Goal: Task Accomplishment & Management: Use online tool/utility

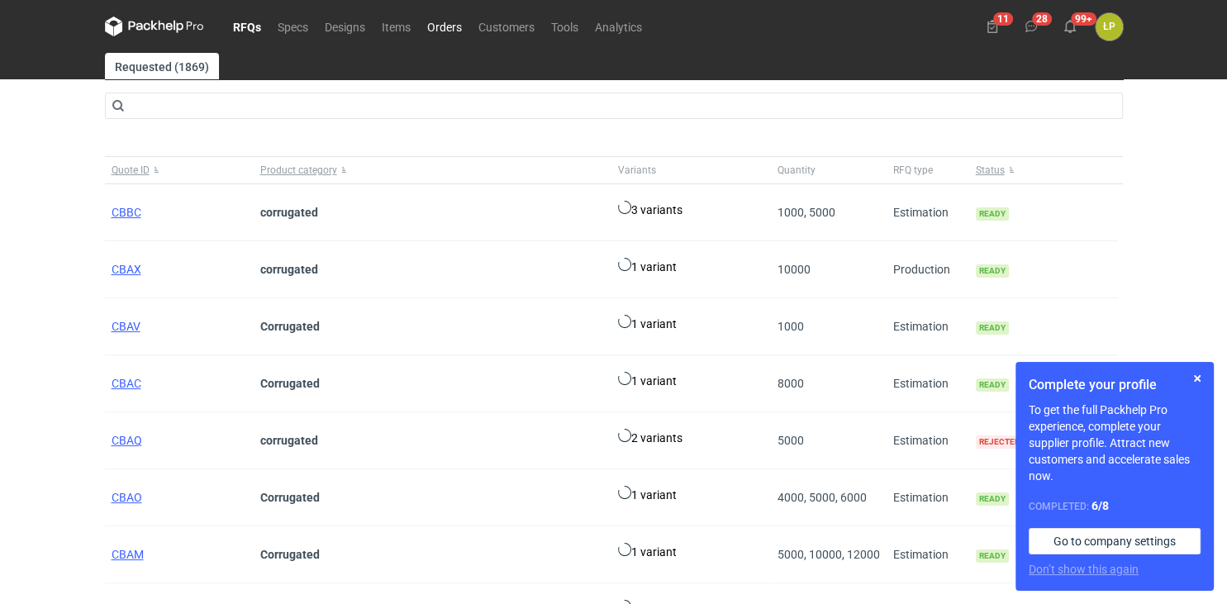
click at [449, 33] on link "Orders" at bounding box center [444, 27] width 51 height 20
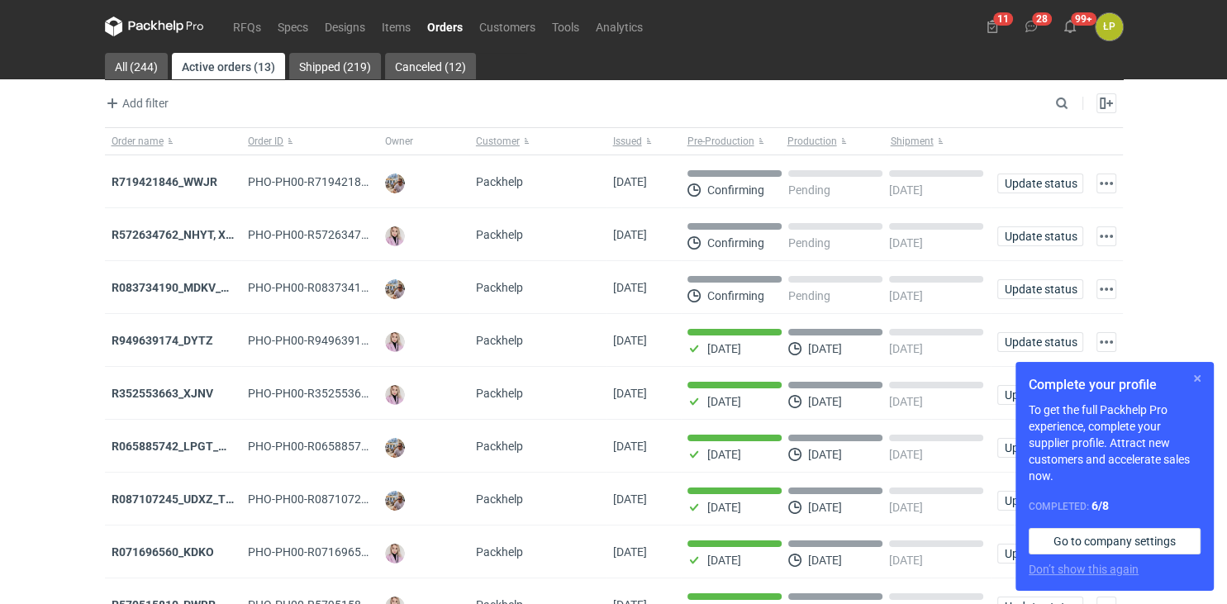
click at [1198, 377] on button "button" at bounding box center [1198, 379] width 20 height 20
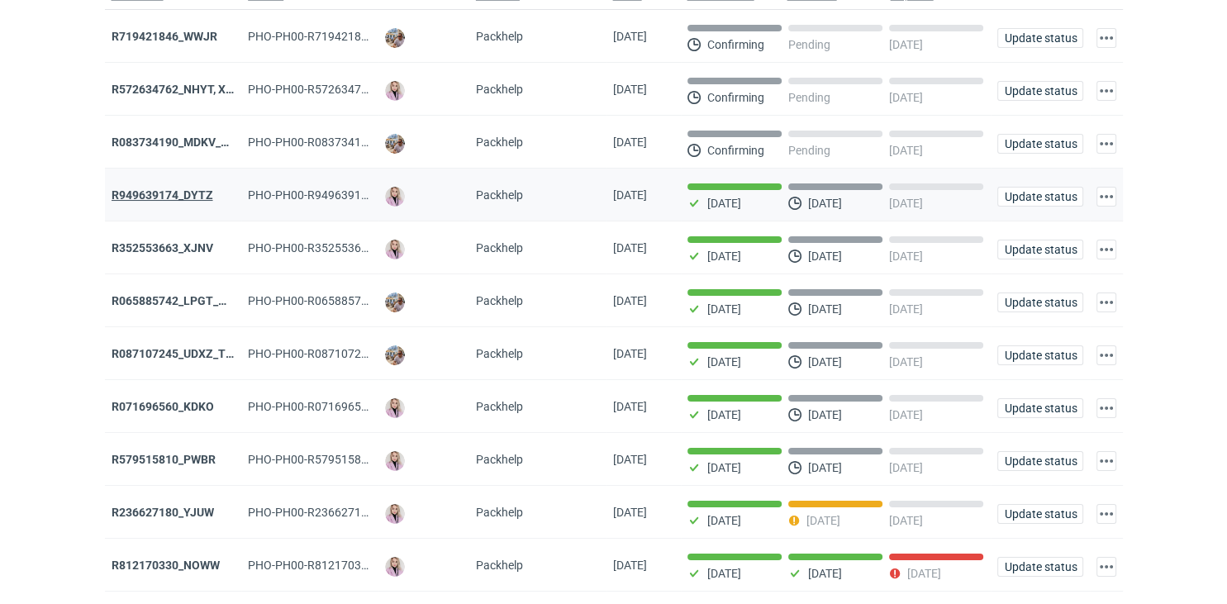
scroll to position [287, 0]
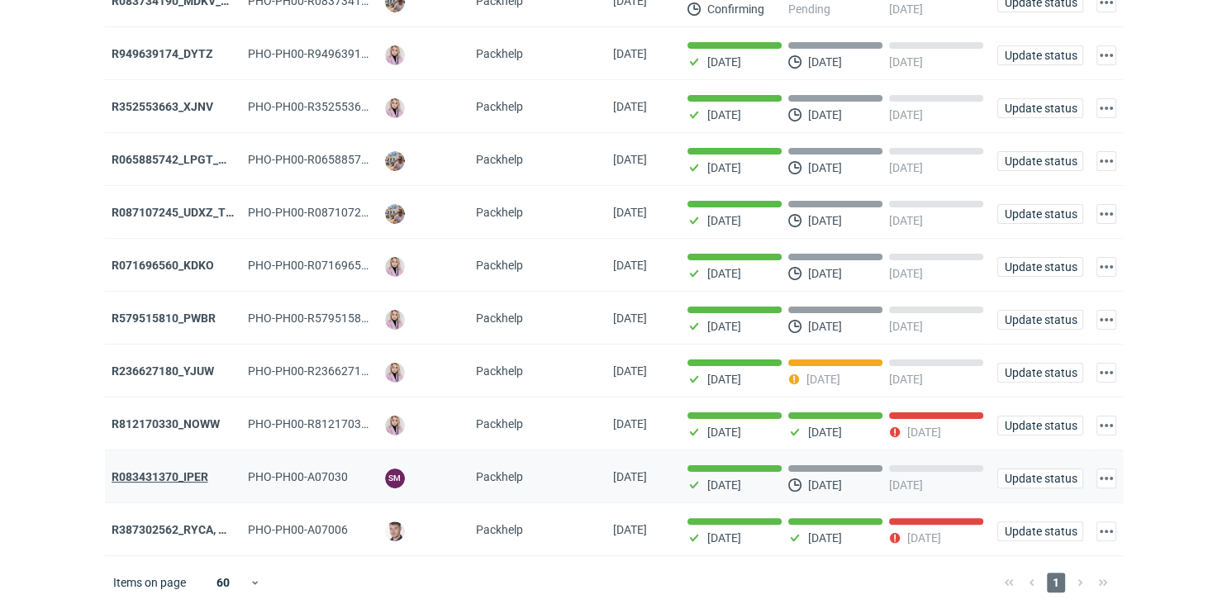
click at [188, 473] on strong "R083431370_IPER" at bounding box center [160, 476] width 97 height 13
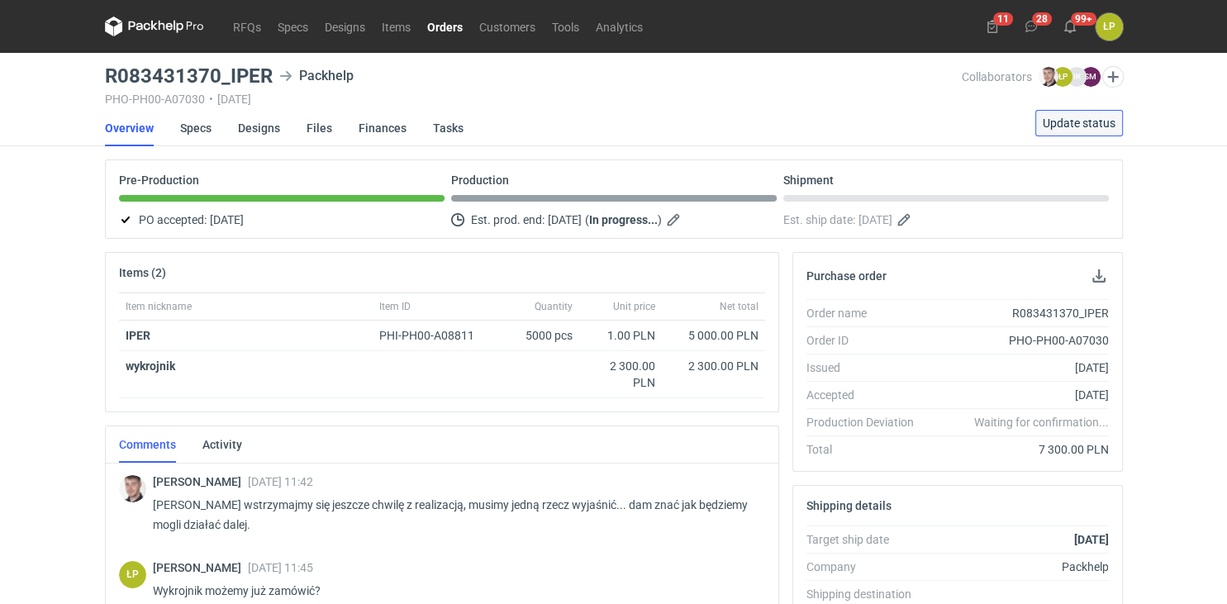
click at [1047, 127] on span "Update status" at bounding box center [1079, 123] width 73 height 12
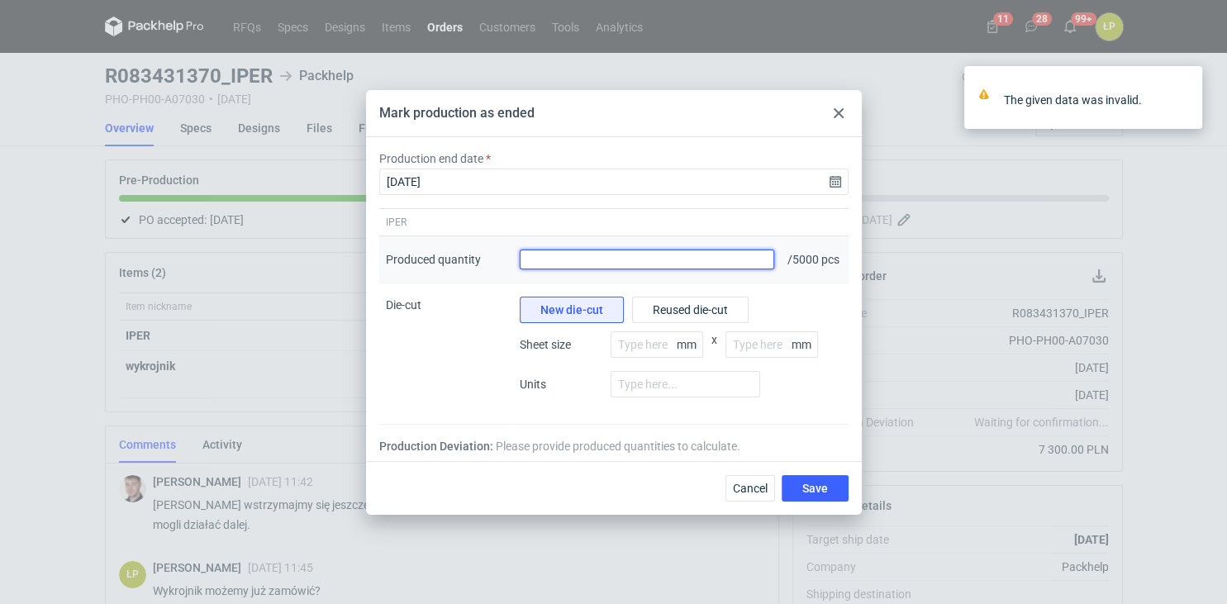
click at [626, 267] on input "Produced quantity" at bounding box center [647, 260] width 255 height 20
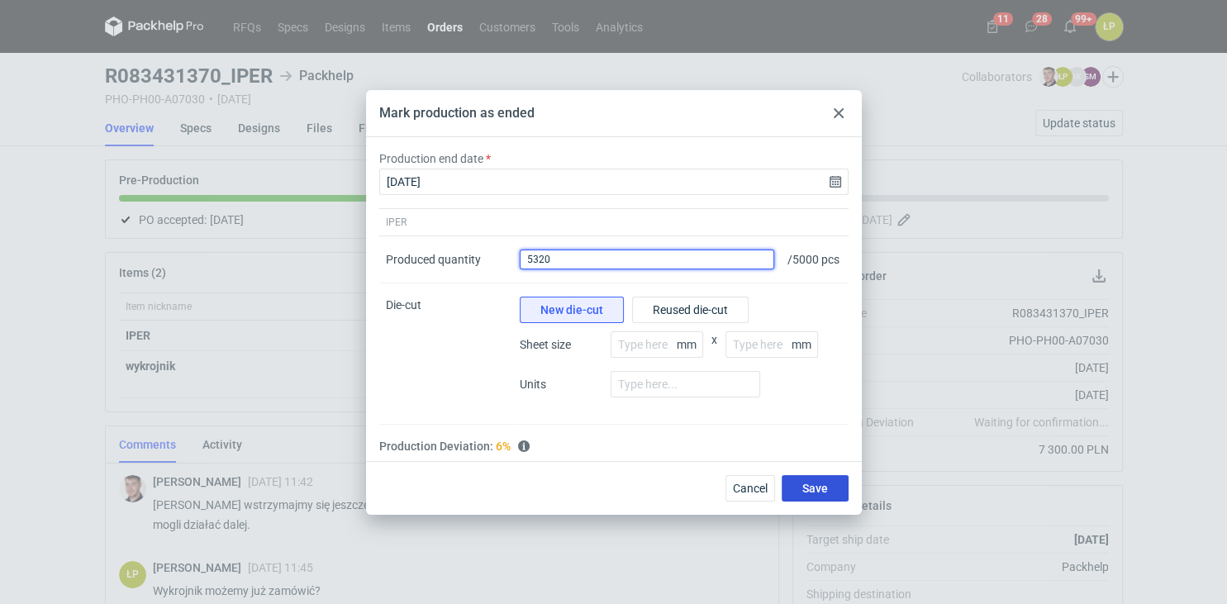
type input "5320"
click at [800, 502] on button "Save" at bounding box center [815, 488] width 67 height 26
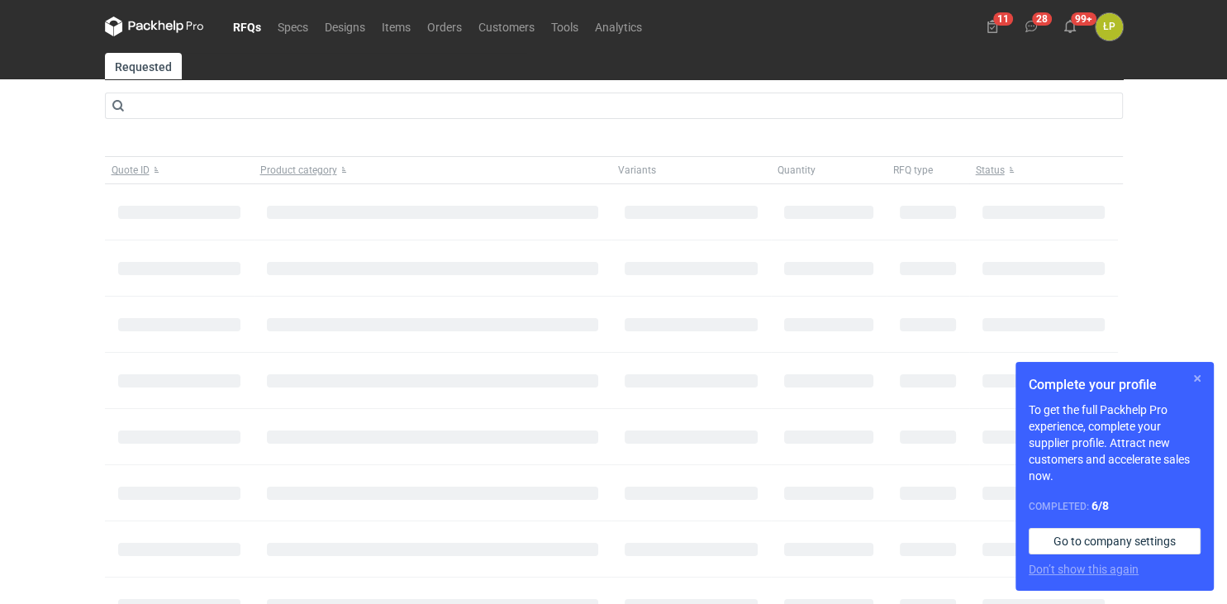
click at [1195, 376] on button "button" at bounding box center [1198, 379] width 20 height 20
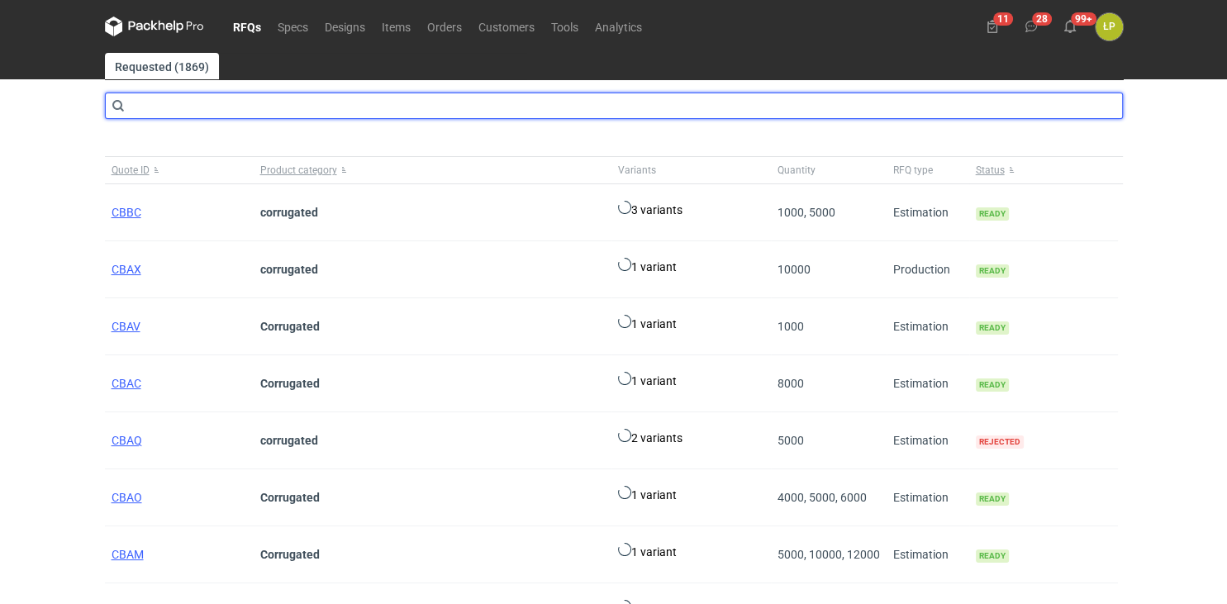
click at [191, 110] on input "text" at bounding box center [614, 106] width 1018 height 26
click at [250, 99] on input "text" at bounding box center [614, 106] width 1018 height 26
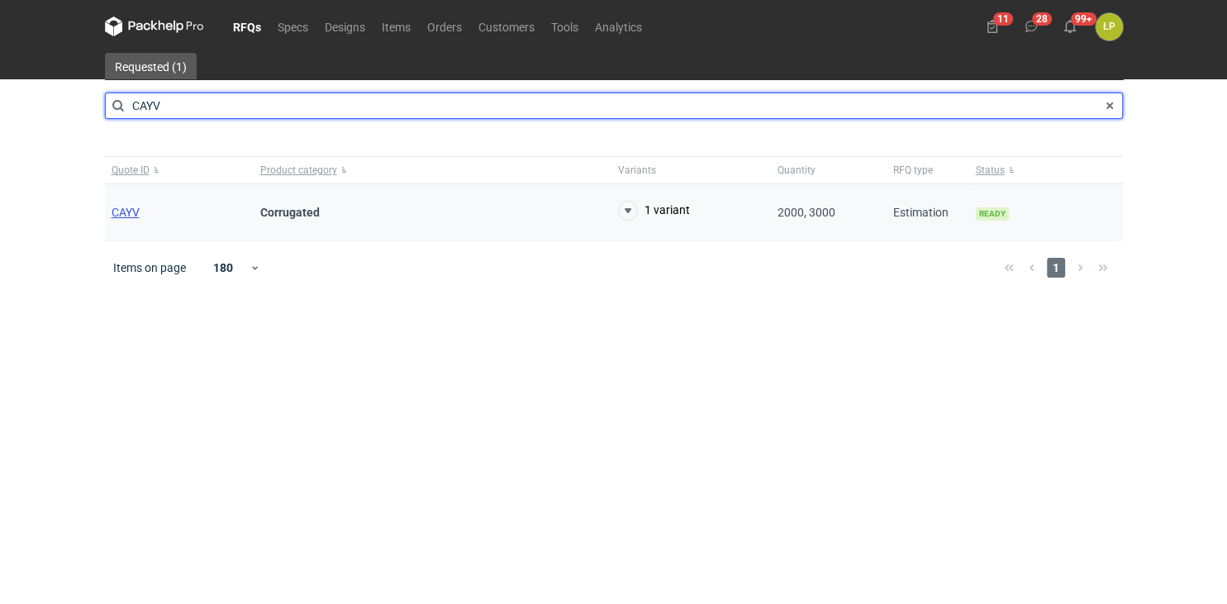
type input "CAYV"
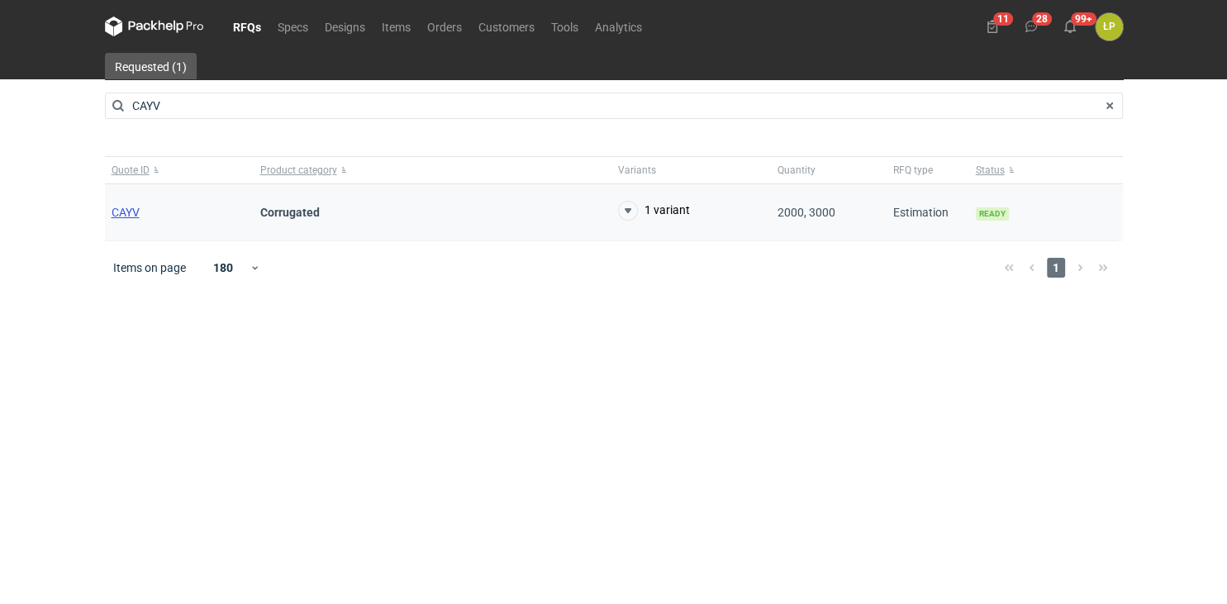
click at [119, 206] on span "CAYV" at bounding box center [126, 212] width 28 height 13
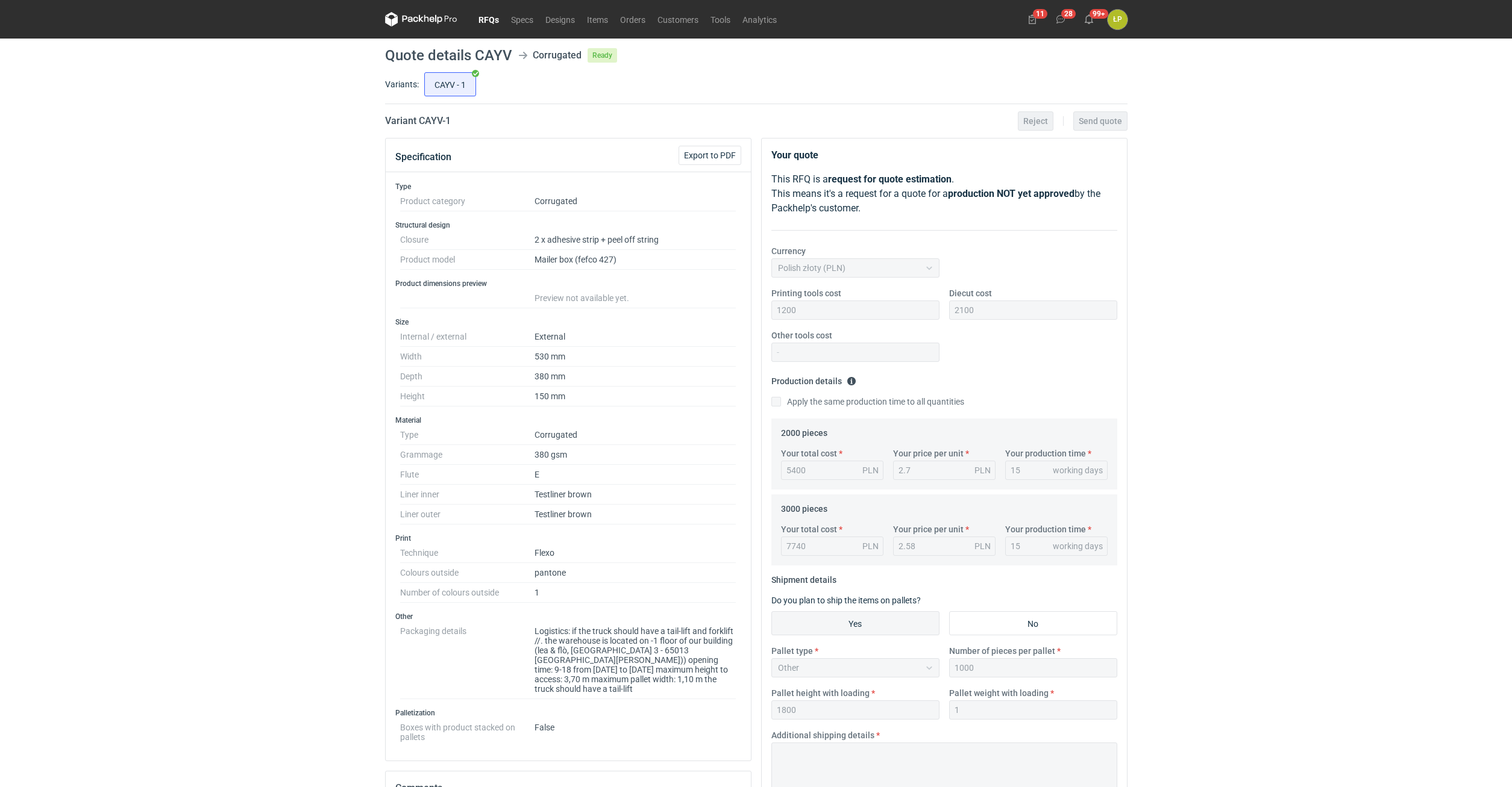
click at [894, 439] on div "RFQs Specs Designs Items Orders Customers Tools Analytics 11 28 99+ ŁP Łukasz P…" at bounding box center [756, 394] width 1512 height 787
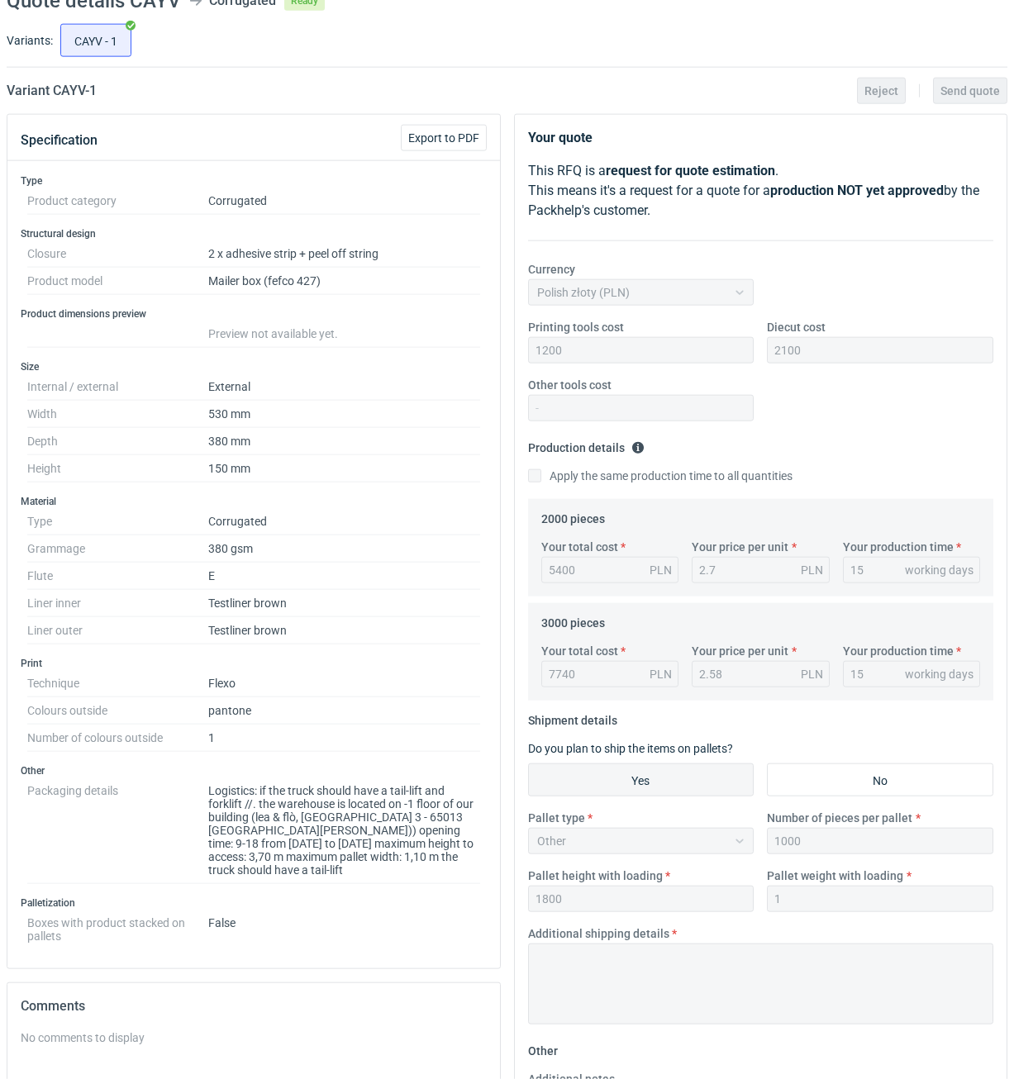
scroll to position [140, 0]
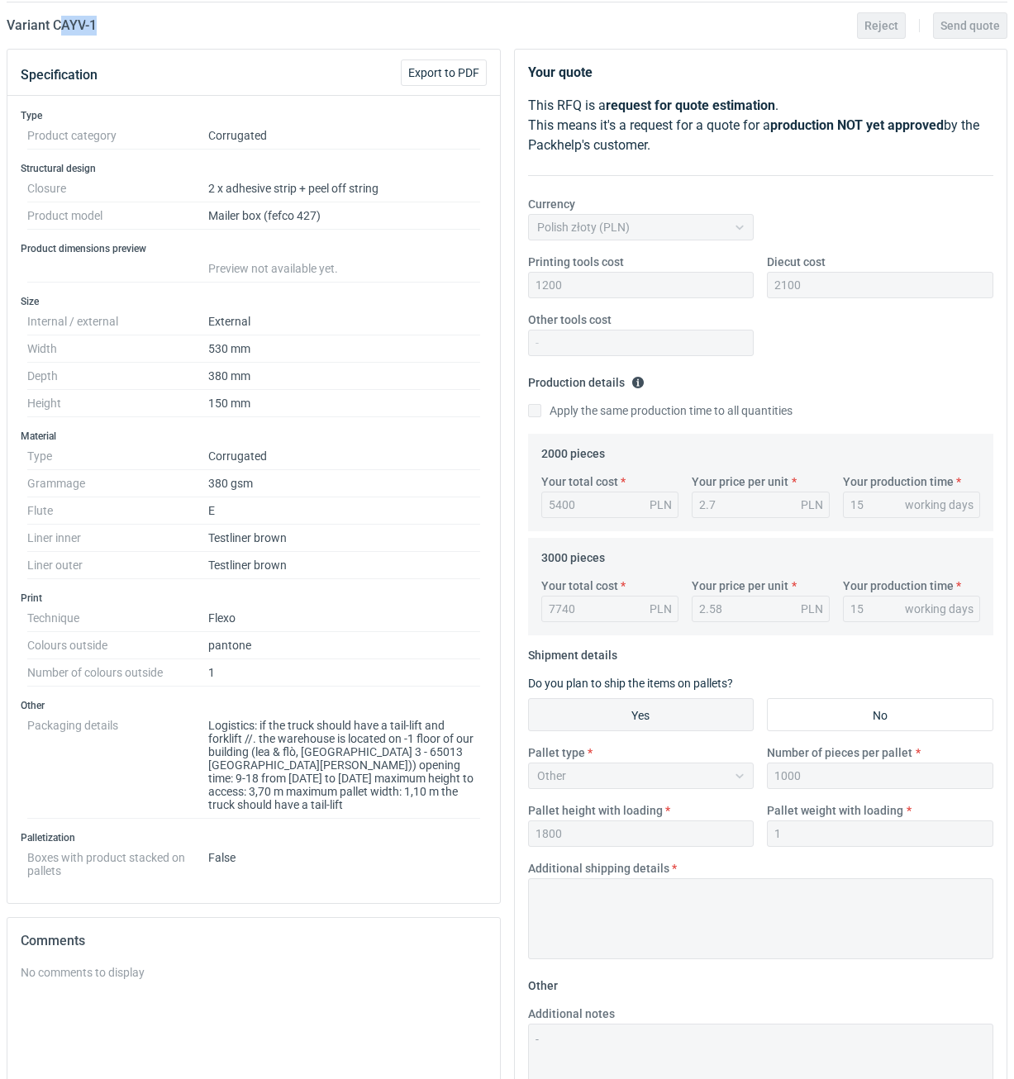
drag, startPoint x: 112, startPoint y: 26, endPoint x: 60, endPoint y: 30, distance: 52.2
click at [60, 30] on div "Variant CAYV - 1 Reject Send quote" at bounding box center [507, 26] width 1001 height 20
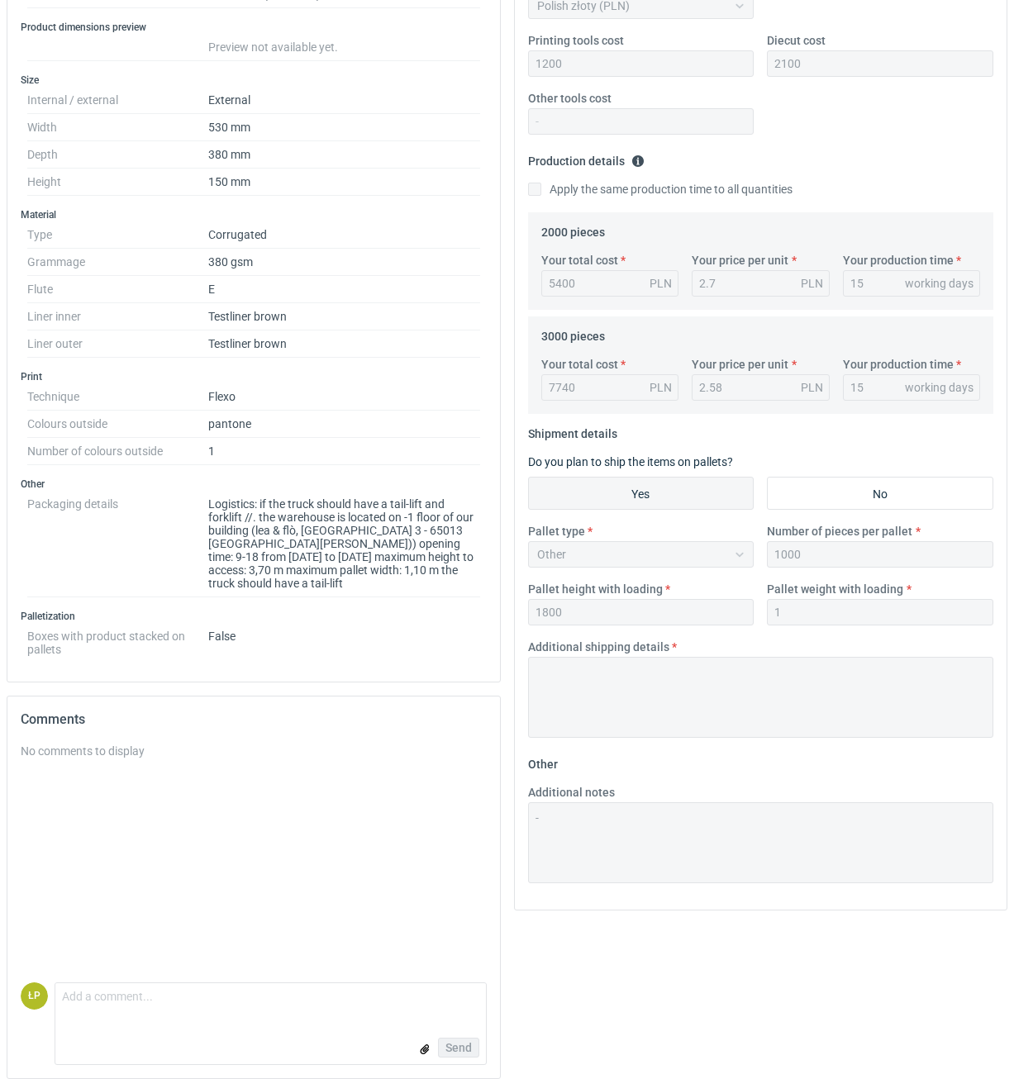
scroll to position [0, 0]
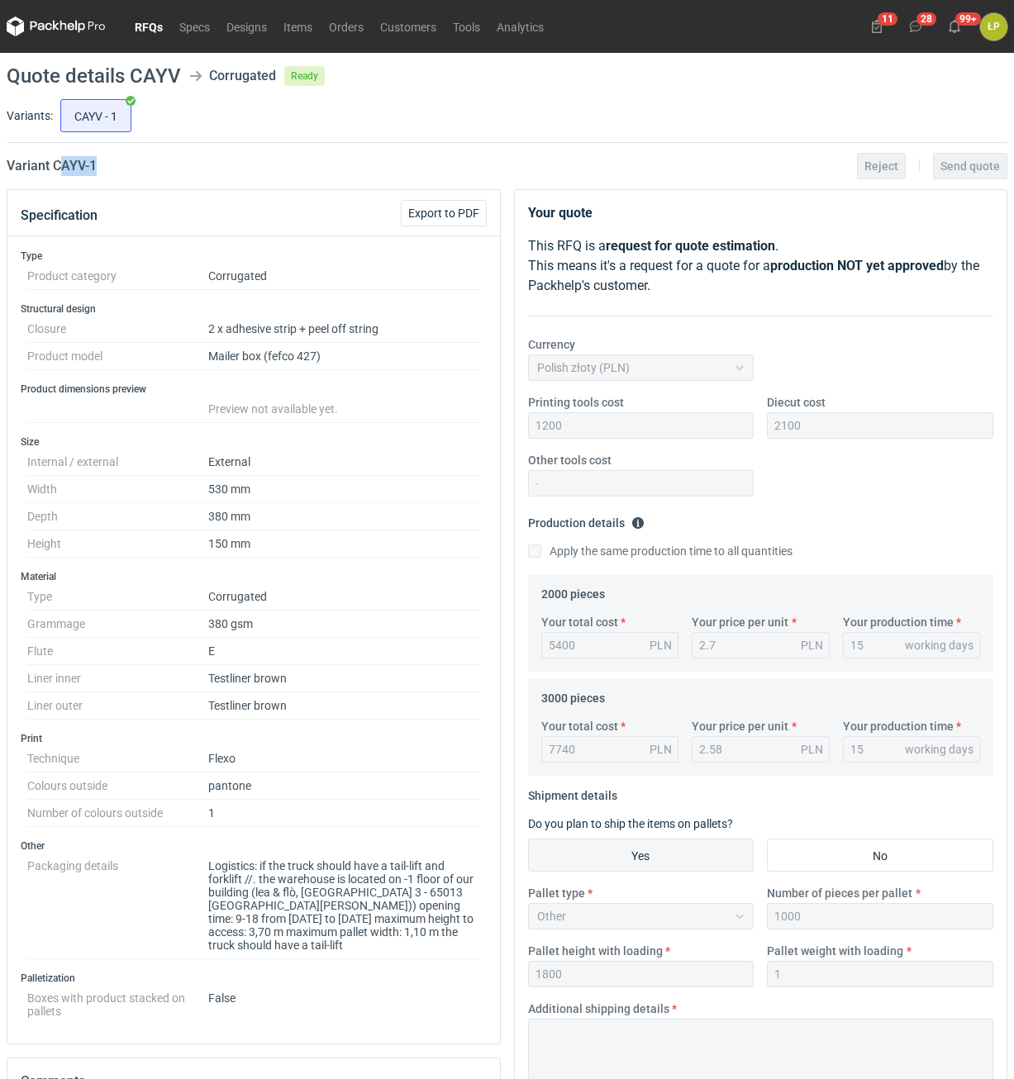
click at [160, 29] on link "RFQs" at bounding box center [148, 27] width 45 height 20
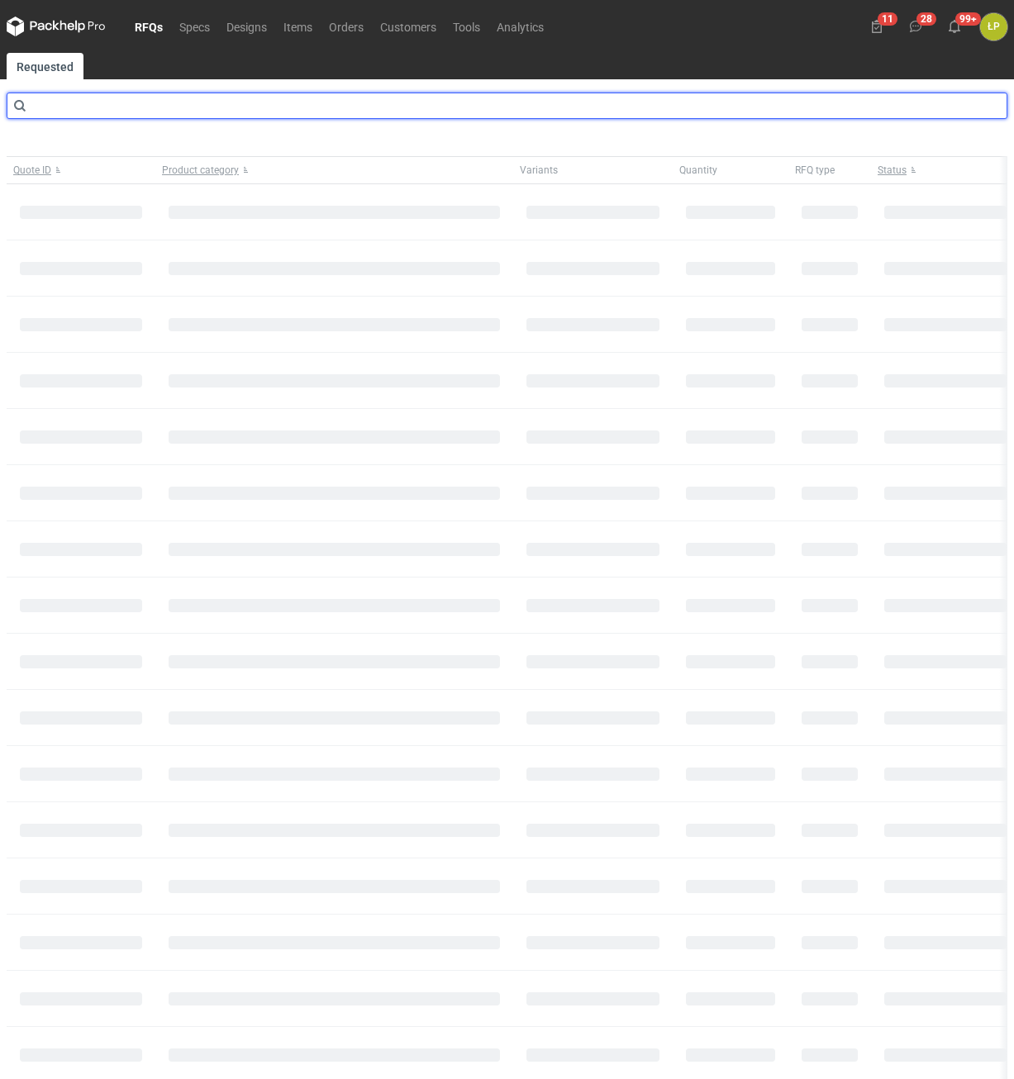
click at [163, 112] on input "text" at bounding box center [507, 106] width 1001 height 26
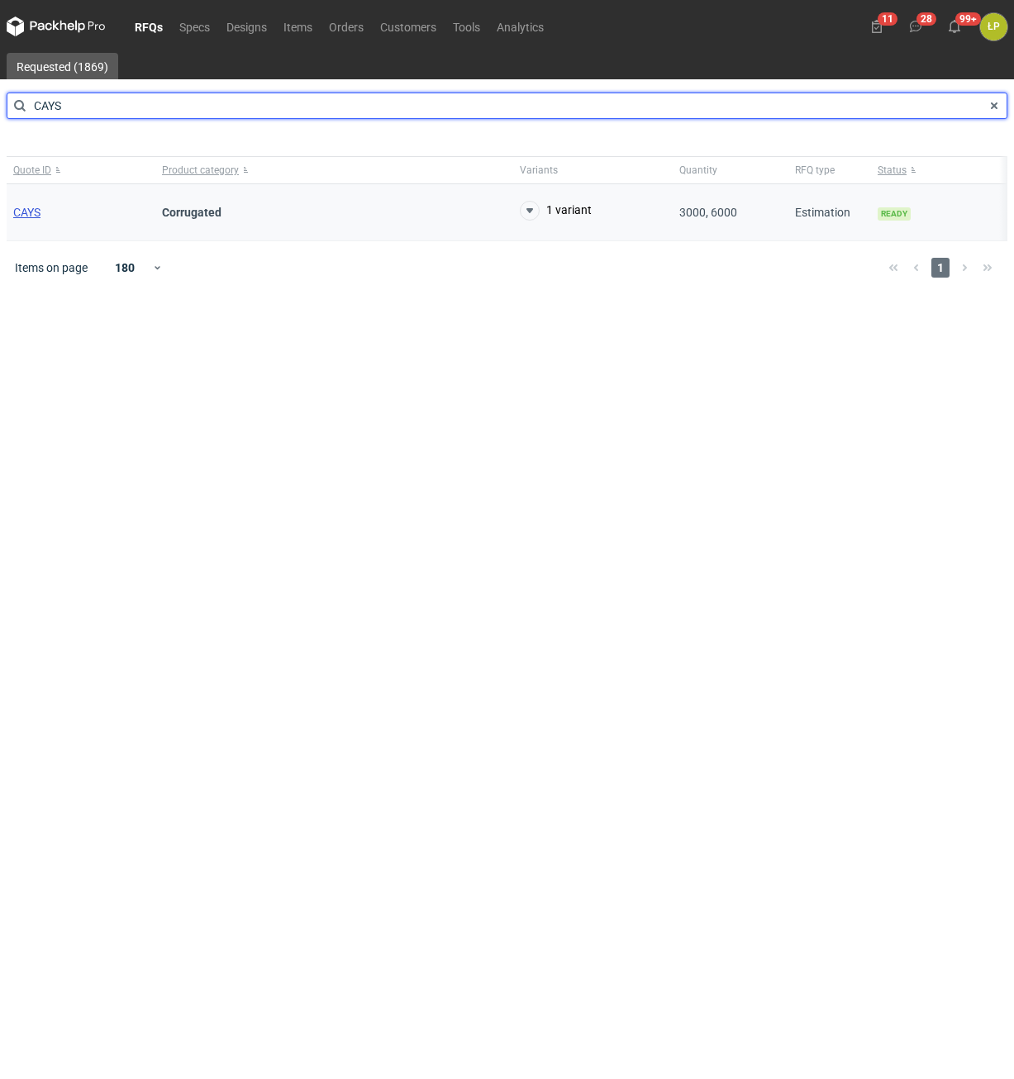
type input "CAYS"
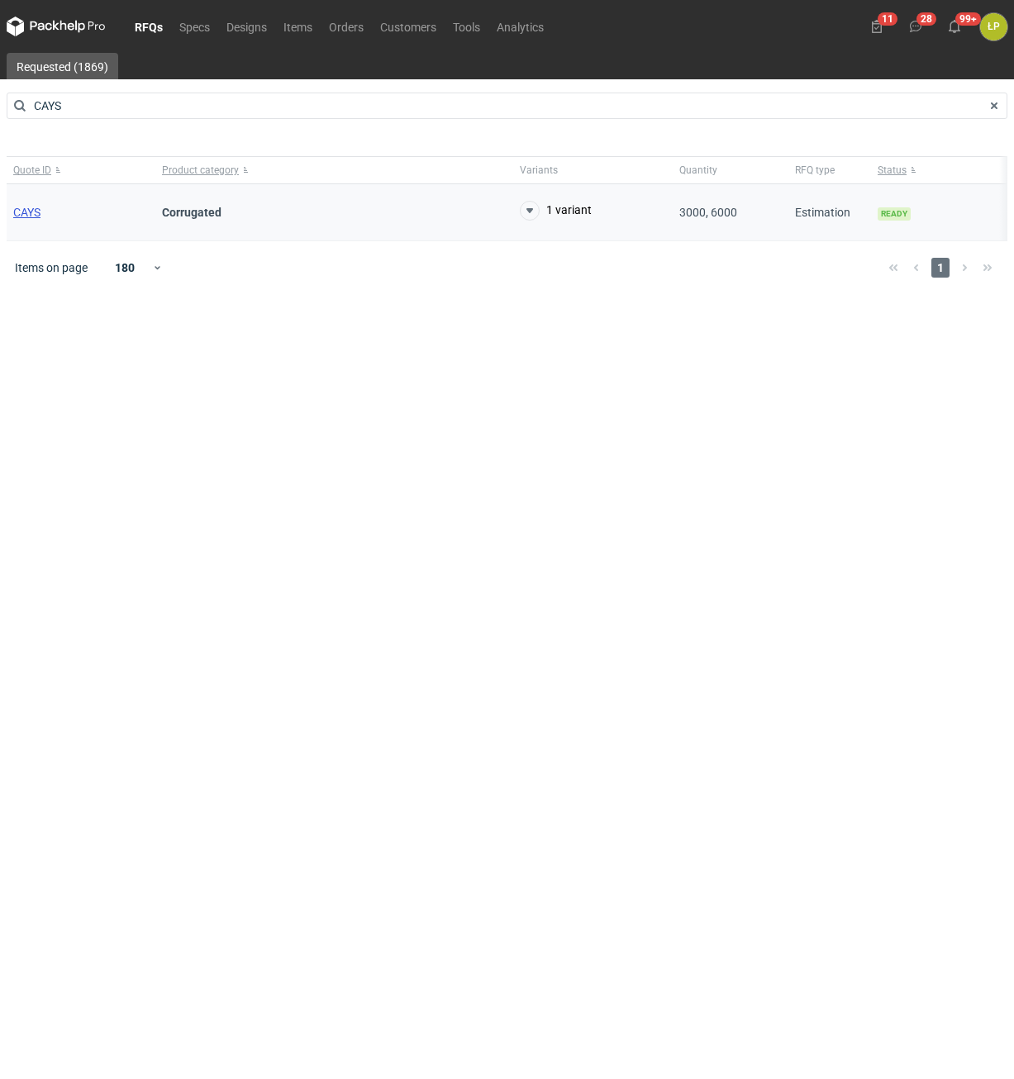
click at [39, 214] on span "CAYS" at bounding box center [26, 212] width 27 height 13
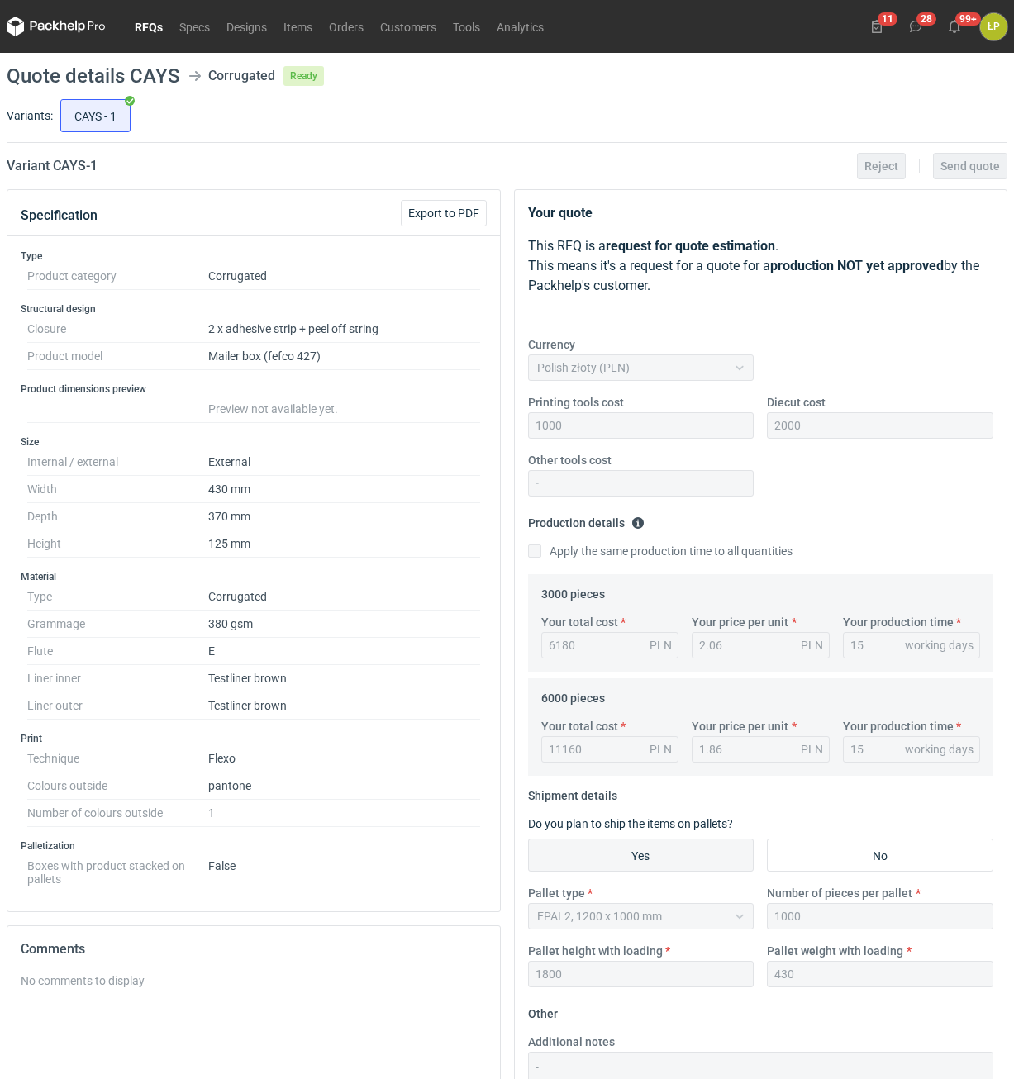
click at [158, 35] on link "RFQs" at bounding box center [148, 27] width 45 height 20
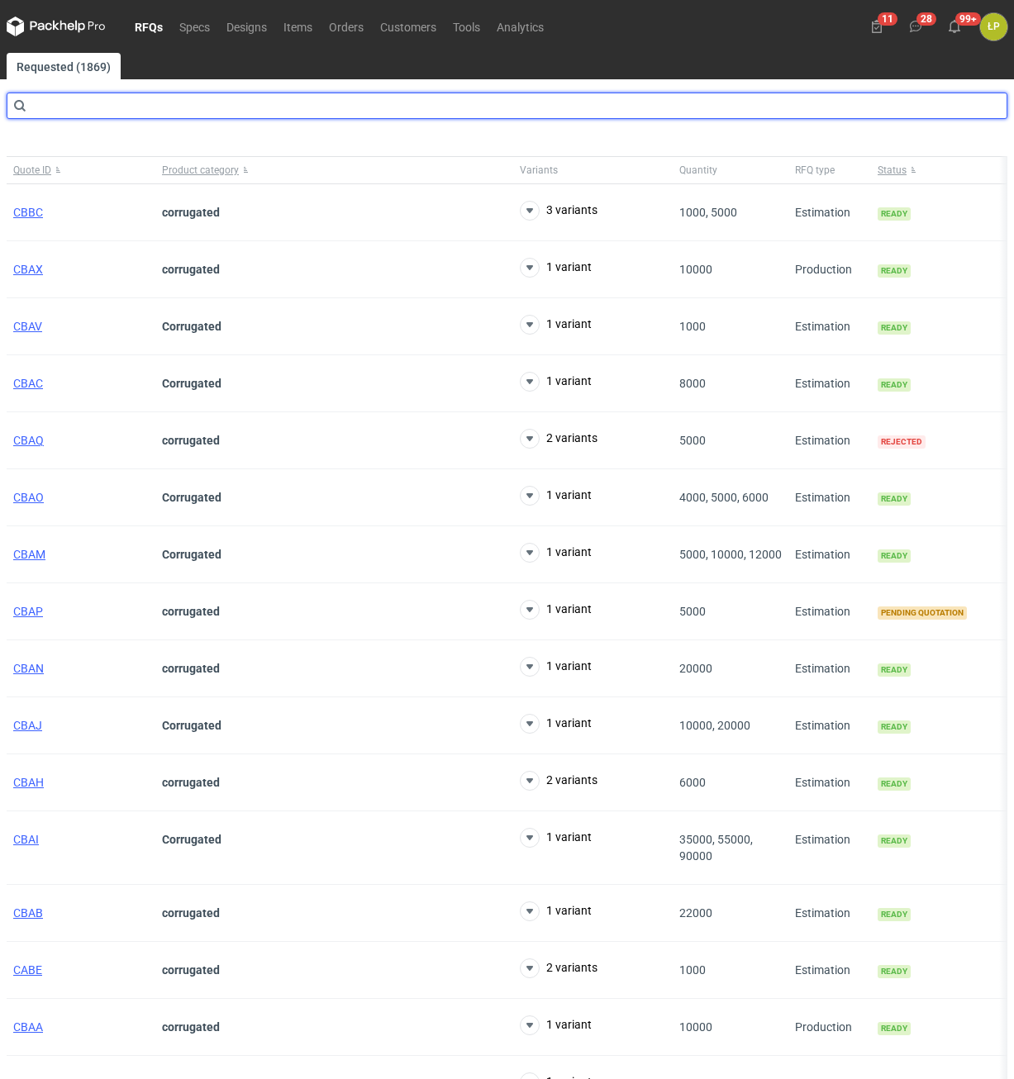
click at [292, 106] on input "text" at bounding box center [507, 106] width 1001 height 26
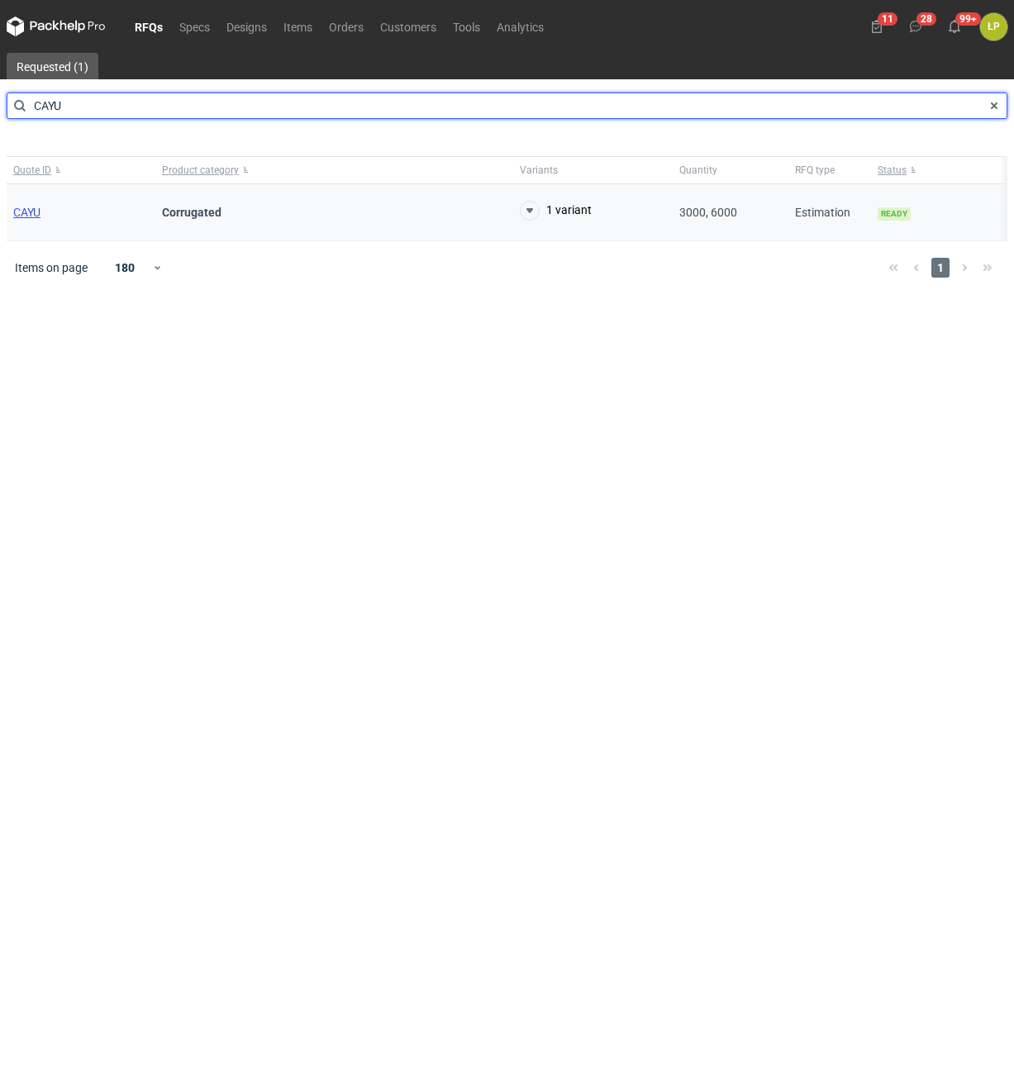
type input "CAYU"
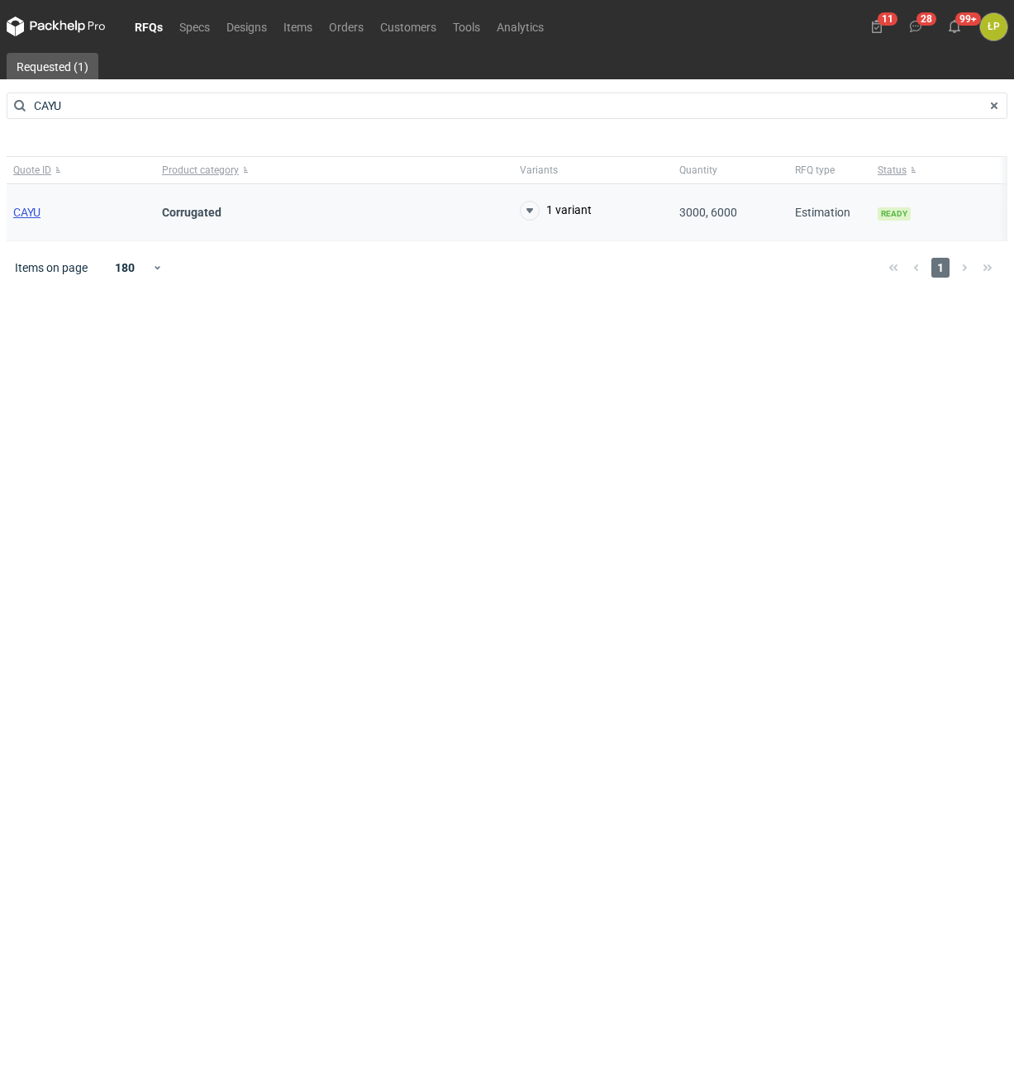
click at [33, 209] on span "CAYU" at bounding box center [26, 212] width 27 height 13
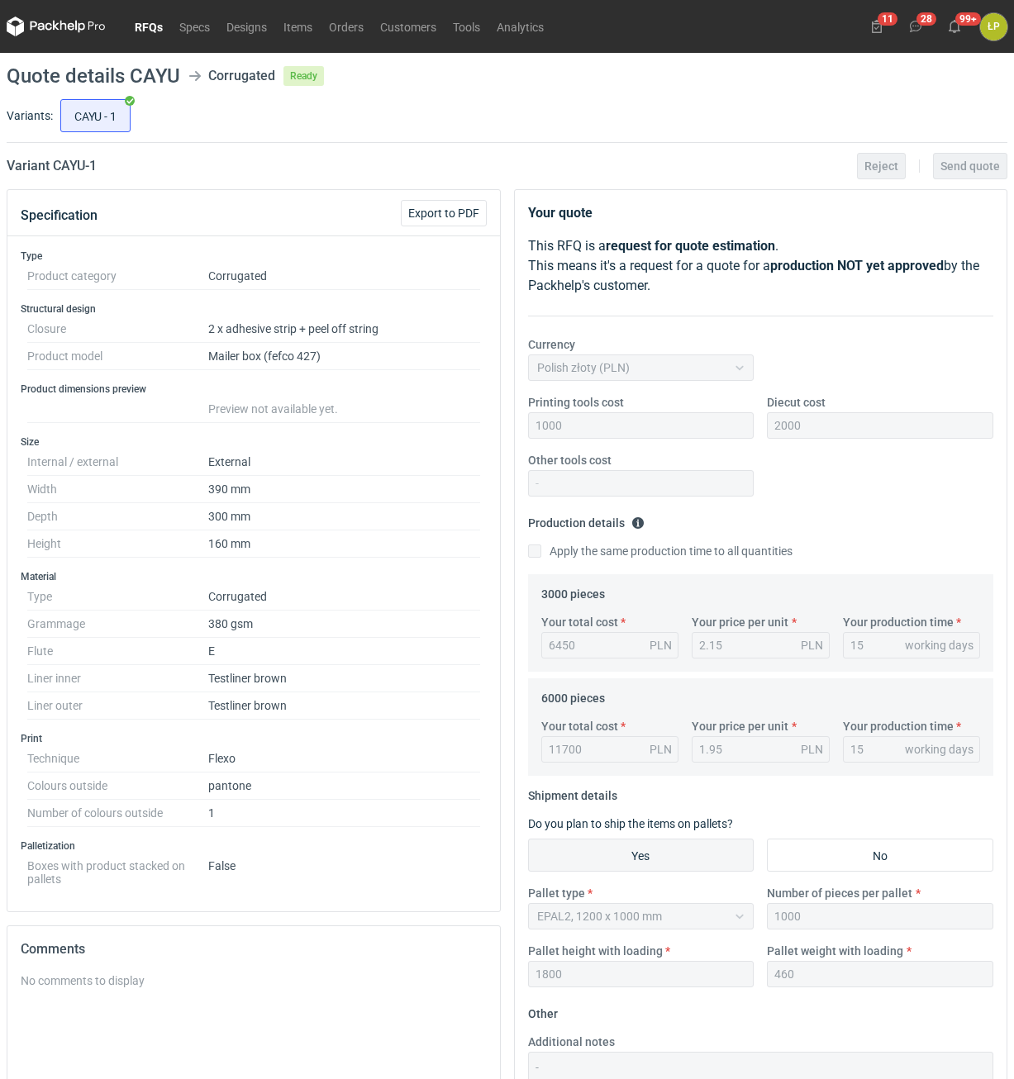
click at [155, 31] on link "RFQs" at bounding box center [148, 27] width 45 height 20
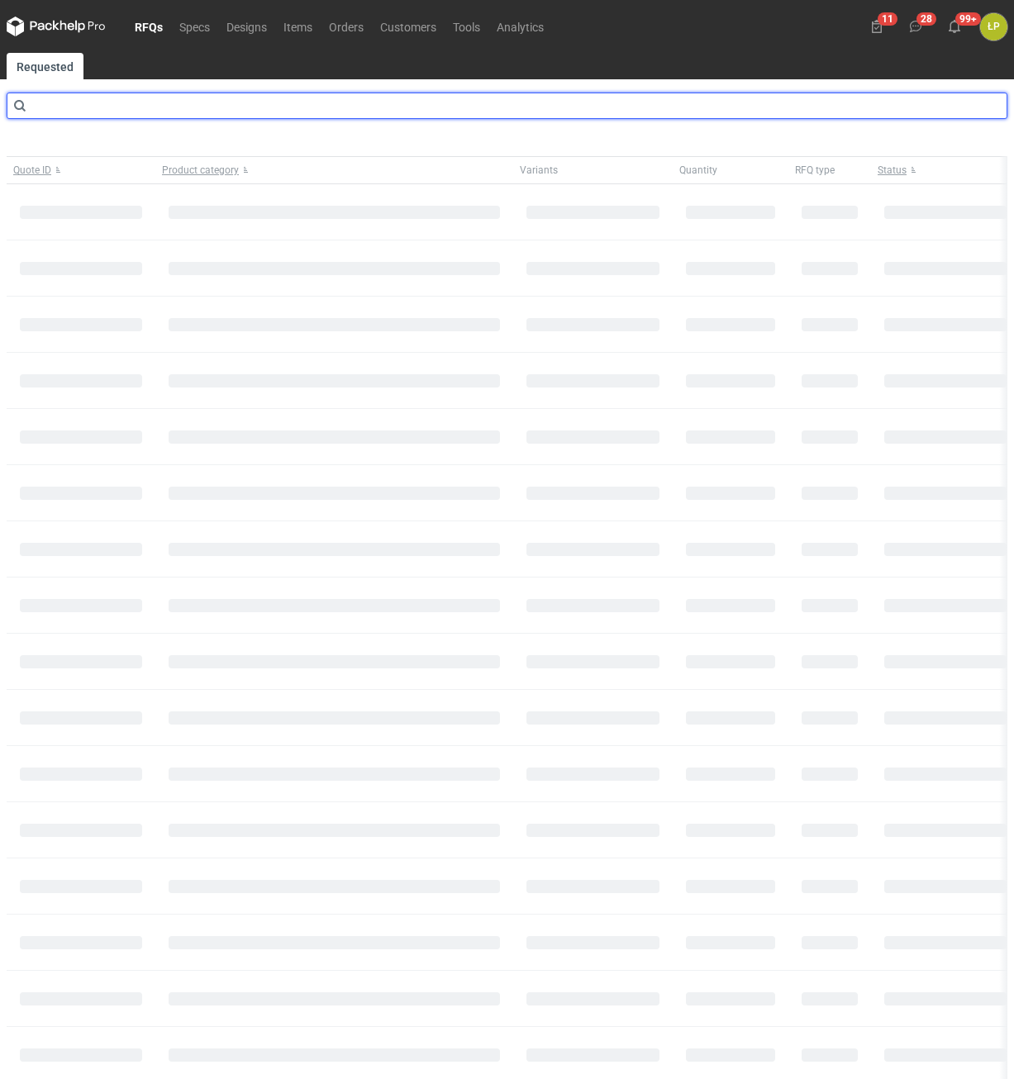
click at [132, 98] on input "text" at bounding box center [507, 106] width 1001 height 26
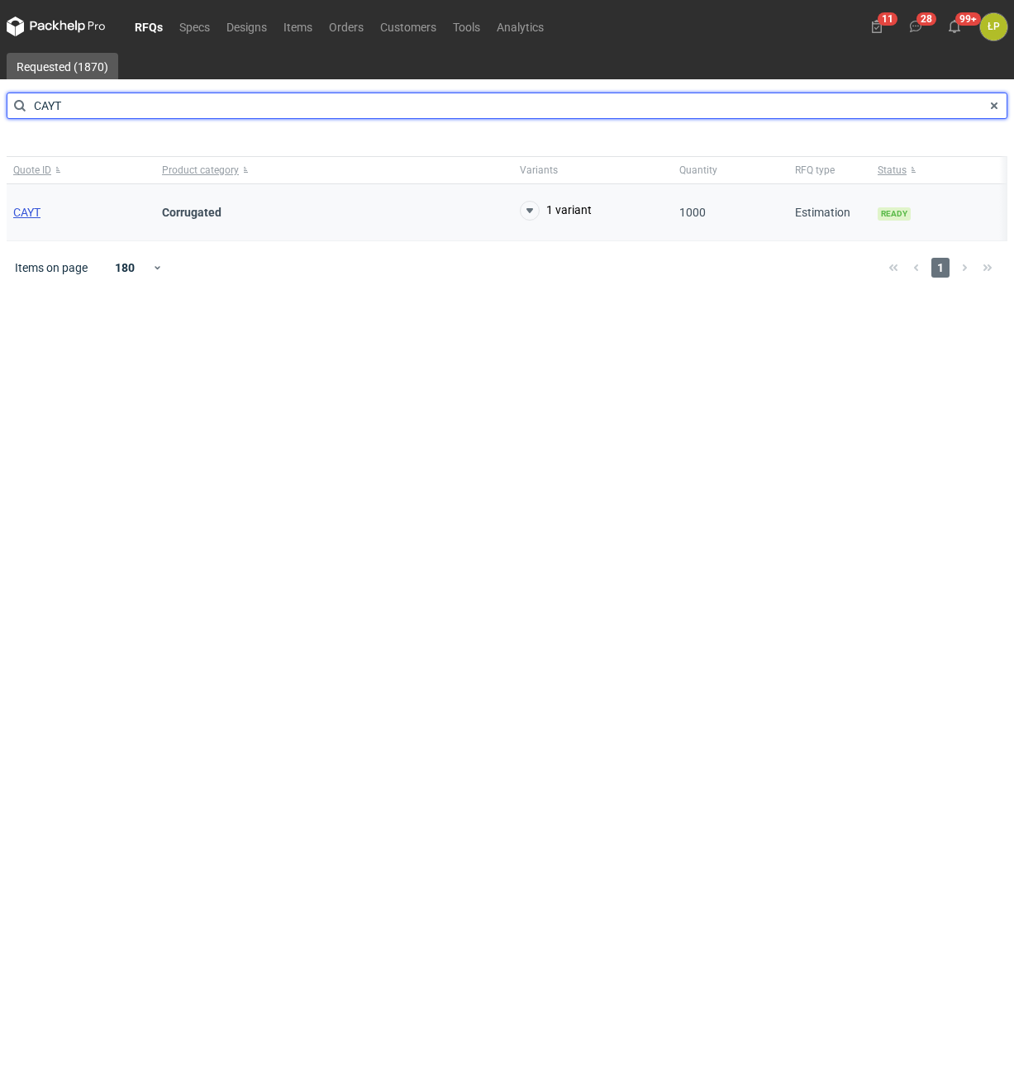
type input "CAYT"
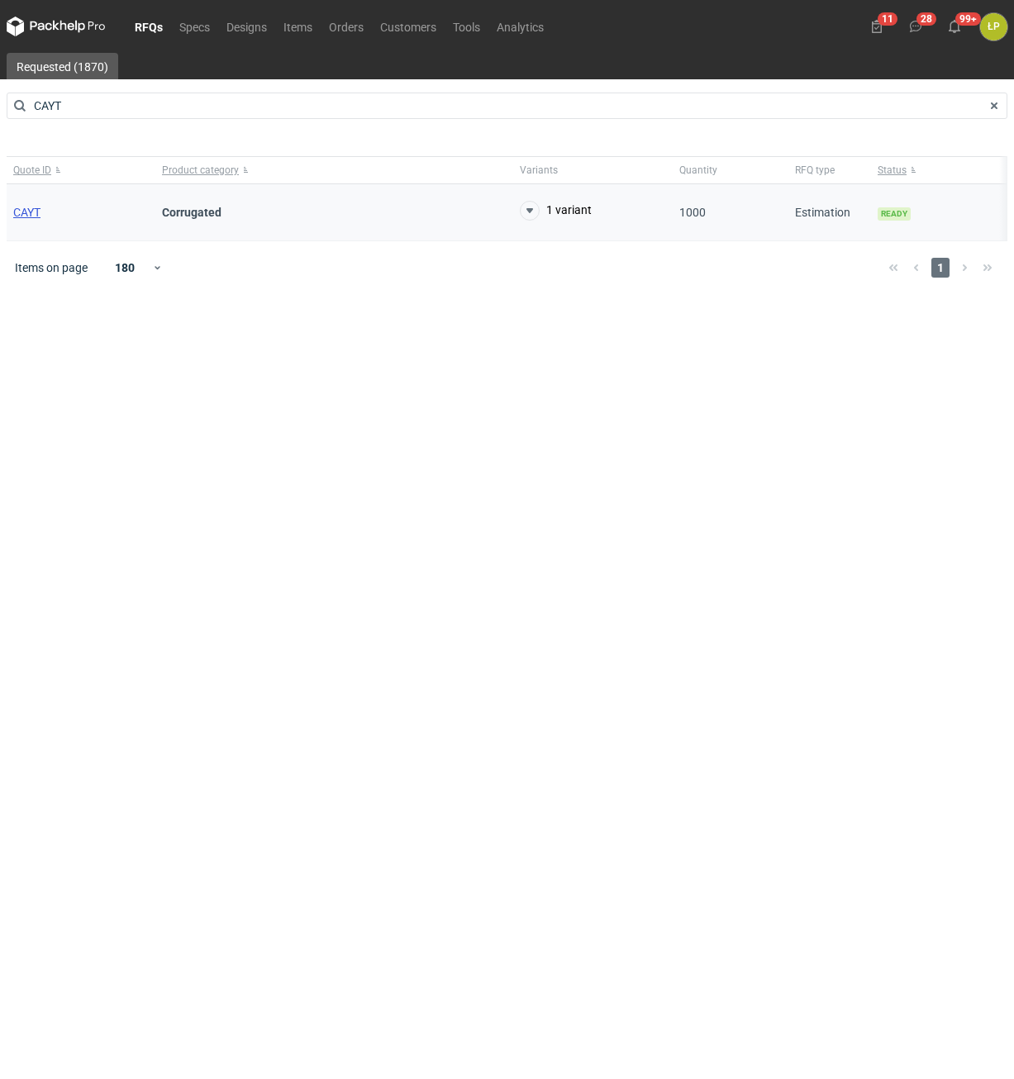
click at [36, 213] on span "CAYT" at bounding box center [26, 212] width 27 height 13
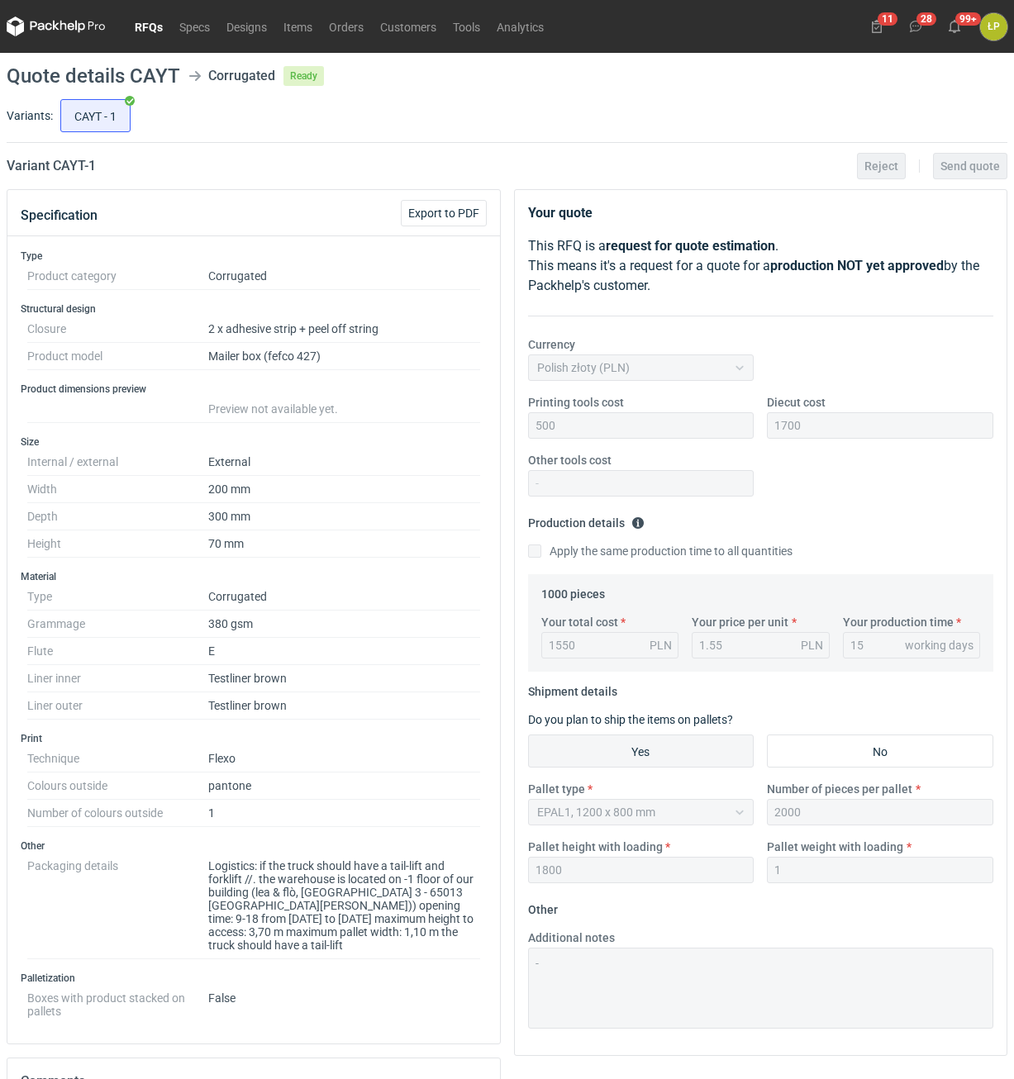
click at [157, 23] on link "RFQs" at bounding box center [148, 27] width 45 height 20
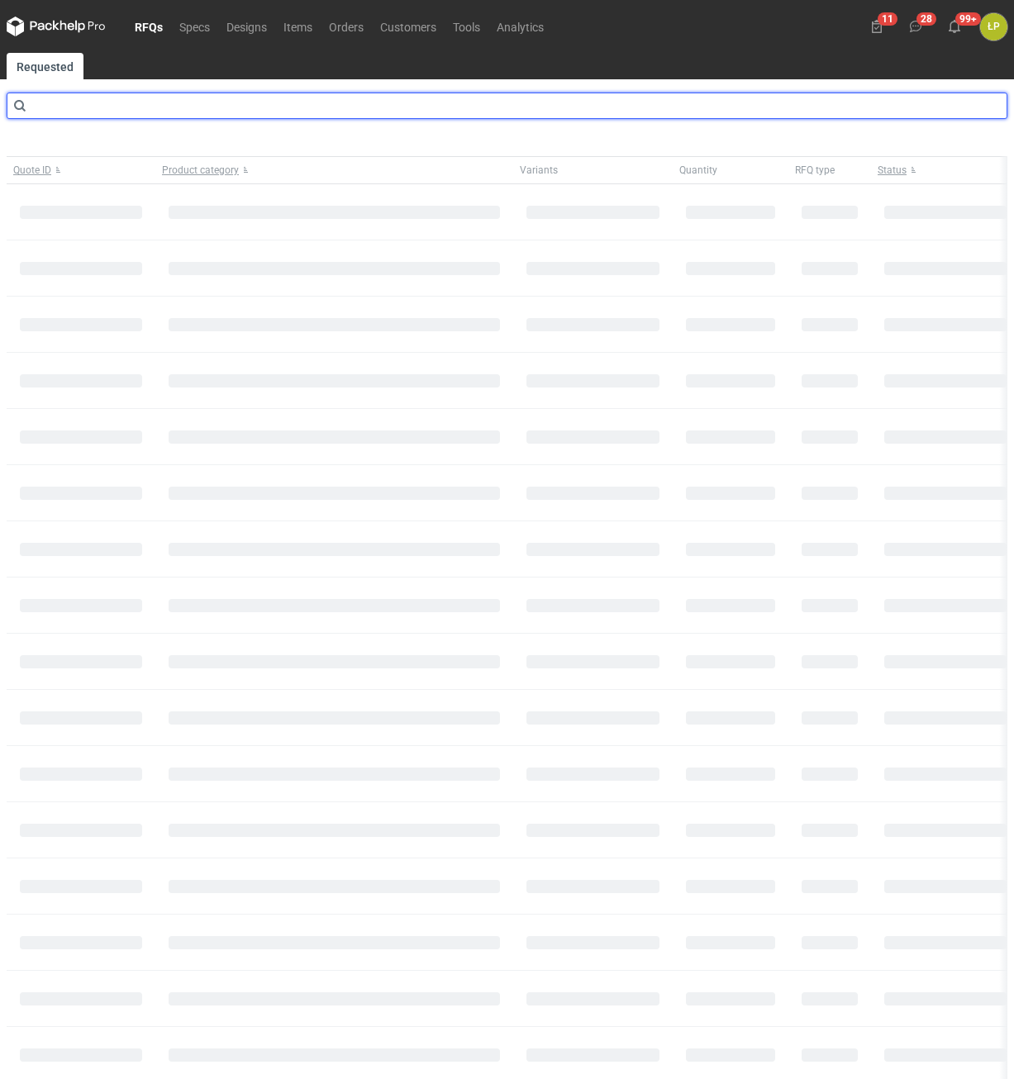
click at [132, 107] on input "text" at bounding box center [507, 106] width 1001 height 26
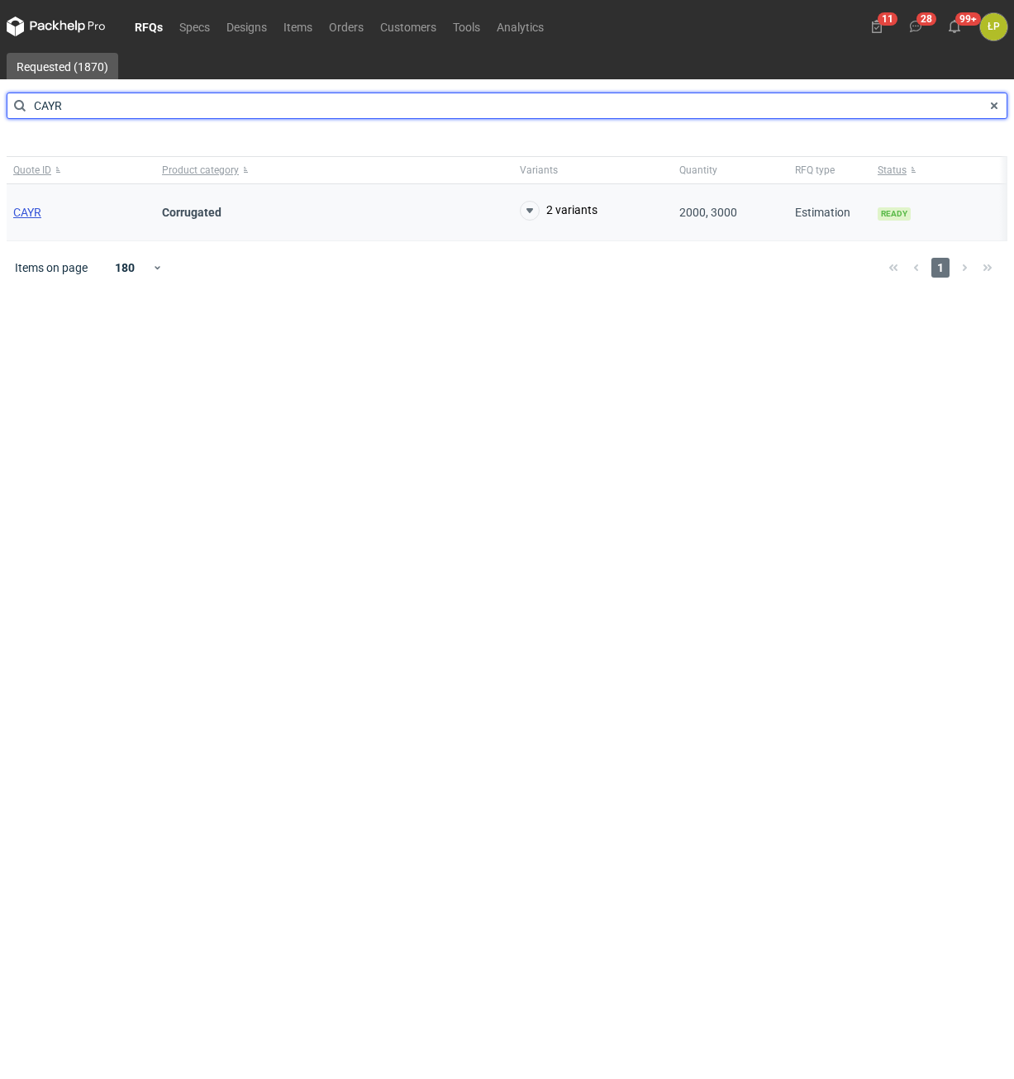
type input "CAYR"
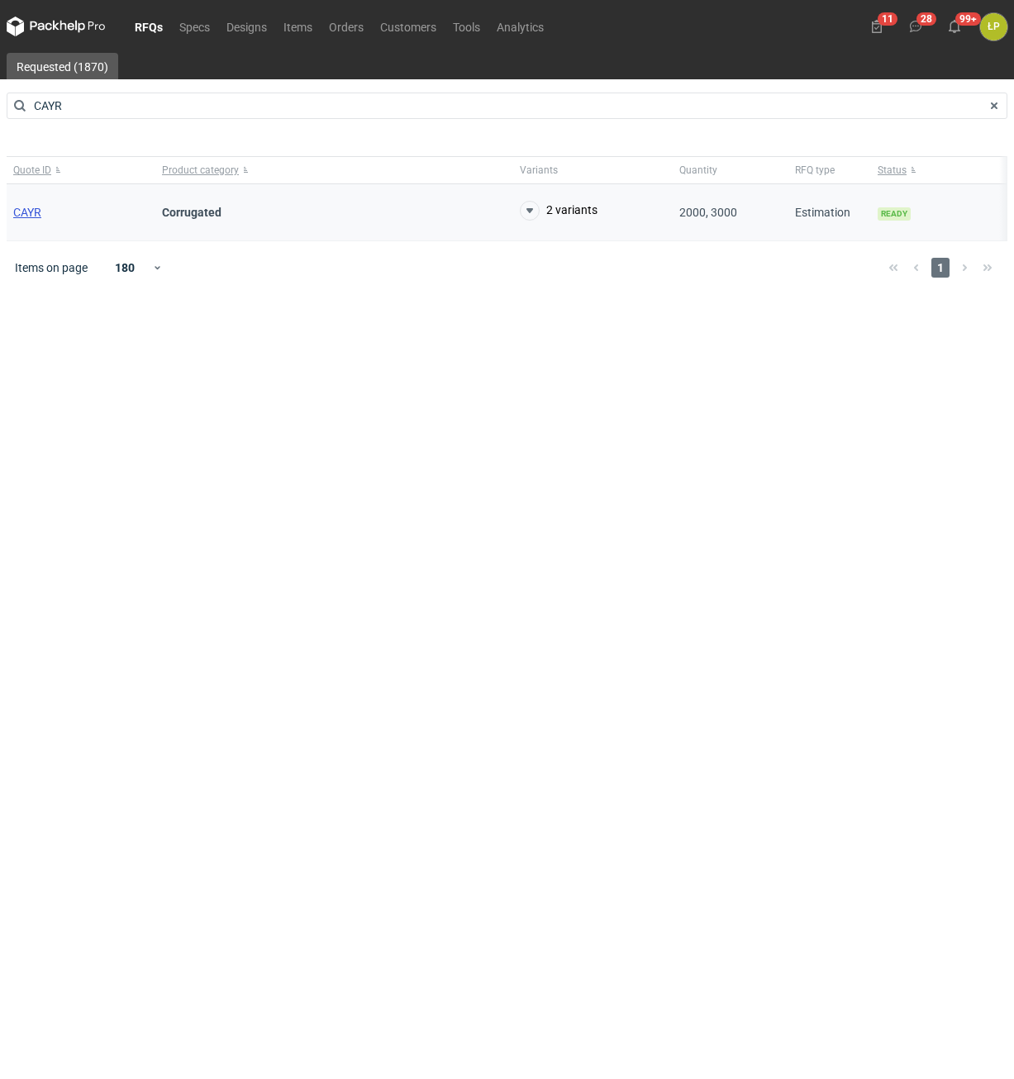
click at [31, 214] on span "CAYR" at bounding box center [27, 212] width 28 height 13
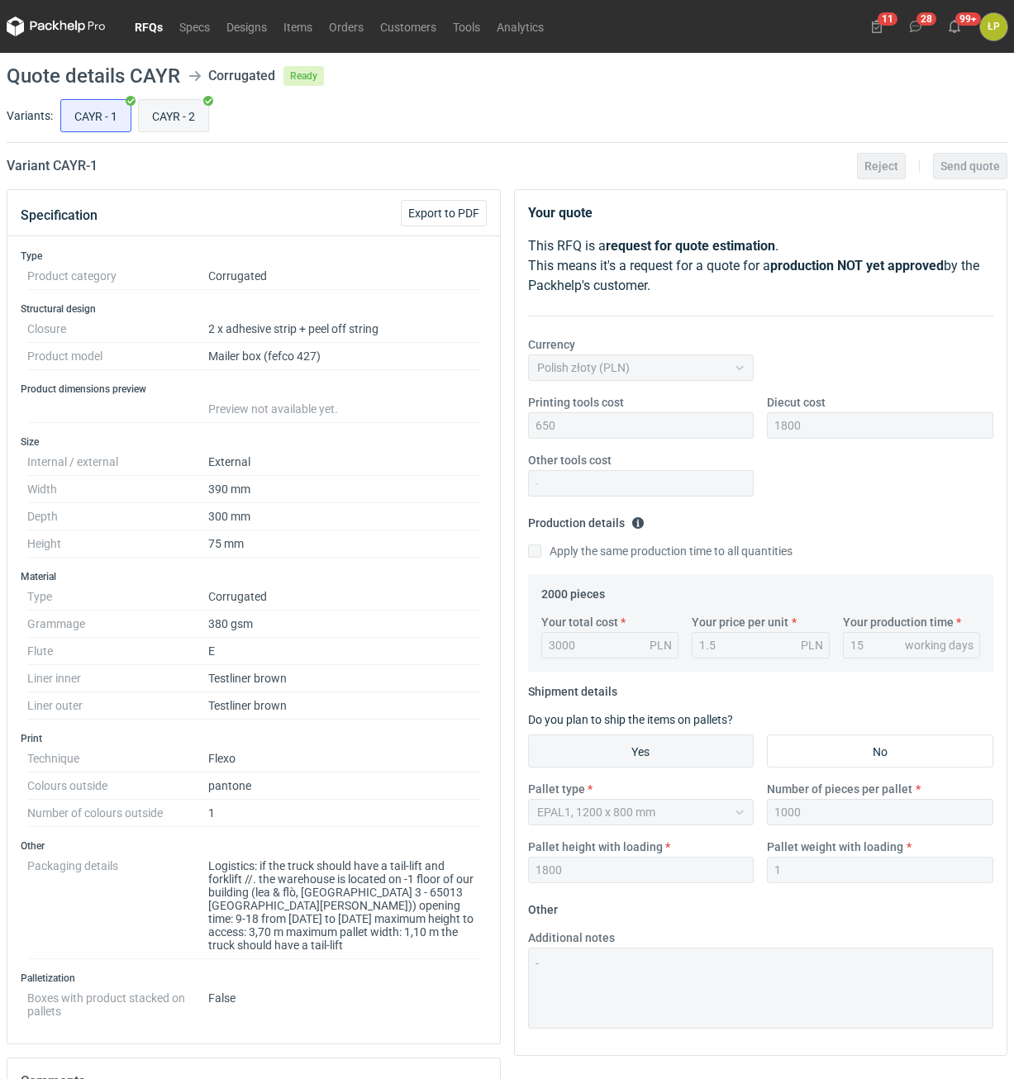
click at [154, 120] on input "CAYR - 2" at bounding box center [173, 115] width 69 height 31
radio input "true"
click at [122, 119] on input "CAYR - 1" at bounding box center [95, 115] width 69 height 31
radio input "true"
click at [197, 118] on input "CAYR - 2" at bounding box center [173, 115] width 69 height 31
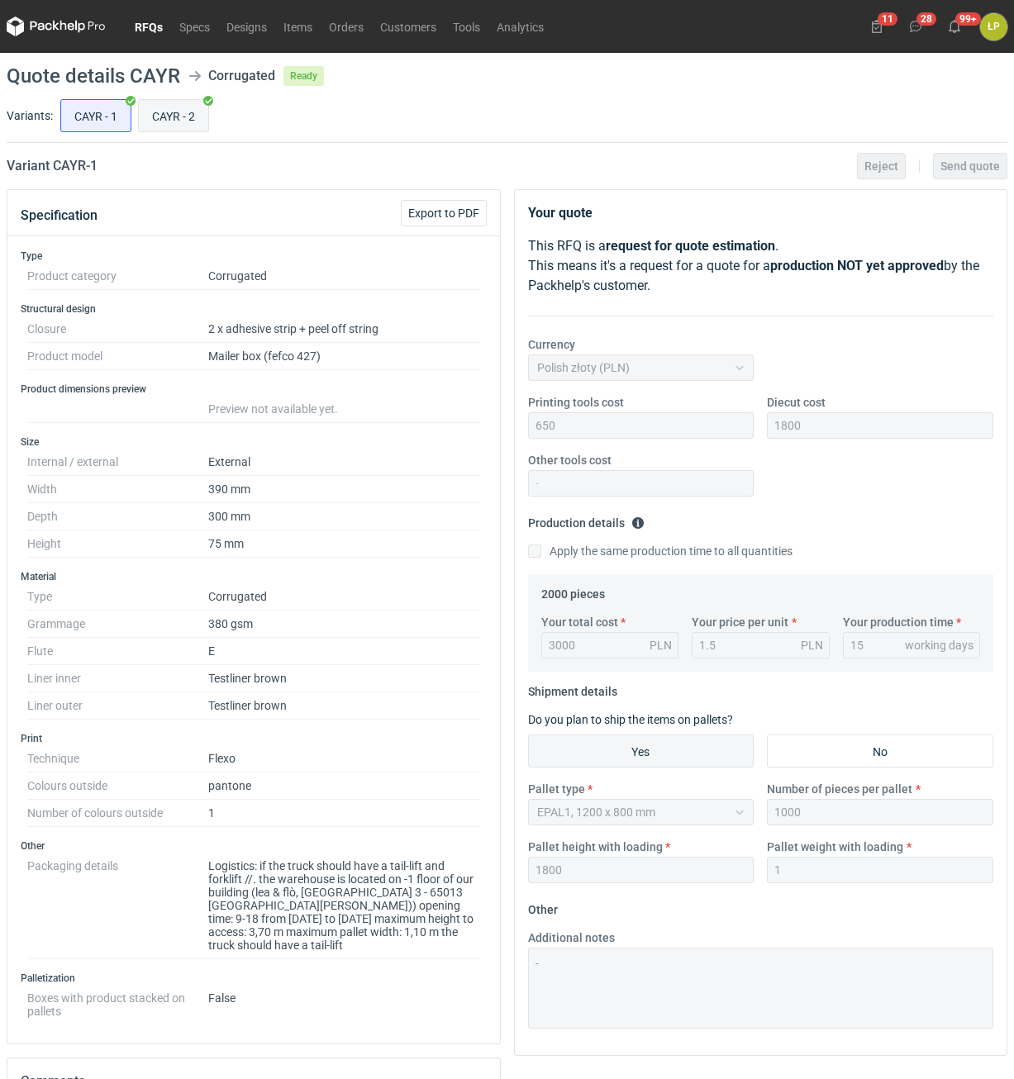
radio input "true"
click at [106, 123] on input "CAYR - 1" at bounding box center [95, 115] width 69 height 31
radio input "true"
click at [165, 122] on input "CAYR - 2" at bounding box center [173, 115] width 69 height 31
radio input "true"
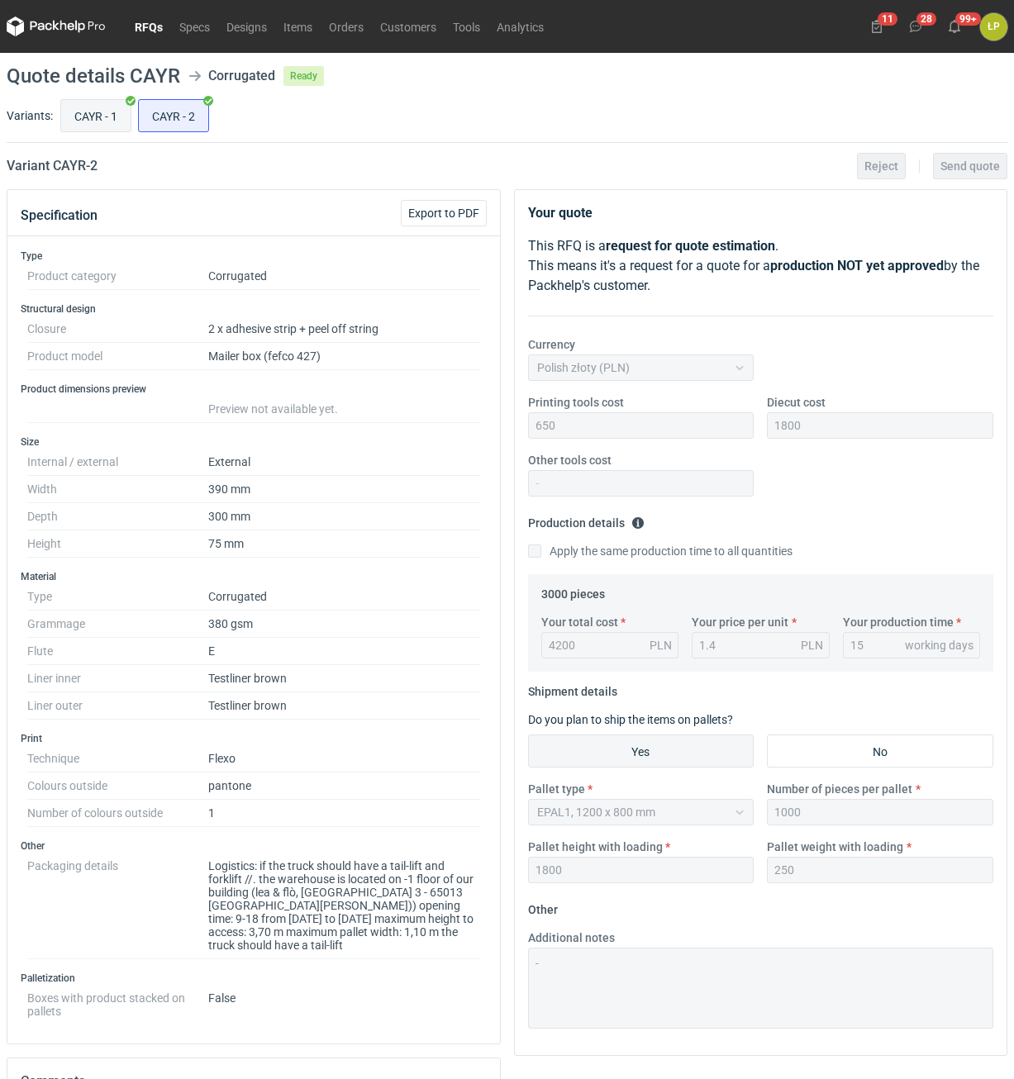
click at [112, 122] on input "CAYR - 1" at bounding box center [95, 115] width 69 height 31
radio input "true"
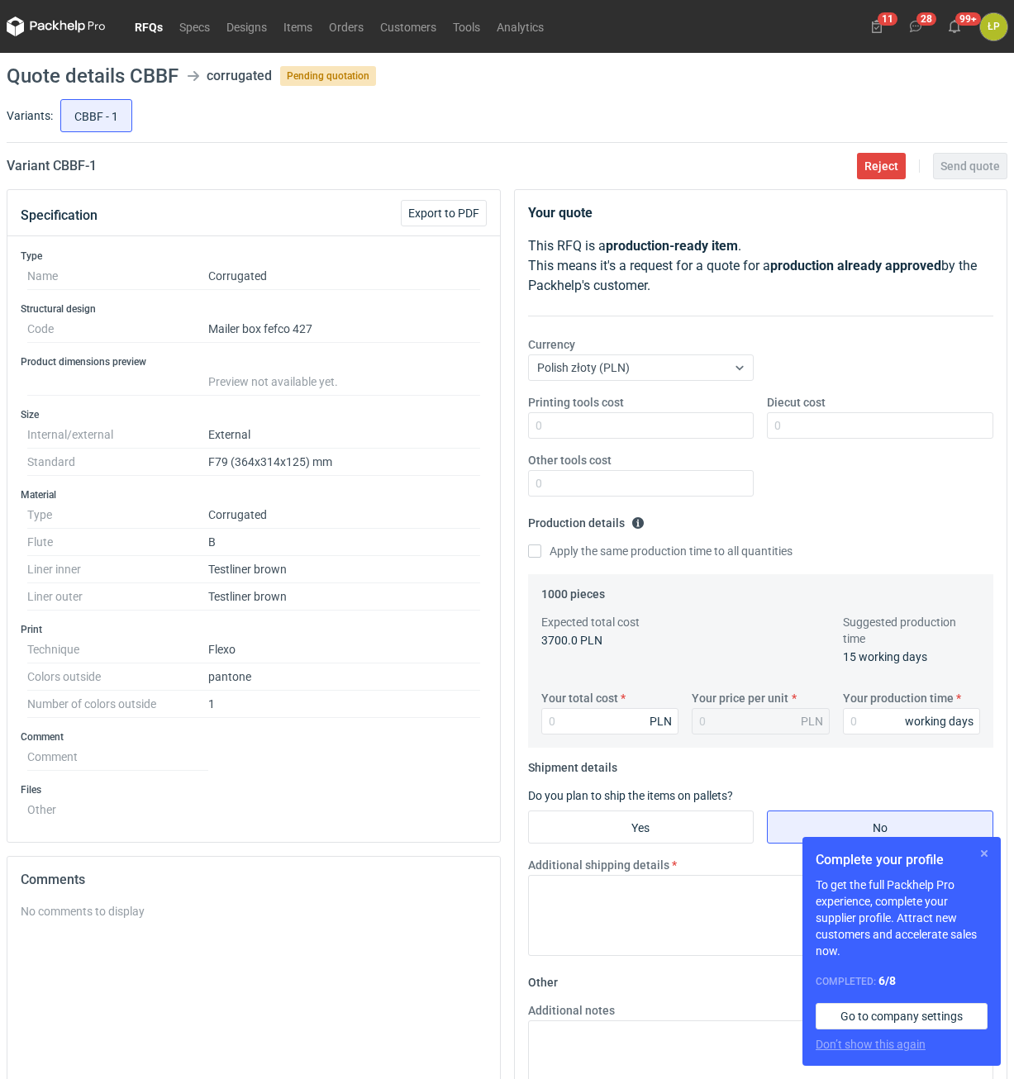
click at [979, 862] on button "button" at bounding box center [984, 854] width 20 height 20
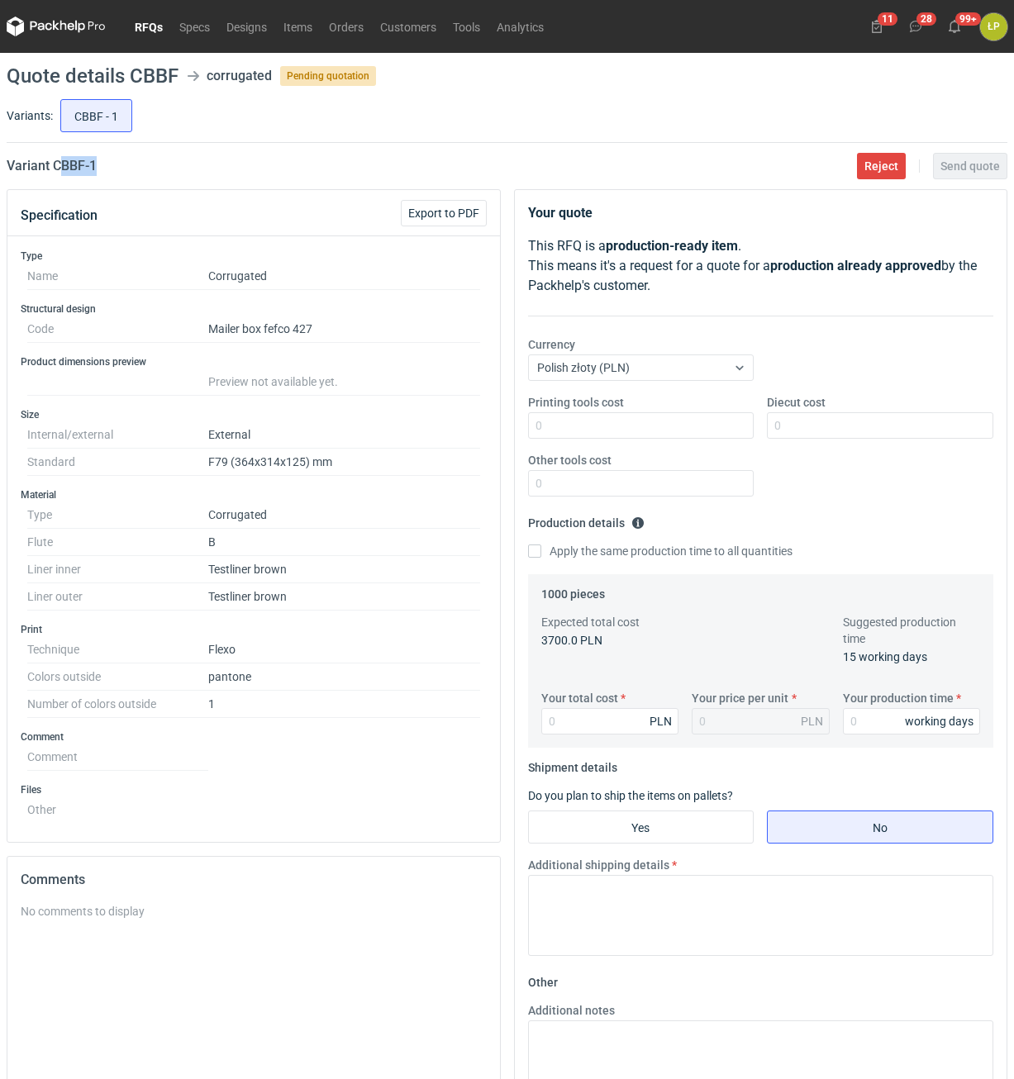
drag, startPoint x: 147, startPoint y: 176, endPoint x: 59, endPoint y: 179, distance: 88.5
click at [59, 179] on main "Quote details CBBF corrugated Pending quotation Variants: CBBF - 1 Variant CBBF…" at bounding box center [507, 653] width 1014 height 1200
drag, startPoint x: 109, startPoint y: 169, endPoint x: 55, endPoint y: 171, distance: 53.8
click at [55, 171] on div "Variant CBBF - 1 Reject Send quote" at bounding box center [507, 166] width 1001 height 20
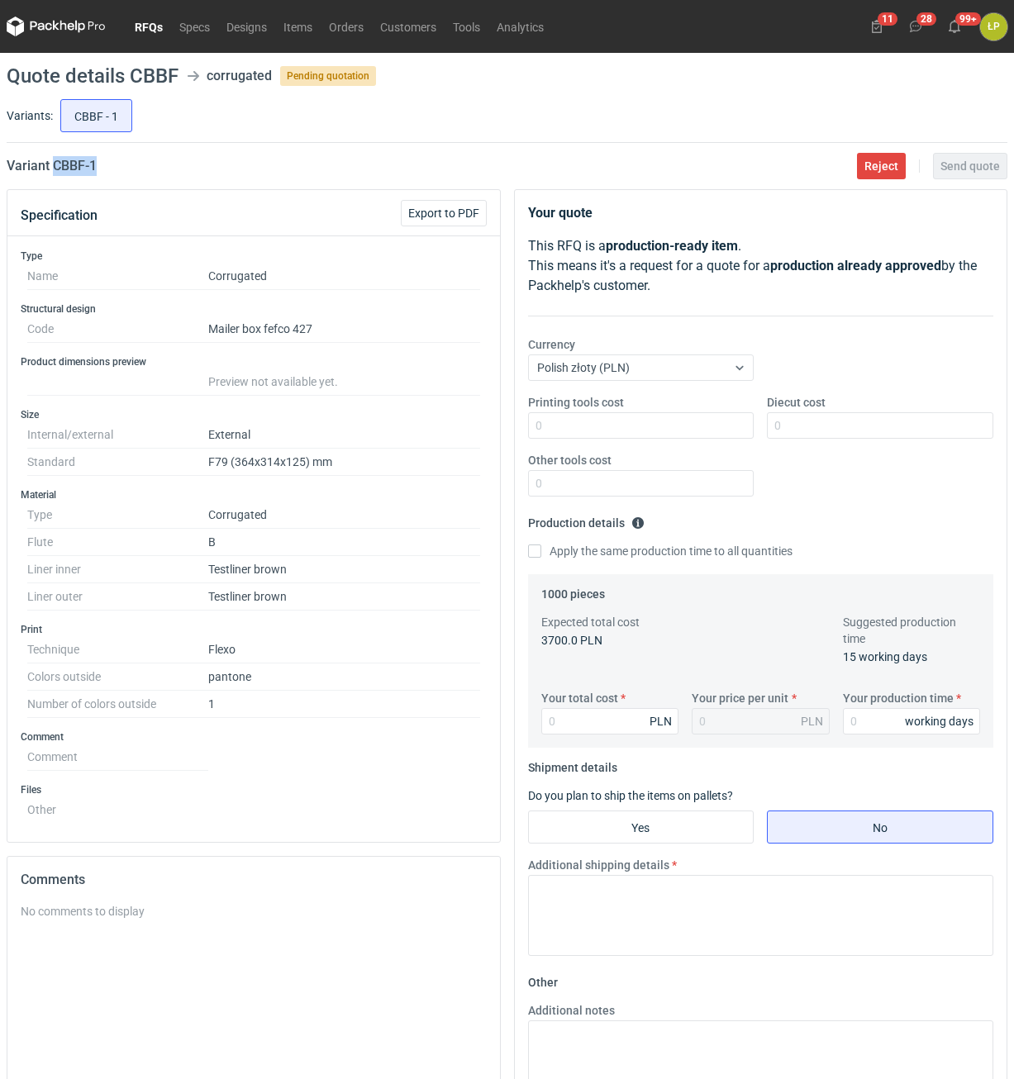
copy h2 "CBBF - 1"
click at [645, 416] on input "Printing tools cost" at bounding box center [641, 425] width 226 height 26
type input "700"
click at [774, 419] on input "Diecut cost" at bounding box center [880, 425] width 226 height 26
type input "1000"
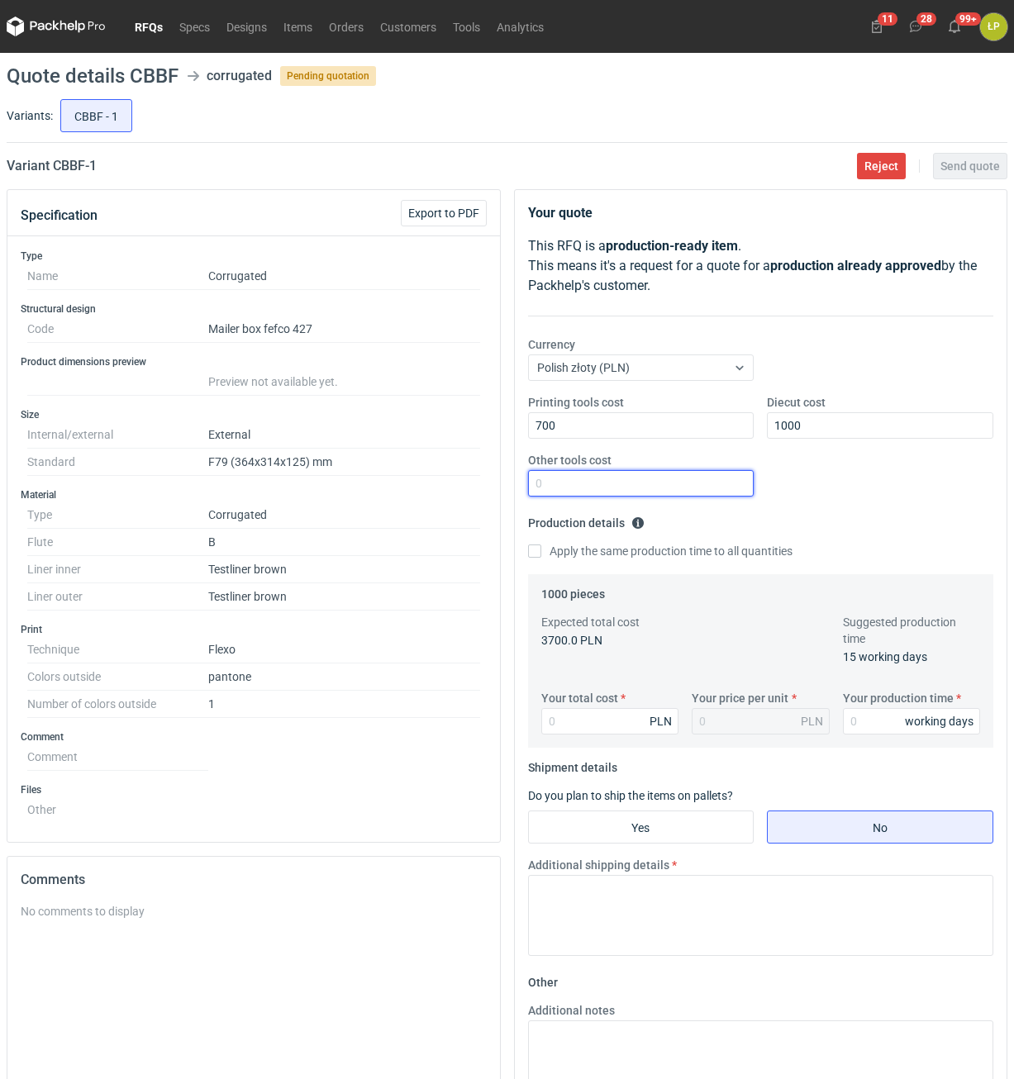
click at [702, 489] on input "Other tools cost" at bounding box center [641, 483] width 226 height 26
type input "0"
click at [872, 720] on input "Your production time" at bounding box center [912, 721] width 138 height 26
type input "15"
click at [608, 712] on input "Your total cost" at bounding box center [610, 721] width 138 height 26
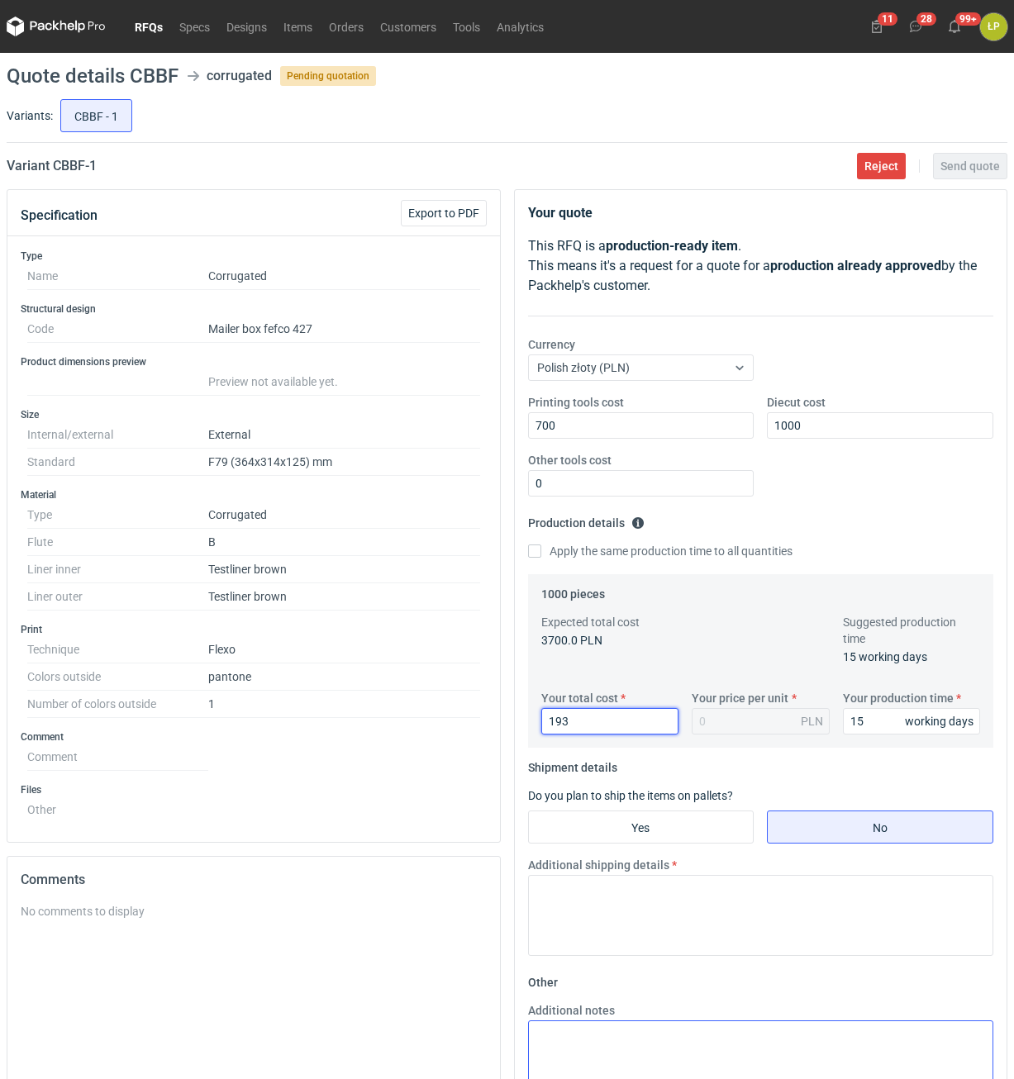
type input "1930"
type input "1.93"
type input "1930"
click at [698, 853] on fieldset "Shipment details Do you plan to ship the items on pallets? Yes No Additional sh…" at bounding box center [761, 862] width 466 height 215
click at [697, 840] on input "Yes" at bounding box center [641, 827] width 225 height 31
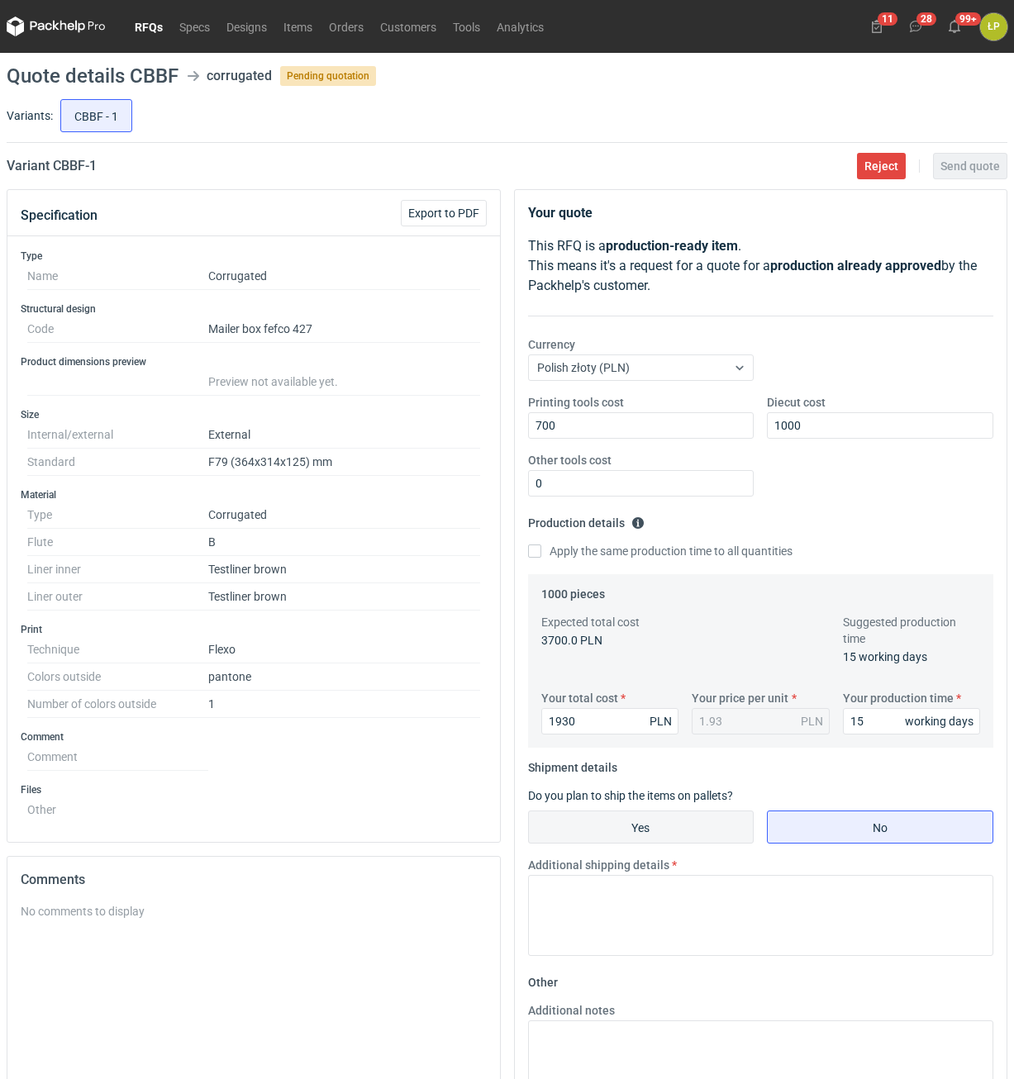
radio input "true"
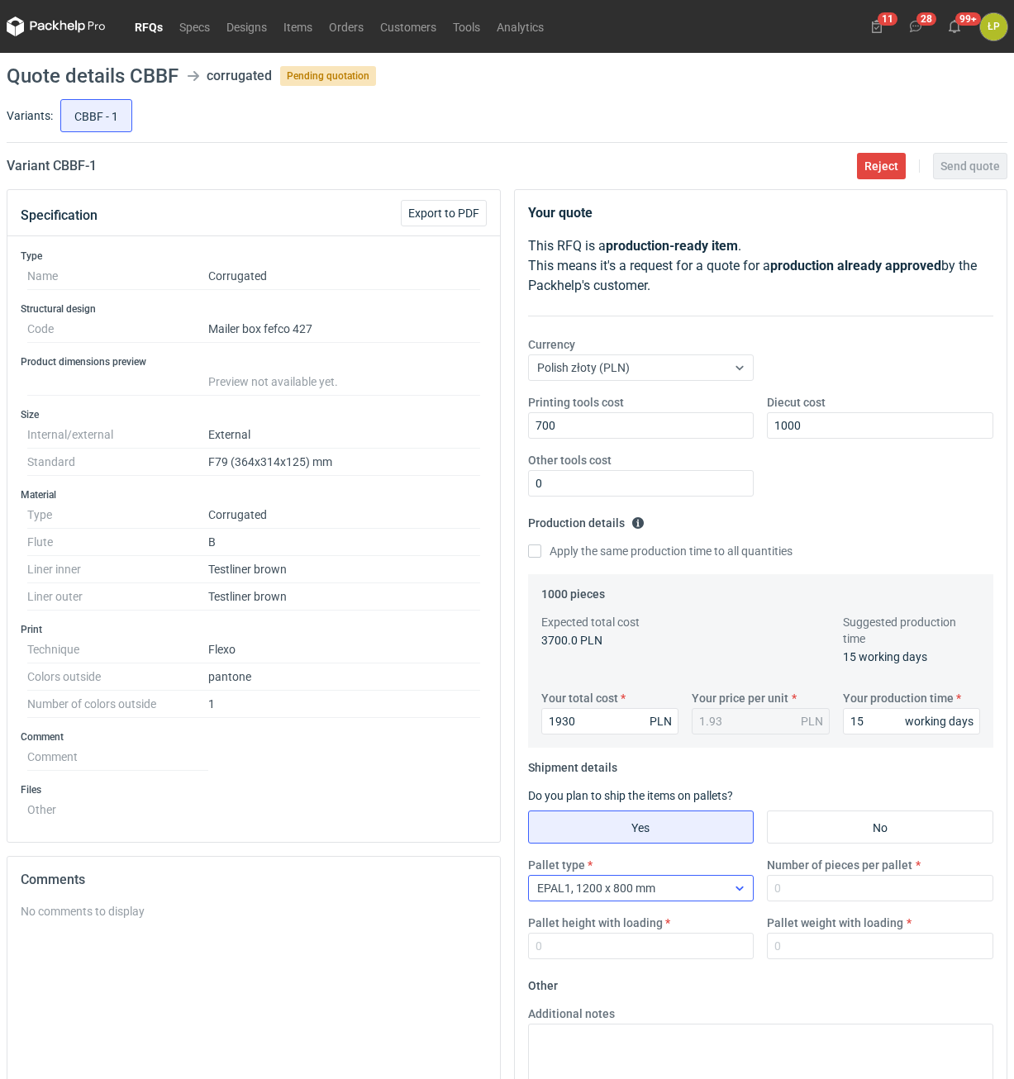
drag, startPoint x: 704, startPoint y: 866, endPoint x: 714, endPoint y: 888, distance: 24.4
click at [706, 868] on div "Pallet type EPAL1, 1200 x 800 mm" at bounding box center [641, 879] width 240 height 45
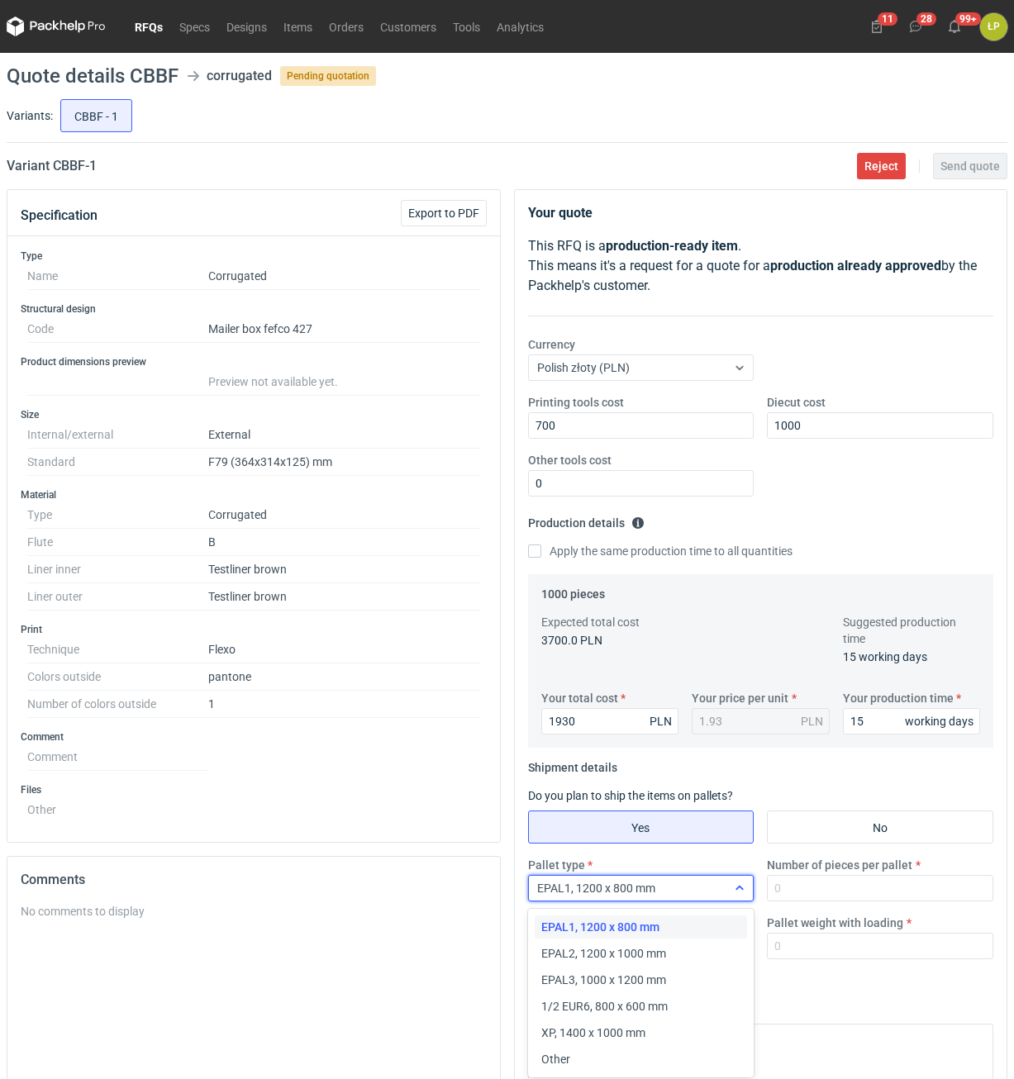
click at [714, 888] on div "EPAL1, 1200 x 800 mm" at bounding box center [628, 888] width 198 height 23
click at [720, 926] on div "EPAL1, 1200 x 800 mm" at bounding box center [641, 927] width 200 height 17
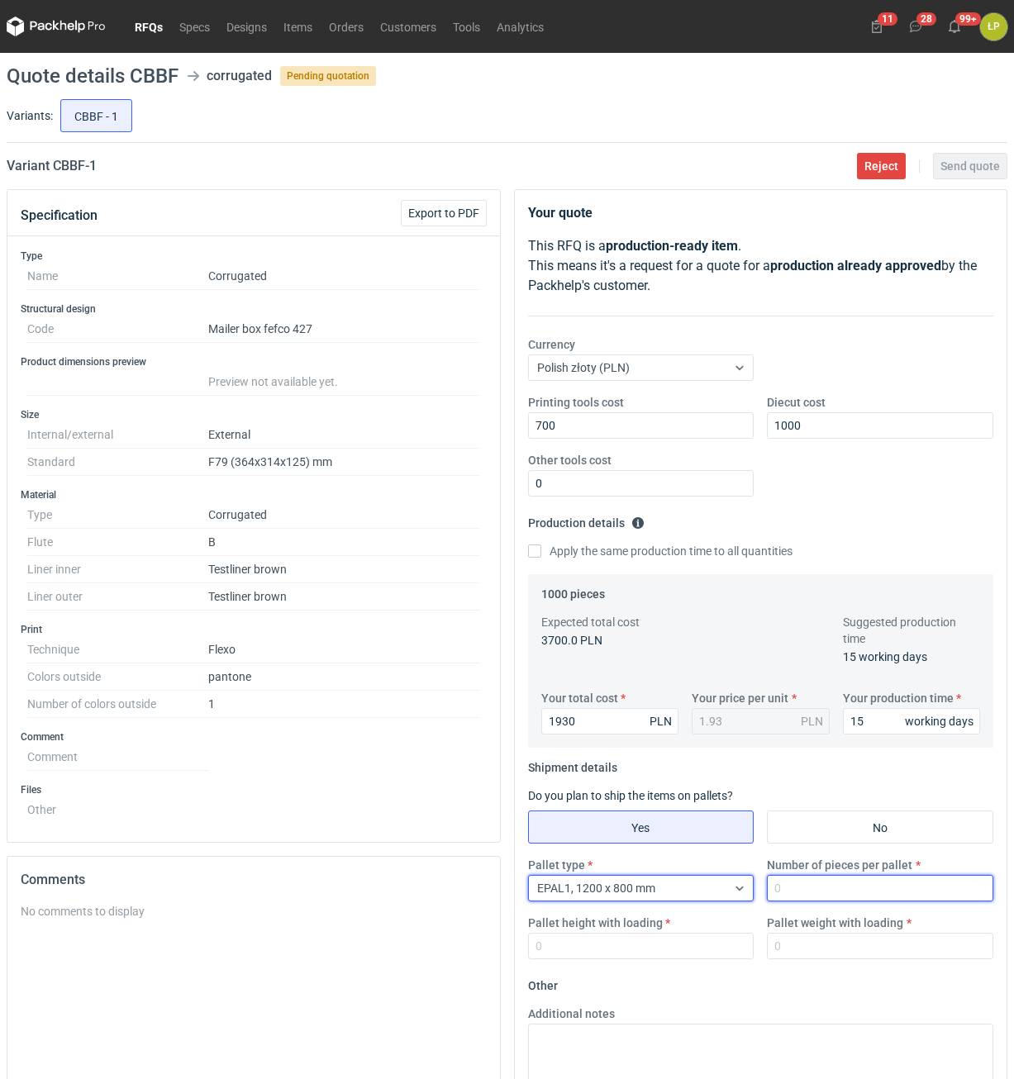
click at [786, 896] on input "Number of pieces per pallet" at bounding box center [880, 888] width 226 height 26
type input "620"
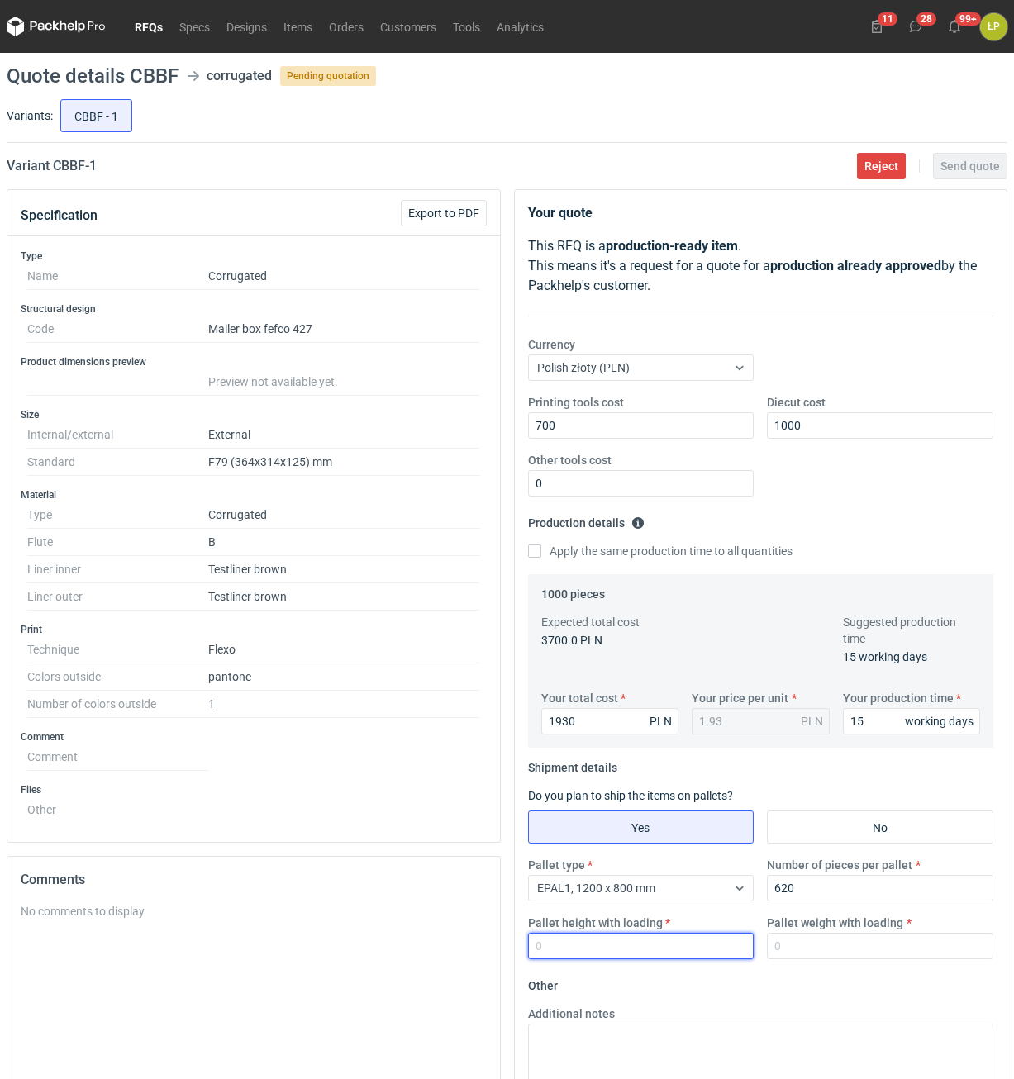
click at [687, 945] on input "Pallet height with loading" at bounding box center [641, 946] width 226 height 26
type input "1800"
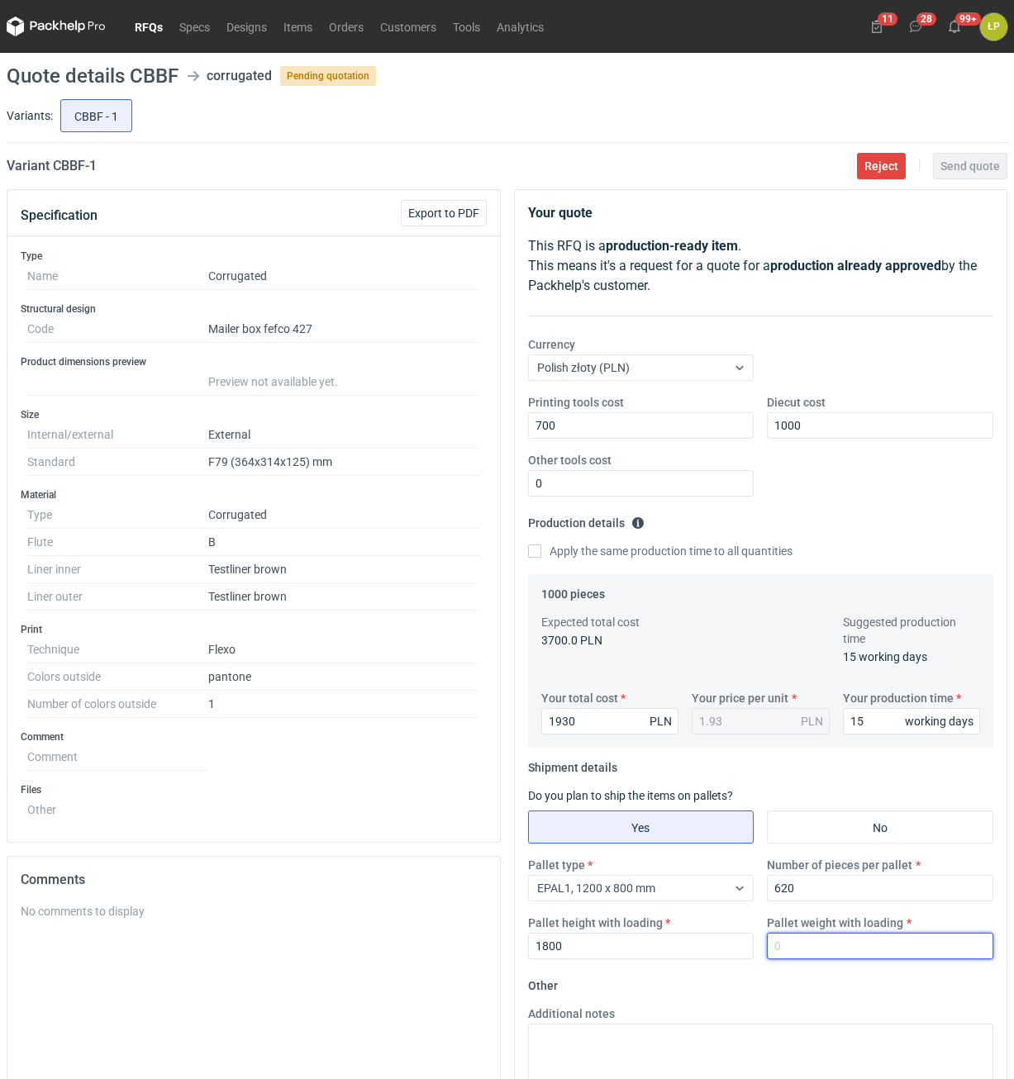
click at [806, 948] on input "Pallet weight with loading" at bounding box center [880, 946] width 226 height 26
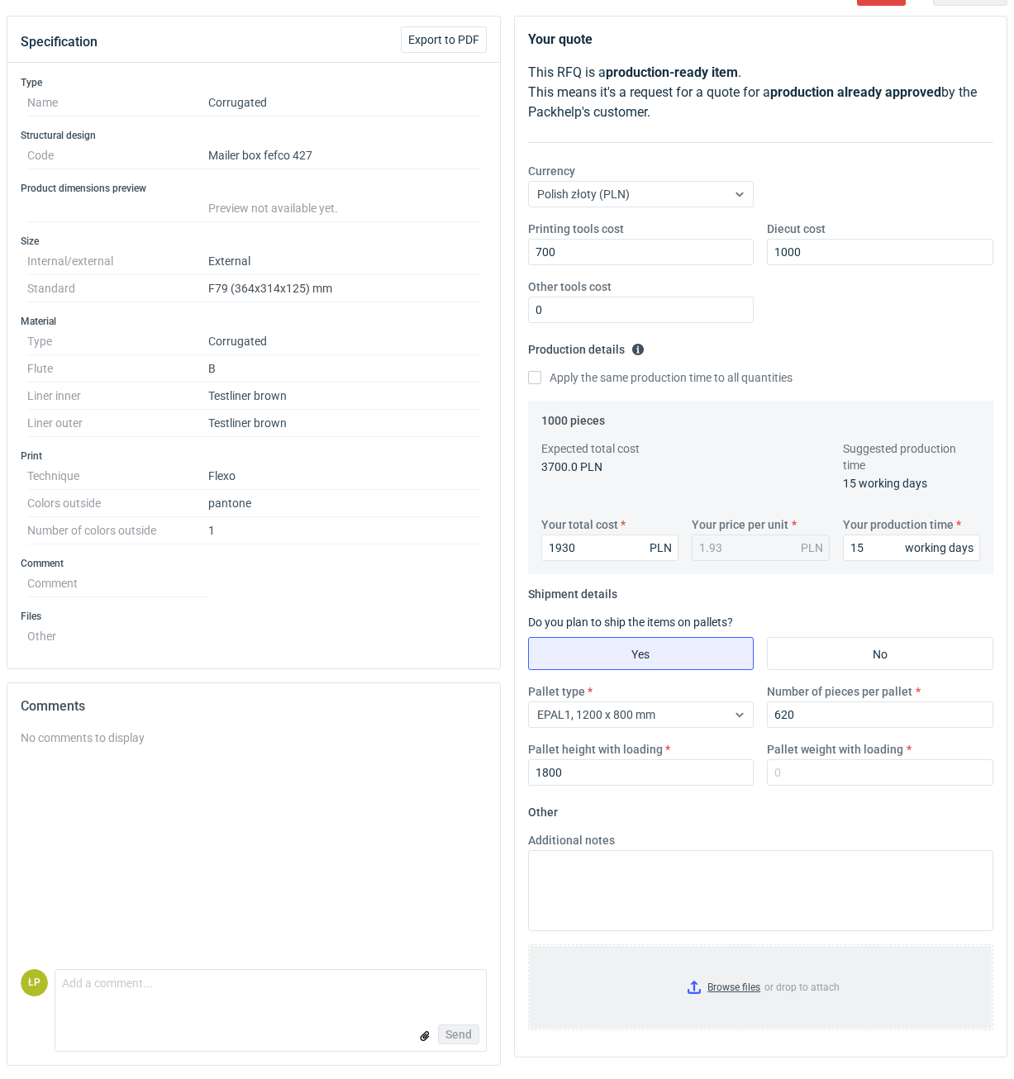
click at [743, 987] on input "Browse files or drop to attach" at bounding box center [761, 987] width 463 height 83
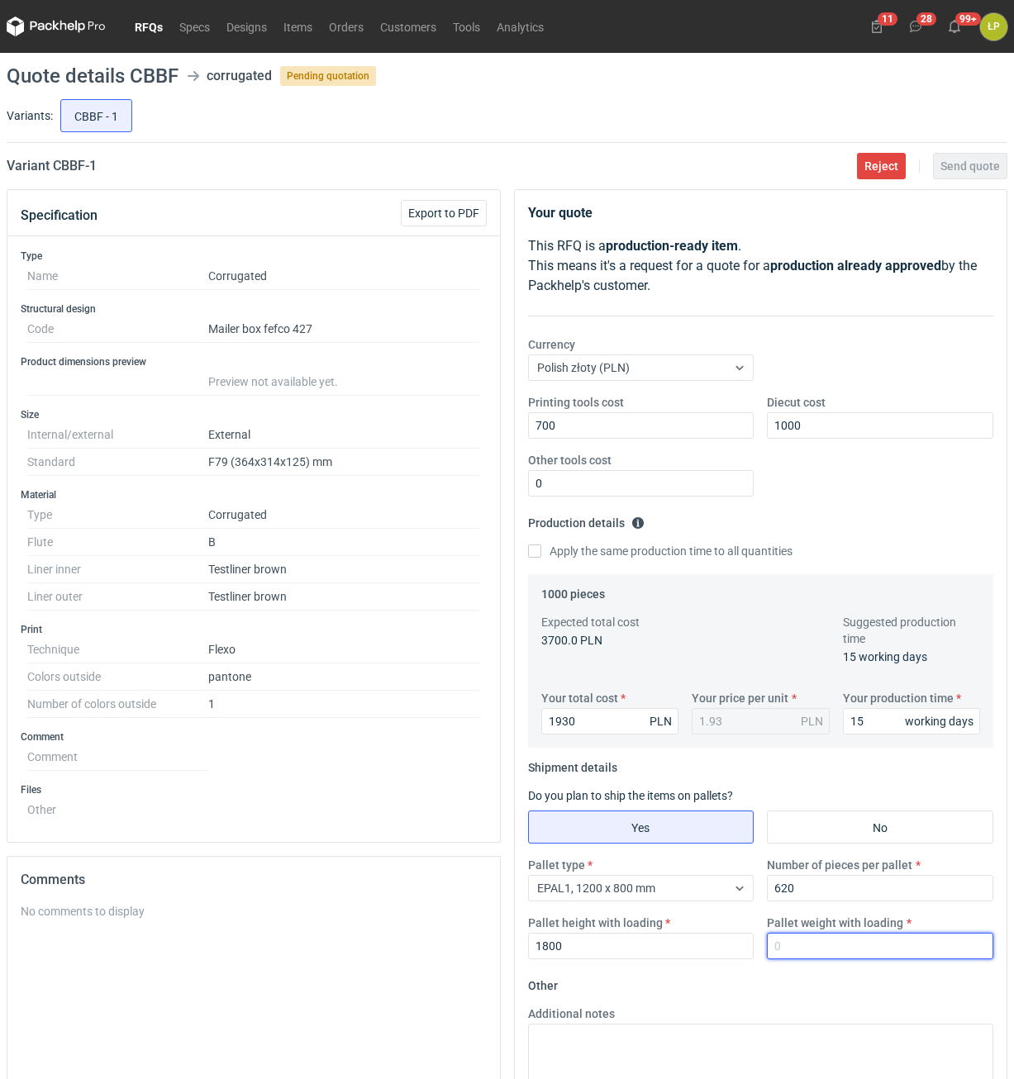
click at [789, 948] on input "Pallet weight with loading" at bounding box center [880, 946] width 226 height 26
type input "260"
click at [957, 172] on span "Send quote" at bounding box center [971, 166] width 60 height 12
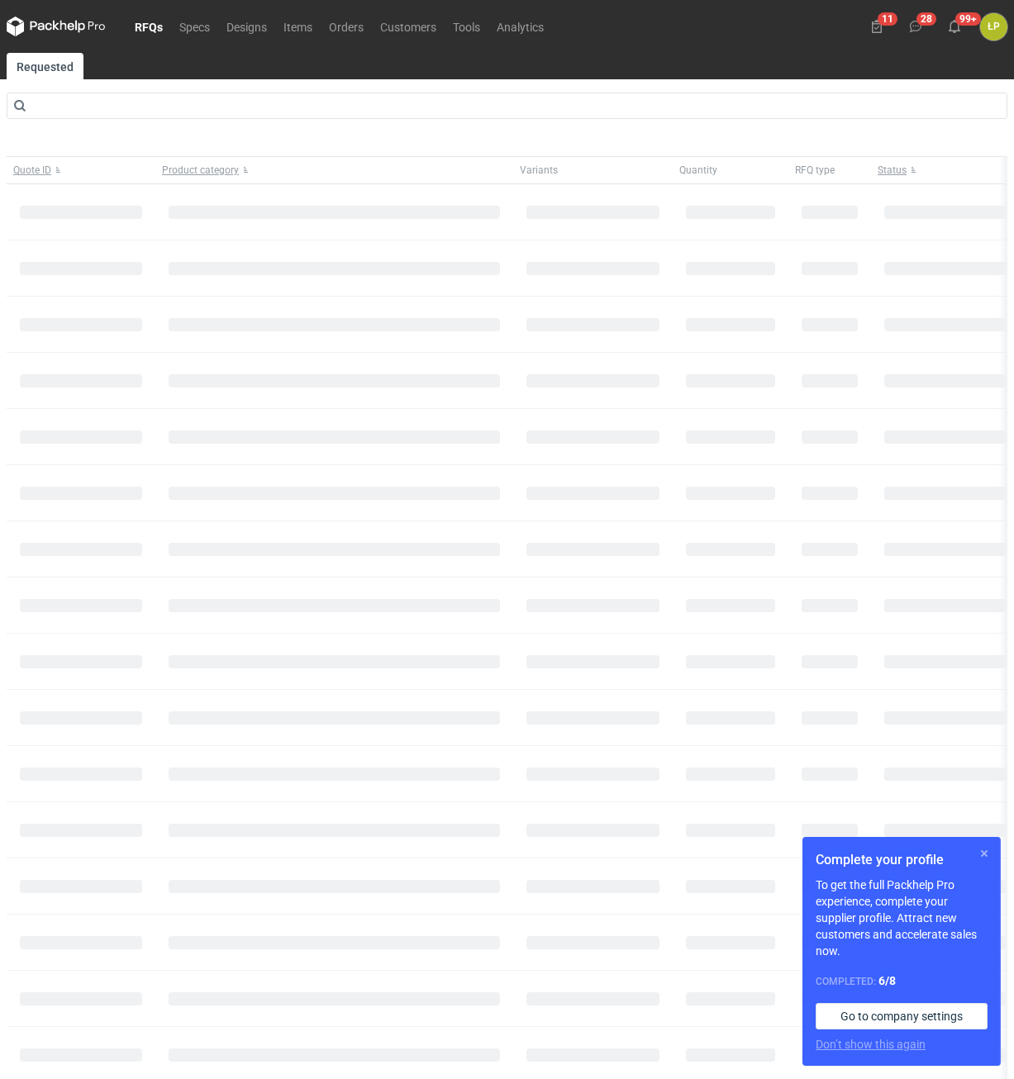
click at [980, 853] on button "button" at bounding box center [984, 854] width 20 height 20
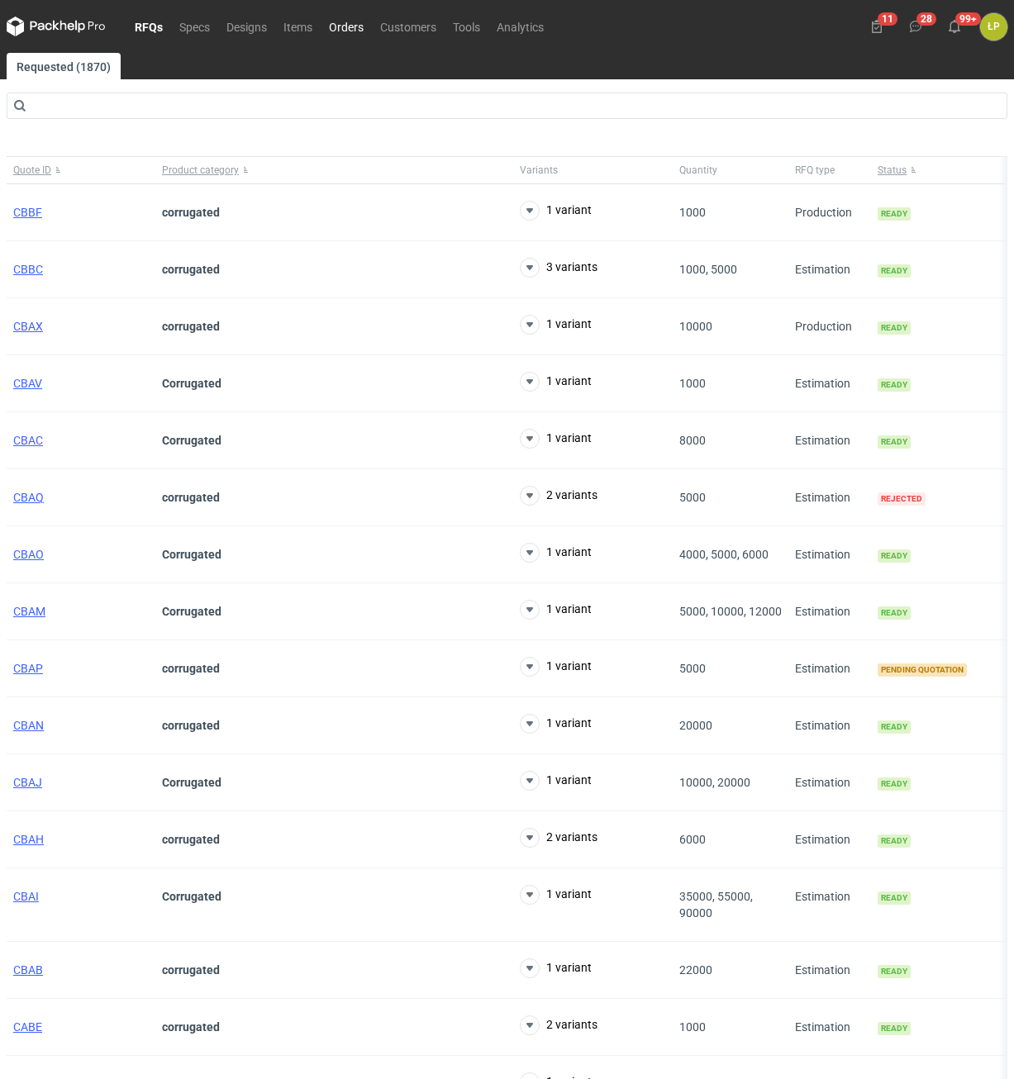
click at [340, 31] on link "Orders" at bounding box center [346, 27] width 51 height 20
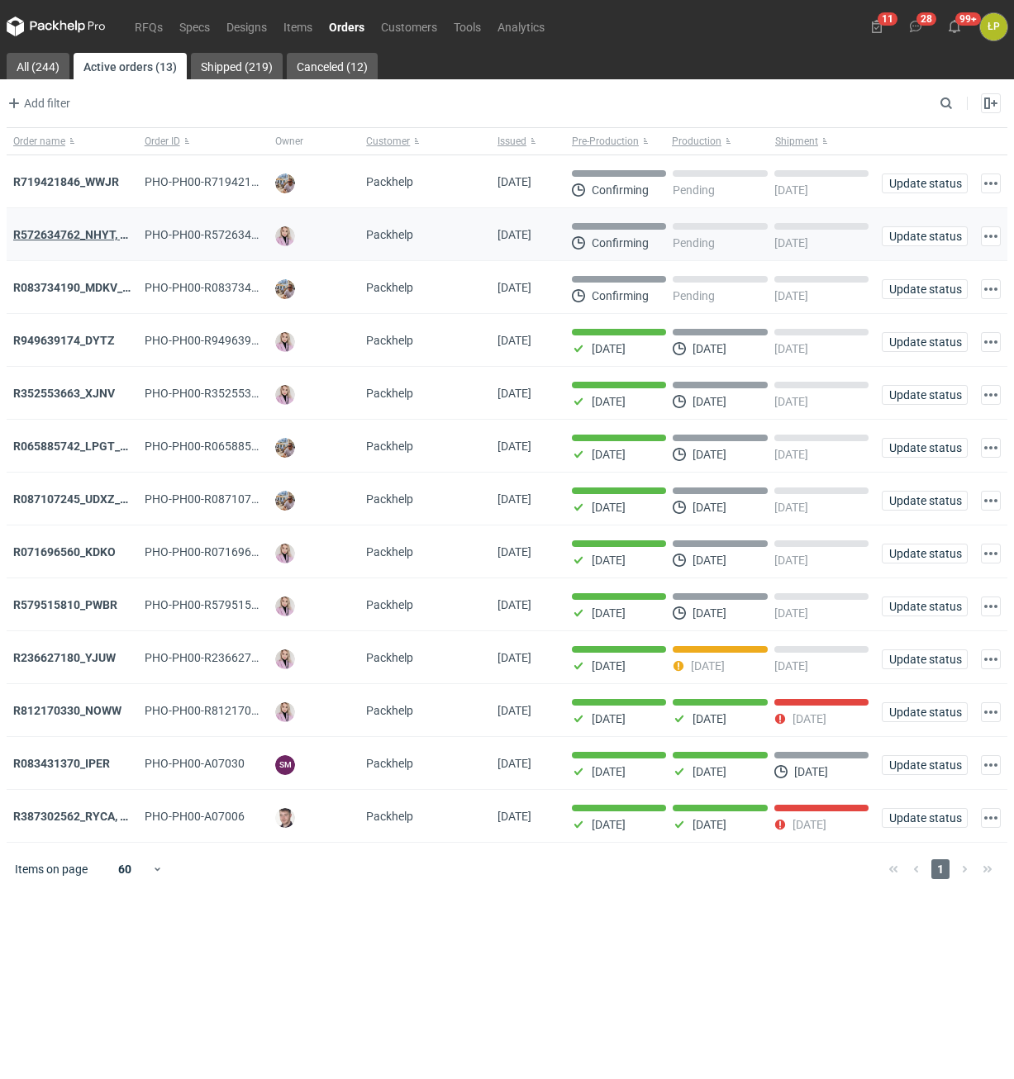
click at [96, 240] on strong "R572634762_NHYT, XIXB" at bounding box center [79, 234] width 132 height 13
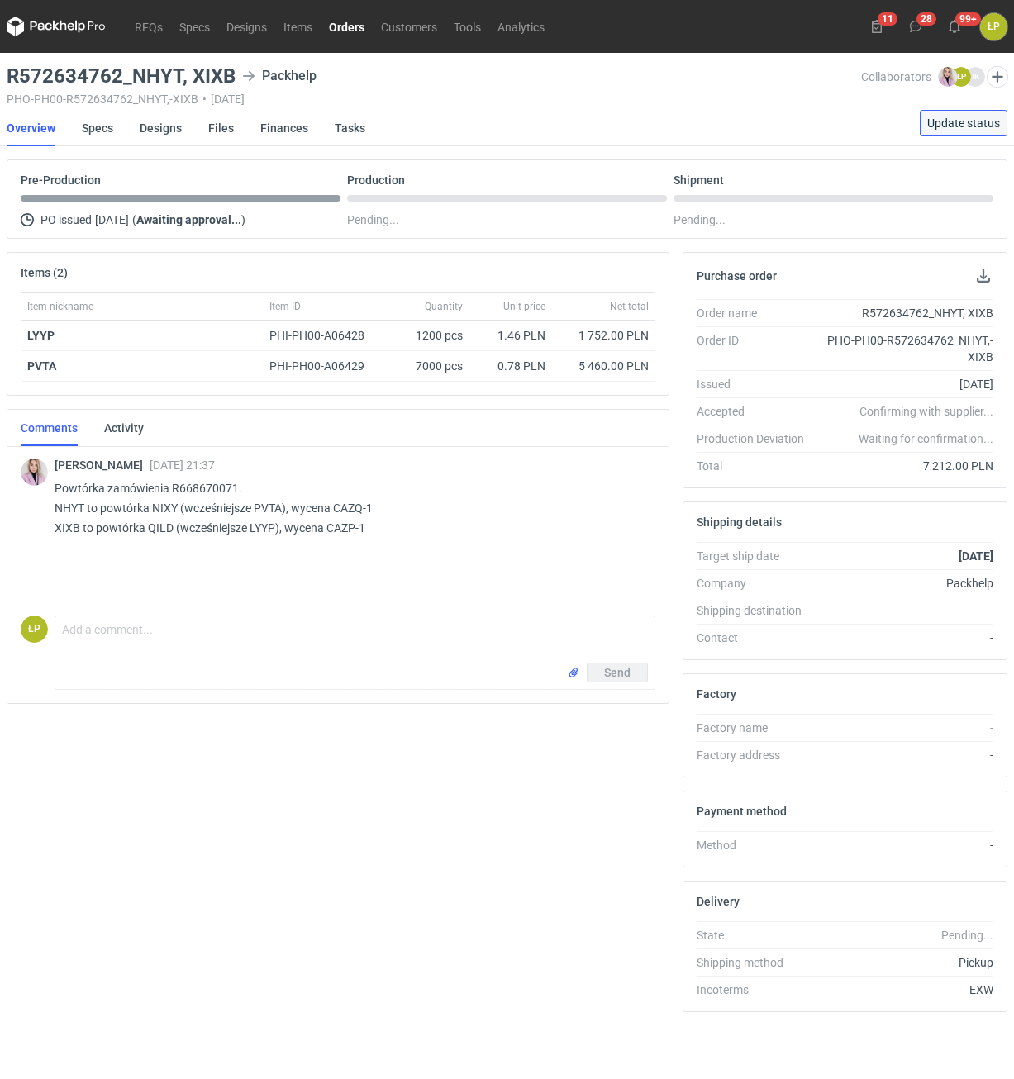
click at [928, 118] on button "Update status" at bounding box center [964, 123] width 88 height 26
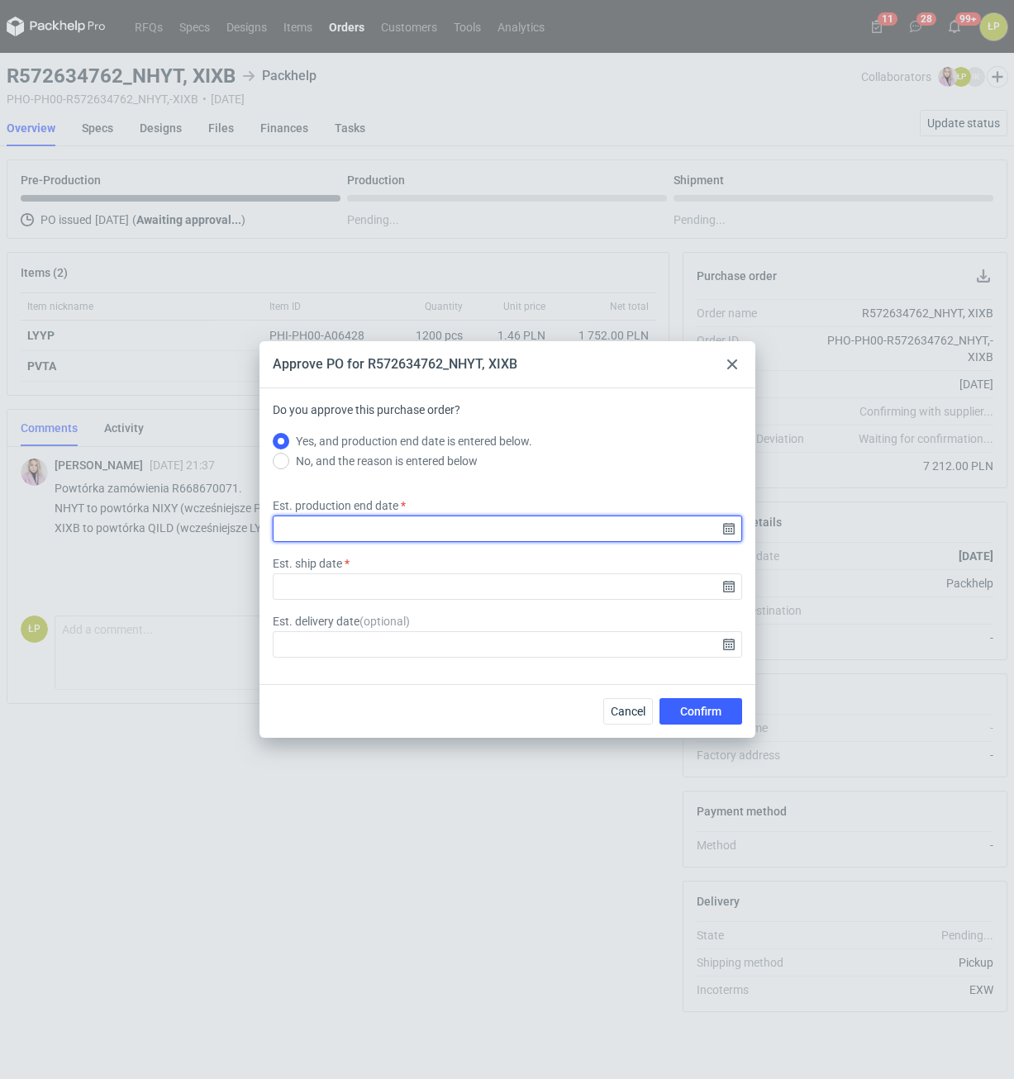
click at [727, 527] on input "Est. production end date" at bounding box center [507, 529] width 469 height 26
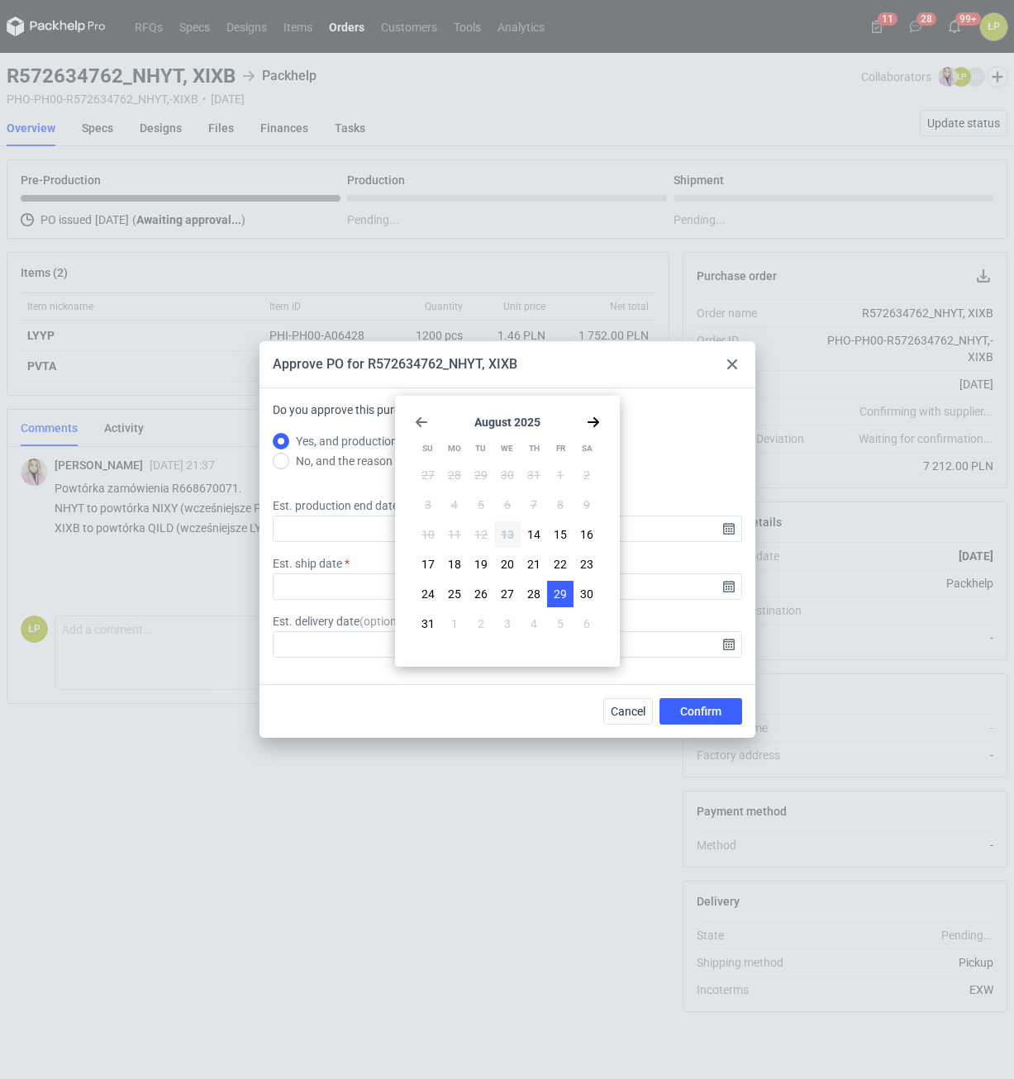
click at [555, 595] on span "29" at bounding box center [560, 594] width 13 height 17
type input "2025-08-29"
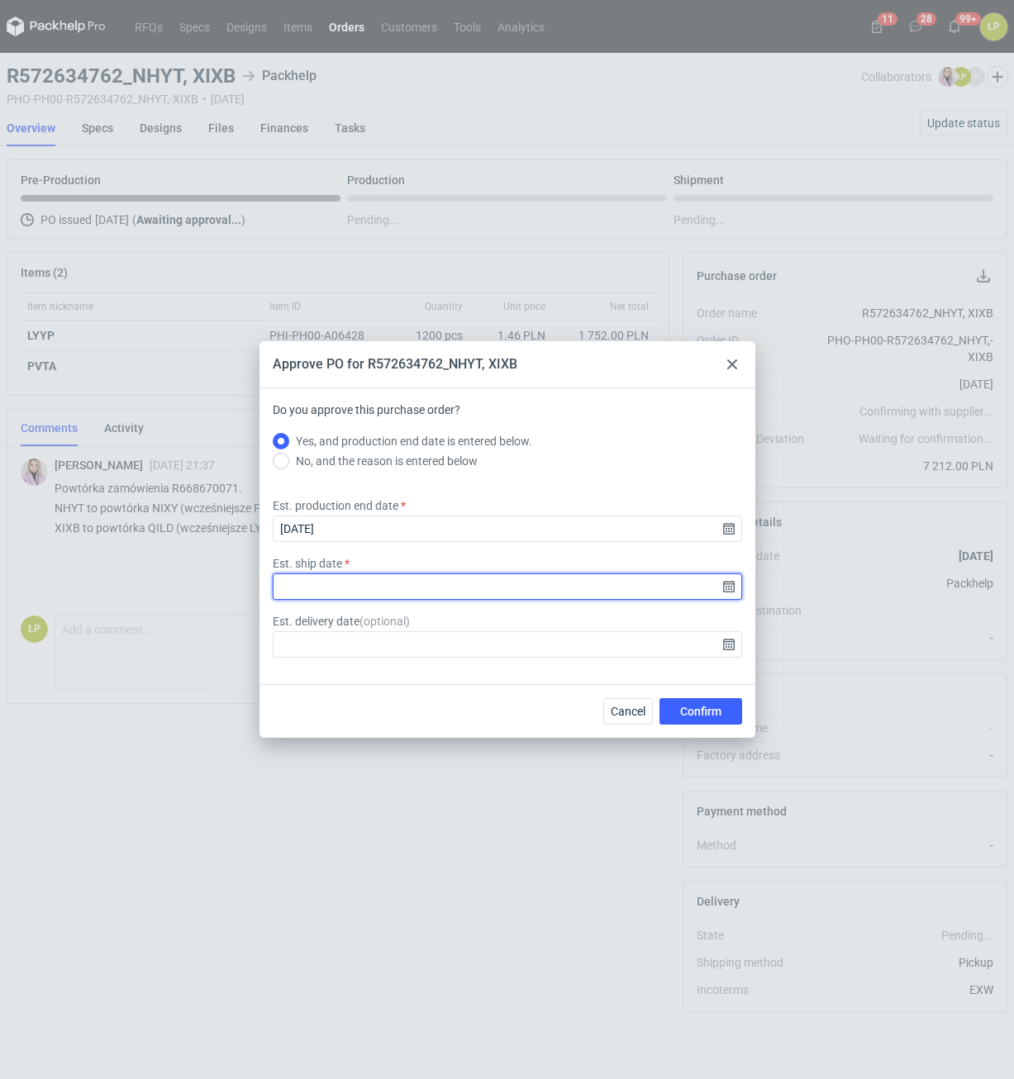
click at [741, 589] on input "Est. ship date" at bounding box center [507, 587] width 469 height 26
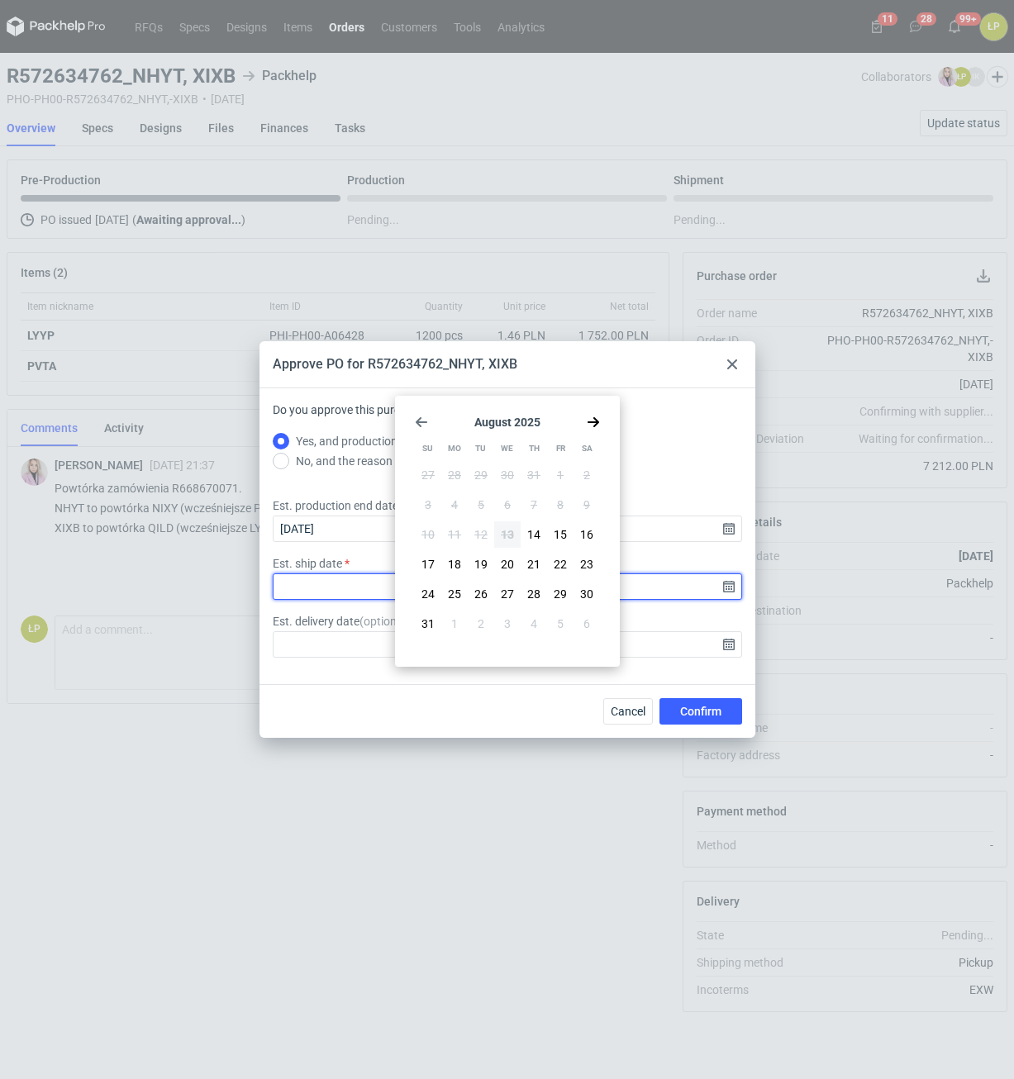
click at [730, 587] on input "Est. ship date" at bounding box center [507, 587] width 469 height 26
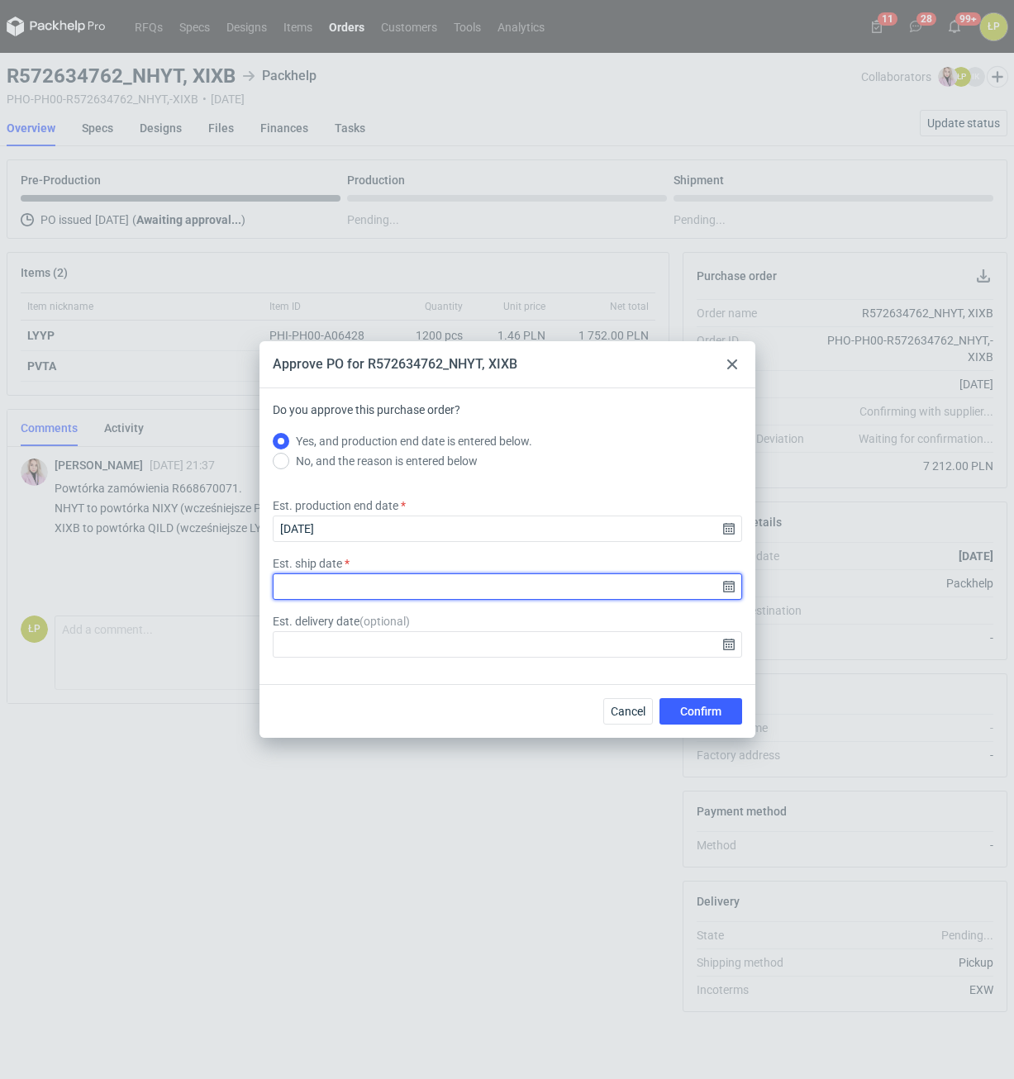
click at [730, 587] on input "Est. ship date" at bounding box center [507, 587] width 469 height 26
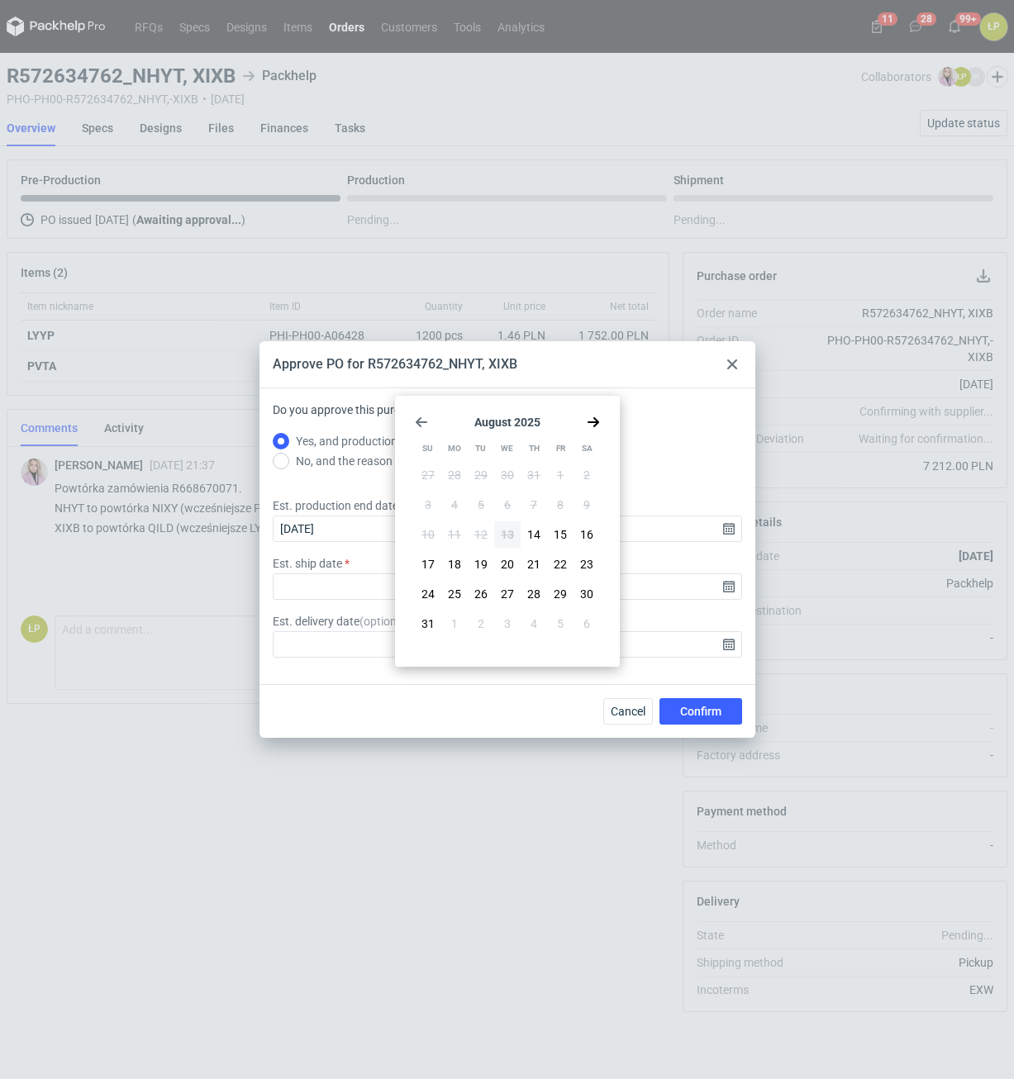
drag, startPoint x: 568, startPoint y: 591, endPoint x: 619, endPoint y: 614, distance: 56.2
click at [567, 591] on button "29" at bounding box center [560, 594] width 26 height 26
type input "2025-08-29"
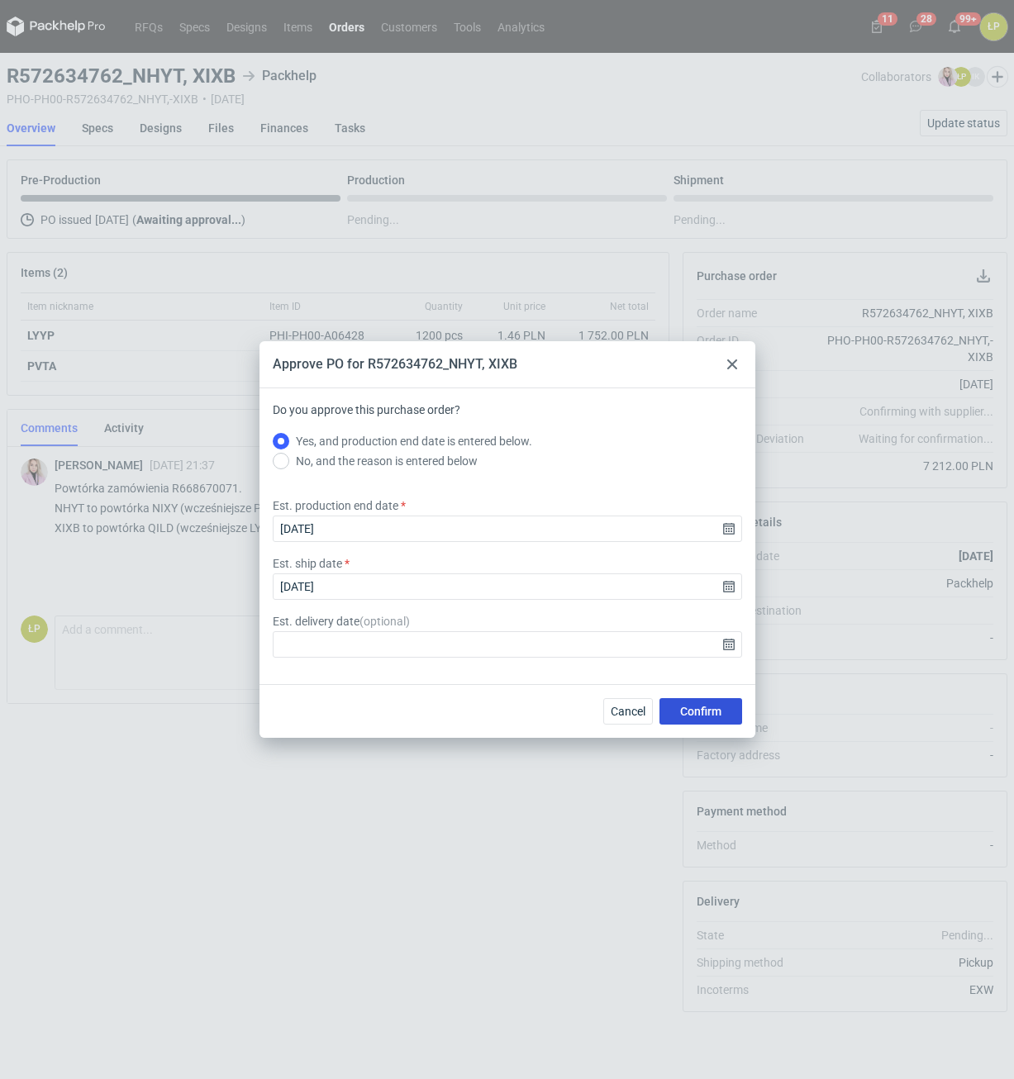
click at [697, 710] on span "Confirm" at bounding box center [700, 712] width 41 height 12
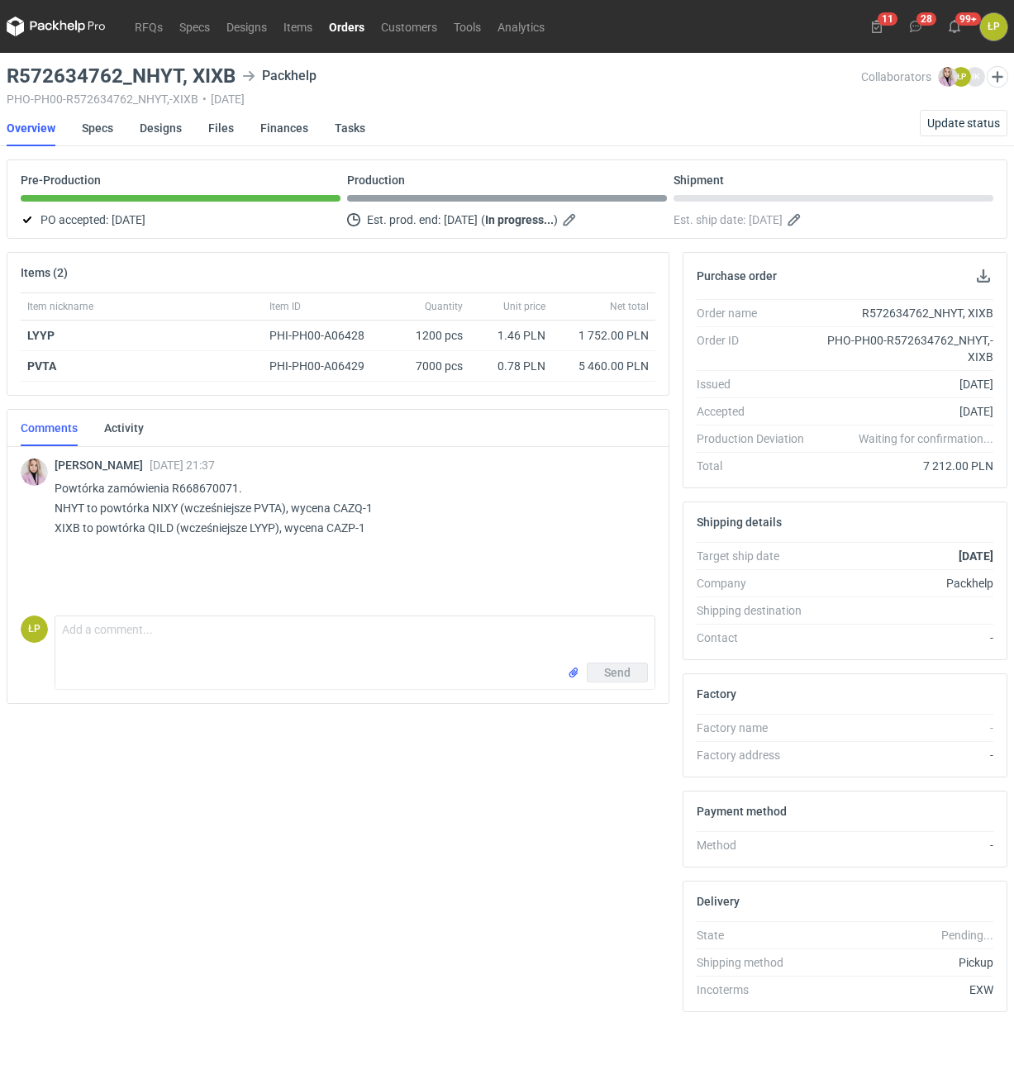
click at [349, 28] on link "Orders" at bounding box center [347, 27] width 52 height 20
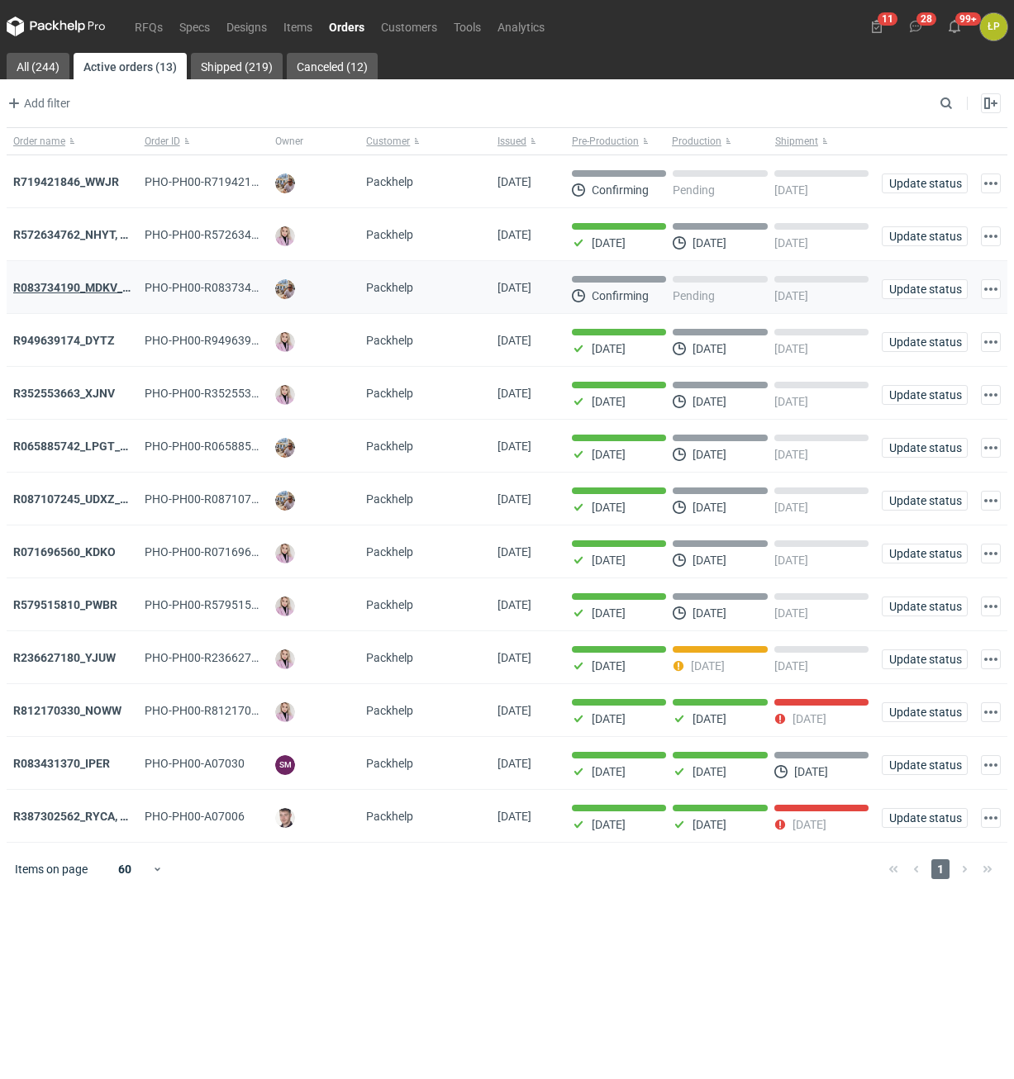
click at [95, 288] on strong "R083734190_MDKV_MVXD" at bounding box center [83, 287] width 141 height 13
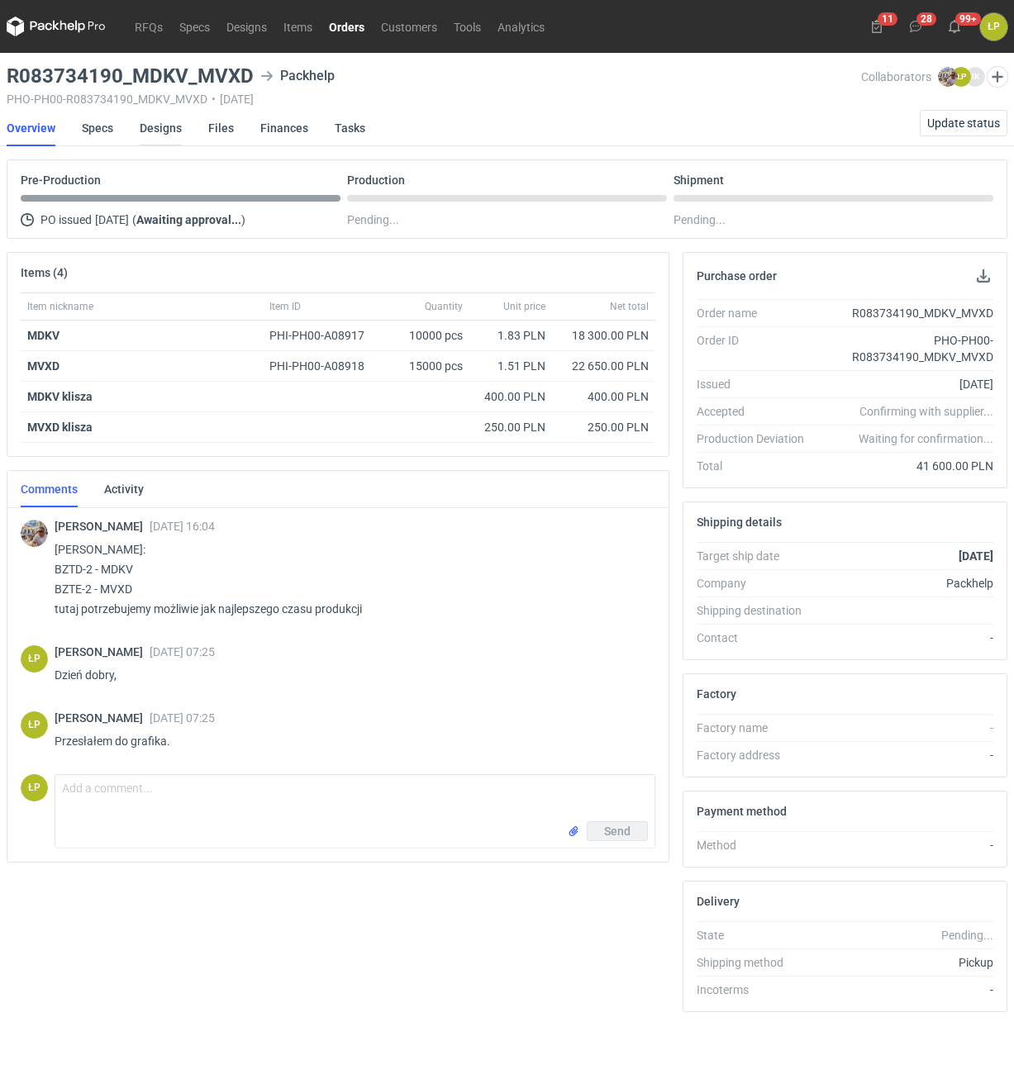
click at [157, 127] on link "Designs" at bounding box center [161, 128] width 42 height 36
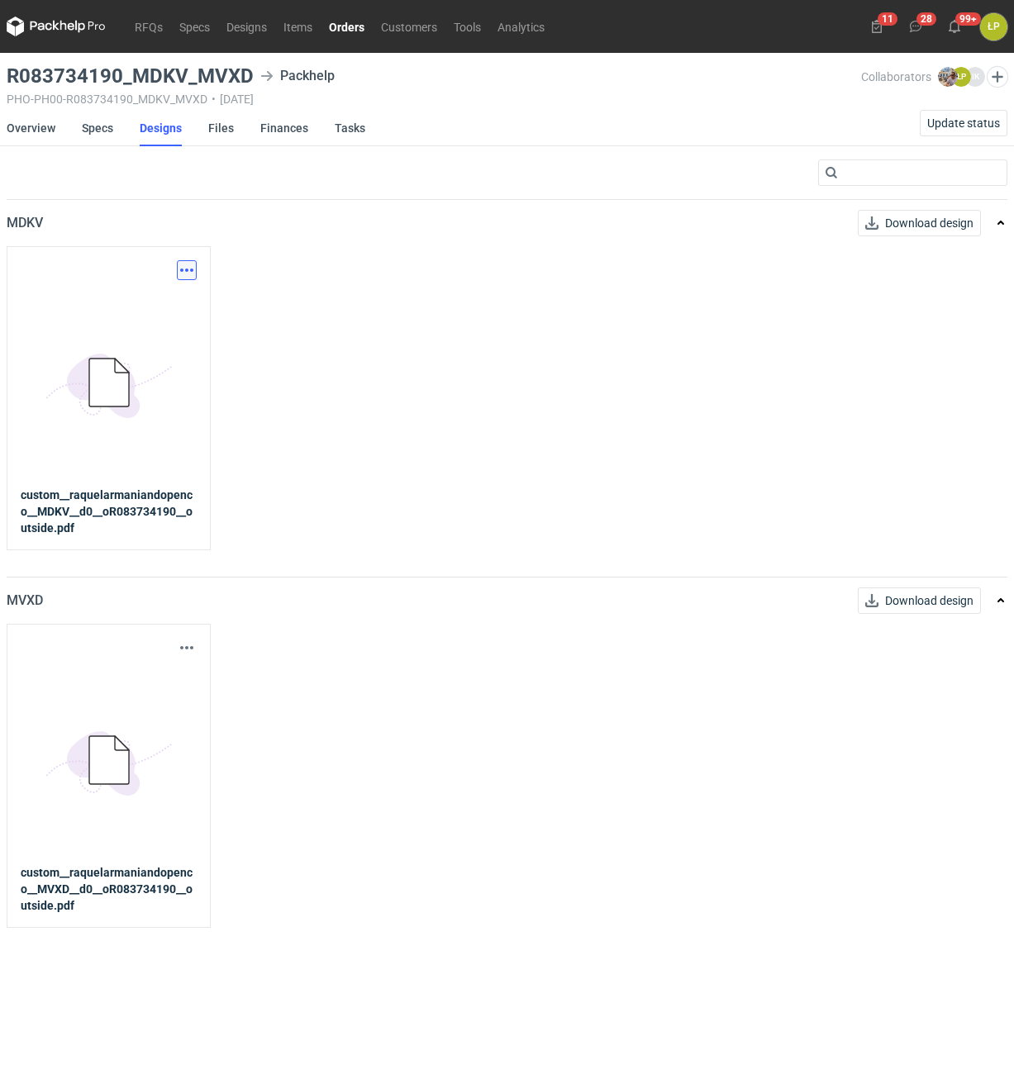
click at [184, 260] on button "button" at bounding box center [187, 270] width 20 height 20
click at [167, 309] on link "Download design part" at bounding box center [114, 306] width 152 height 26
click at [36, 129] on link "Overview" at bounding box center [31, 128] width 49 height 36
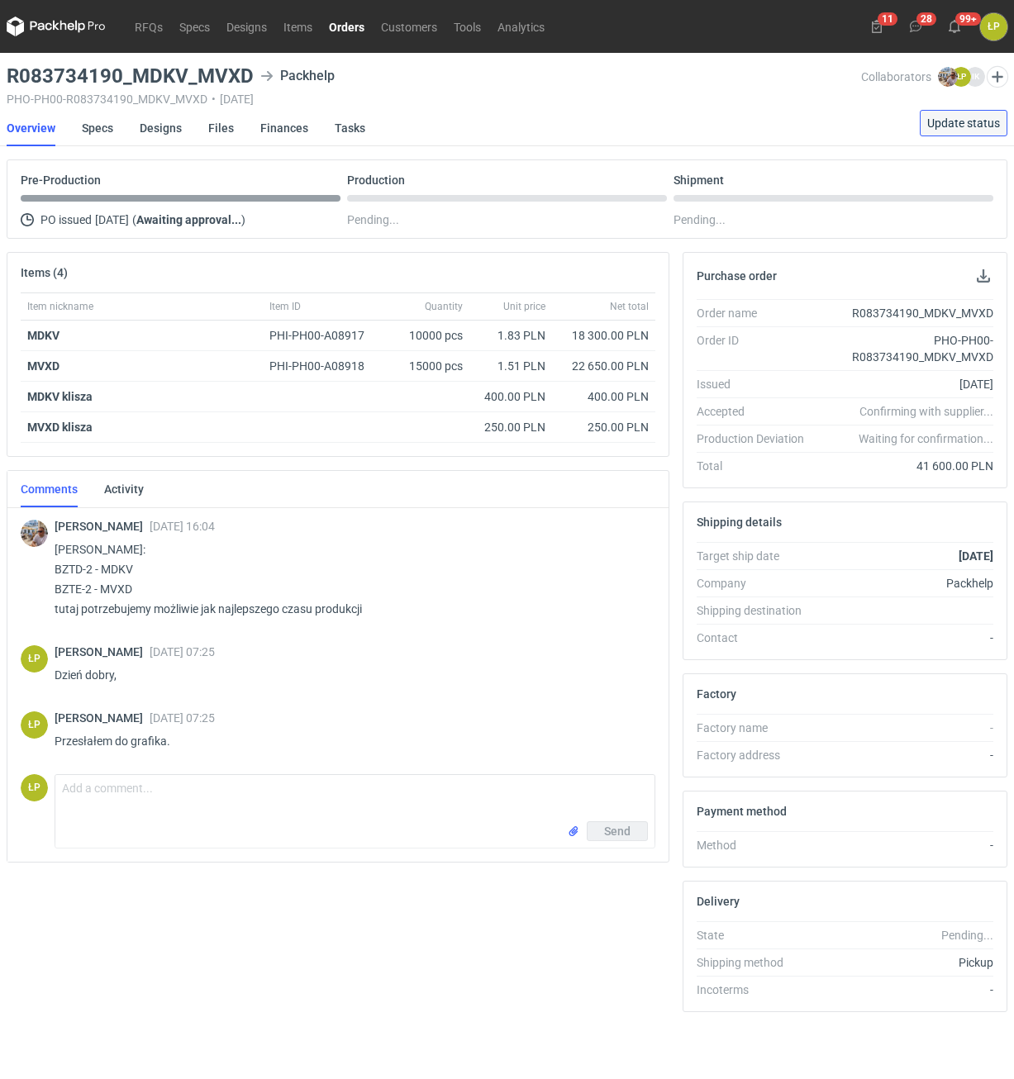
click at [953, 129] on span "Update status" at bounding box center [963, 123] width 73 height 12
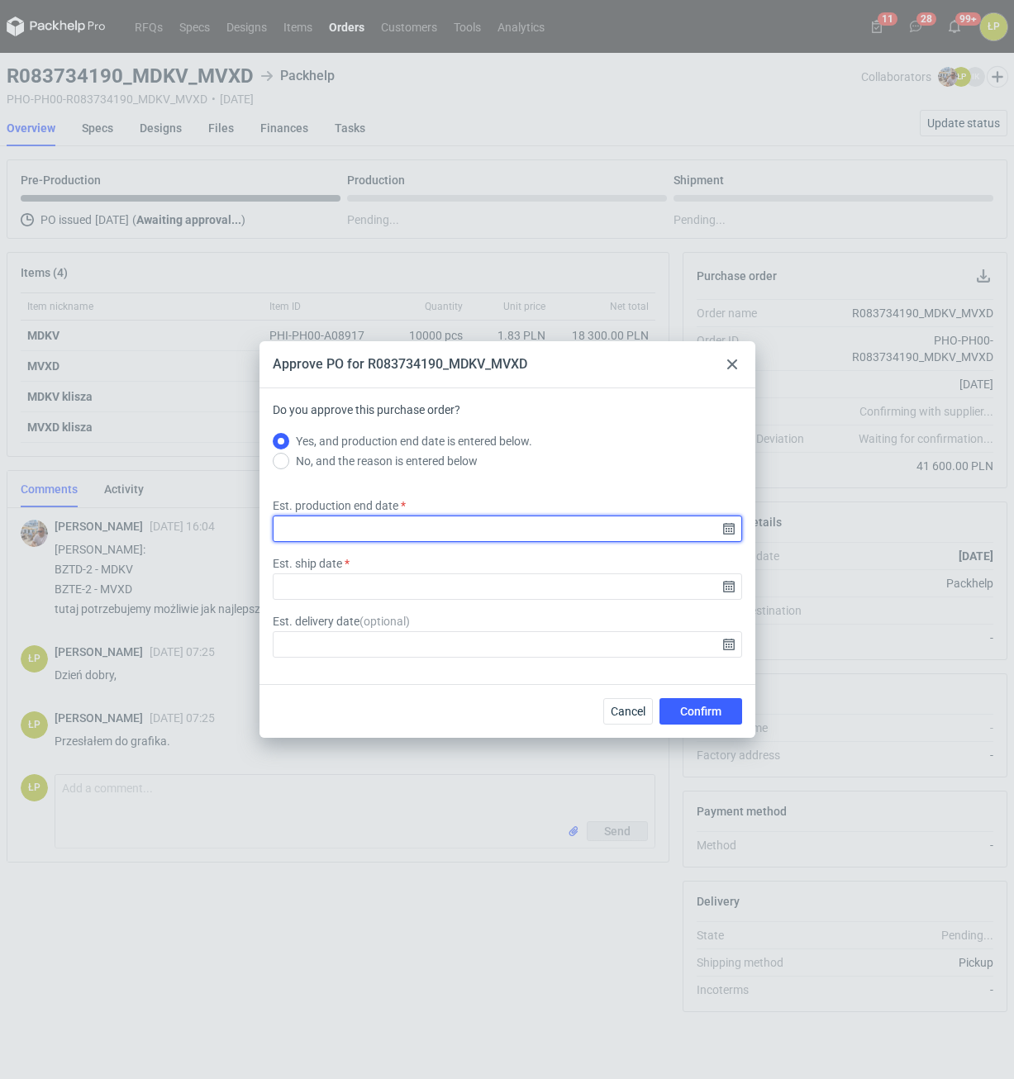
click at [725, 526] on input "Est. production end date" at bounding box center [507, 529] width 469 height 26
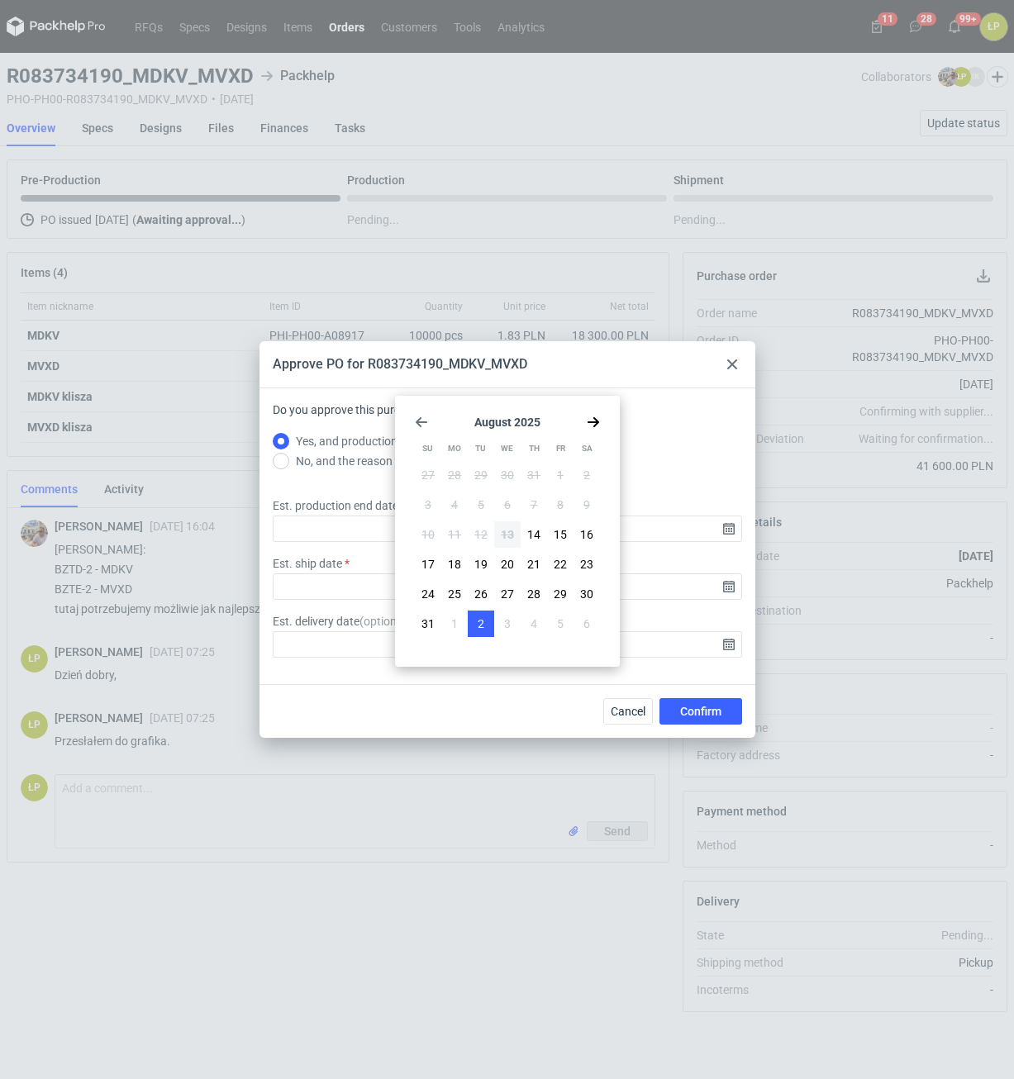
click at [472, 618] on button "2" at bounding box center [481, 624] width 26 height 26
type input "2025-09-02"
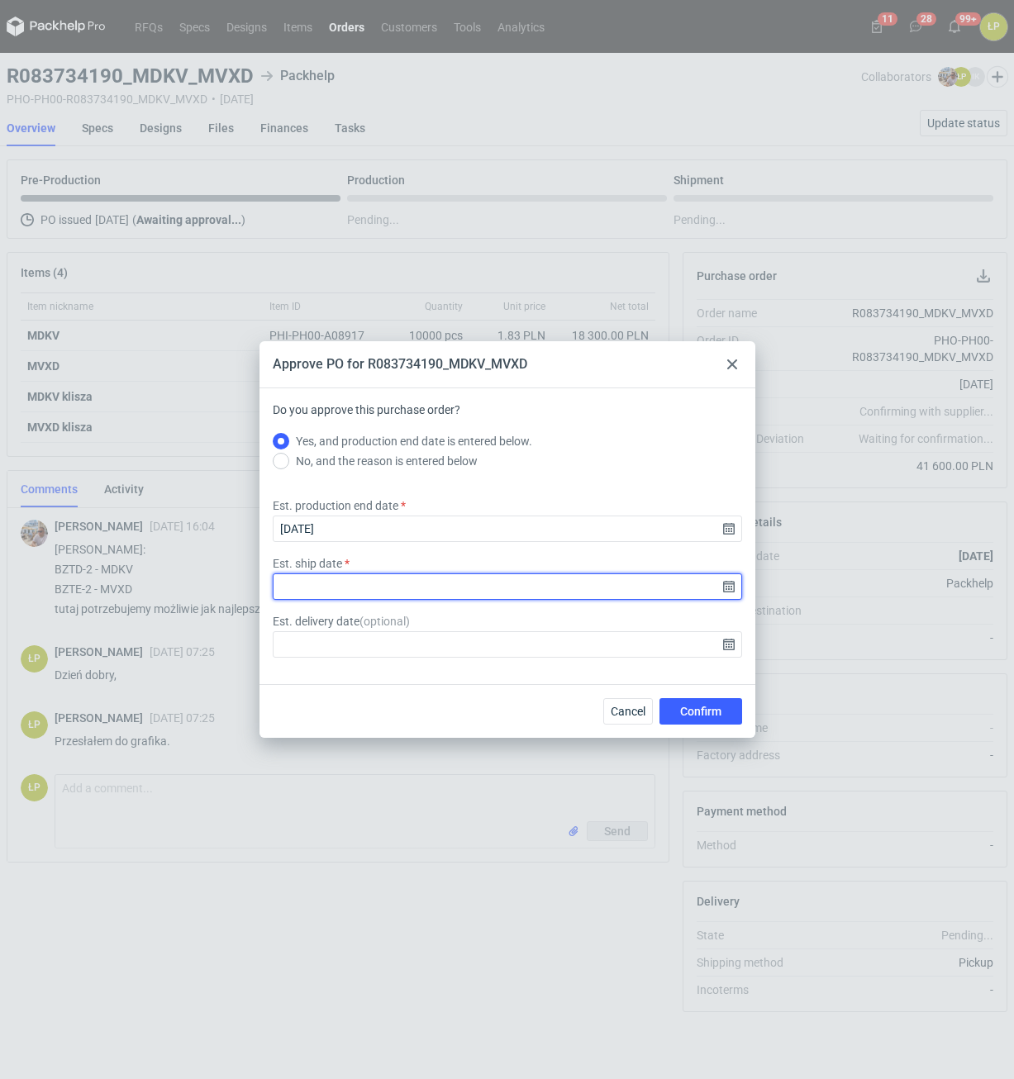
click at [727, 588] on input "Est. ship date" at bounding box center [507, 587] width 469 height 26
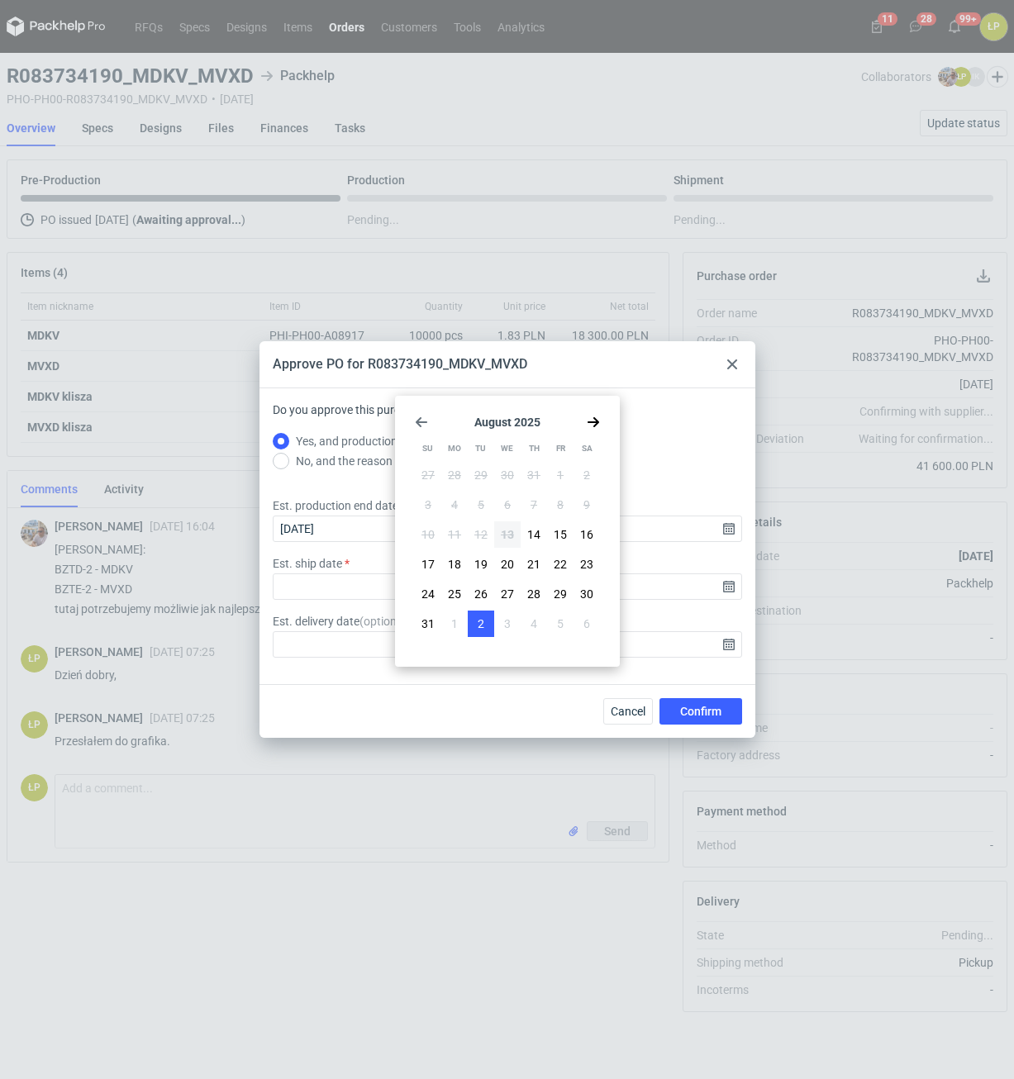
click at [479, 621] on span "2" at bounding box center [481, 624] width 7 height 17
type input "2025-09-02"
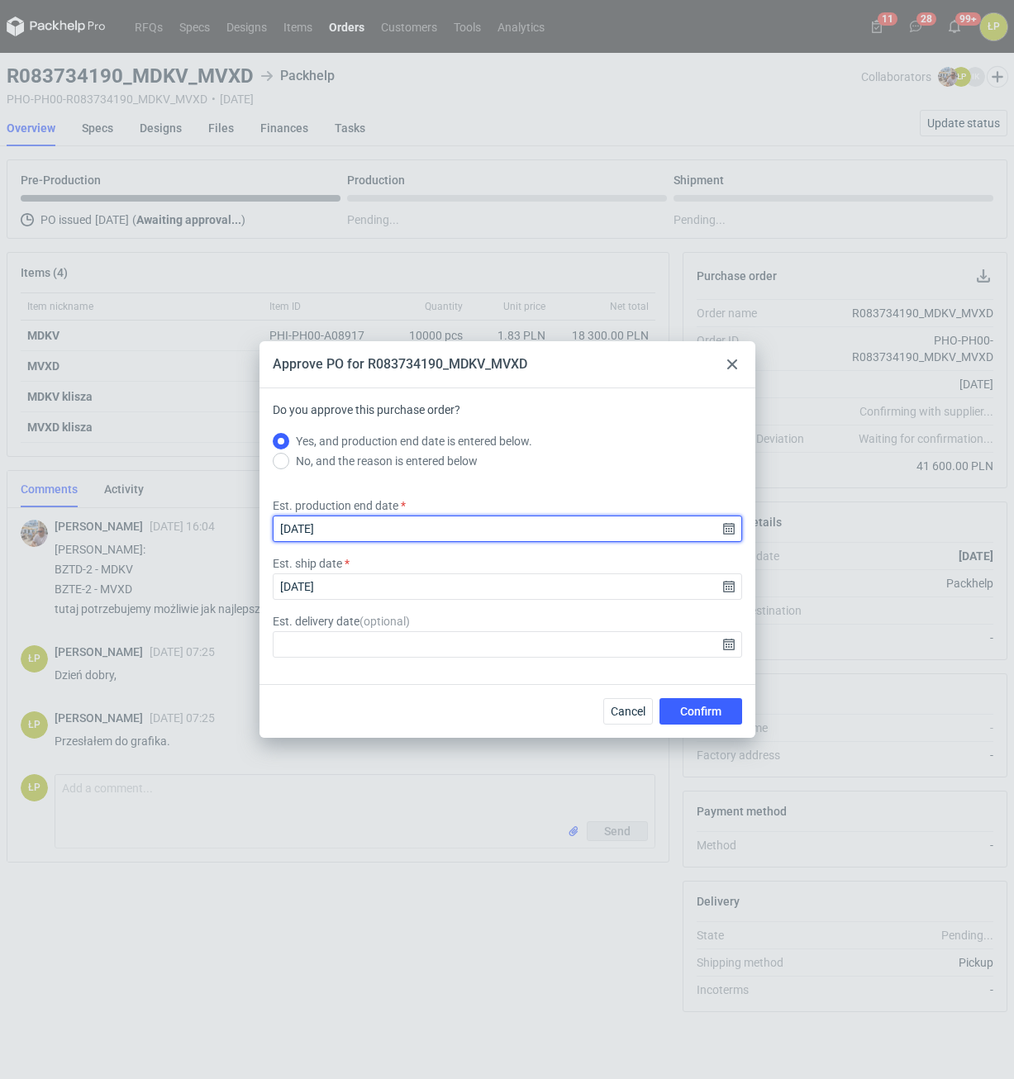
click at [730, 535] on input "2025-09-02" at bounding box center [507, 529] width 469 height 26
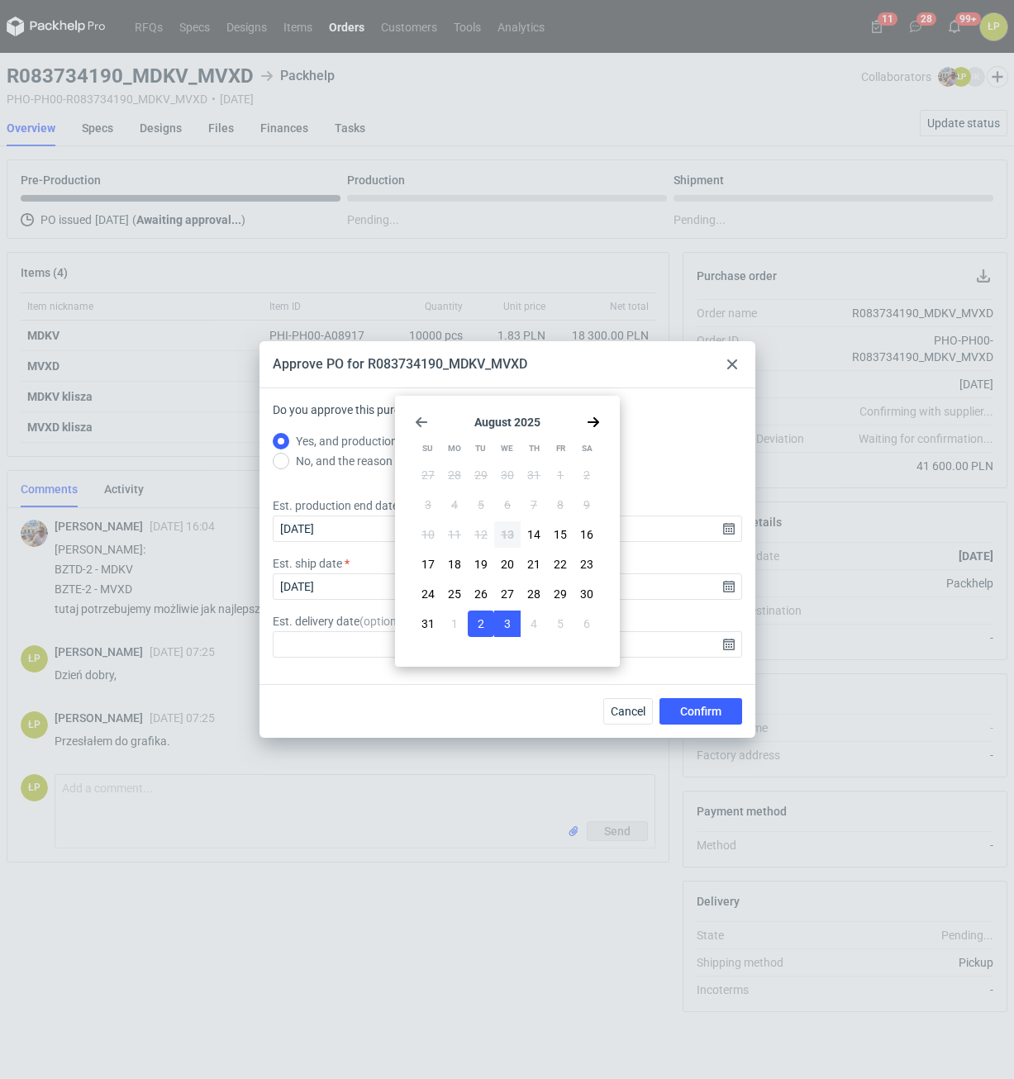
click at [502, 626] on button "3" at bounding box center [507, 624] width 26 height 26
type input "2025-09-03"
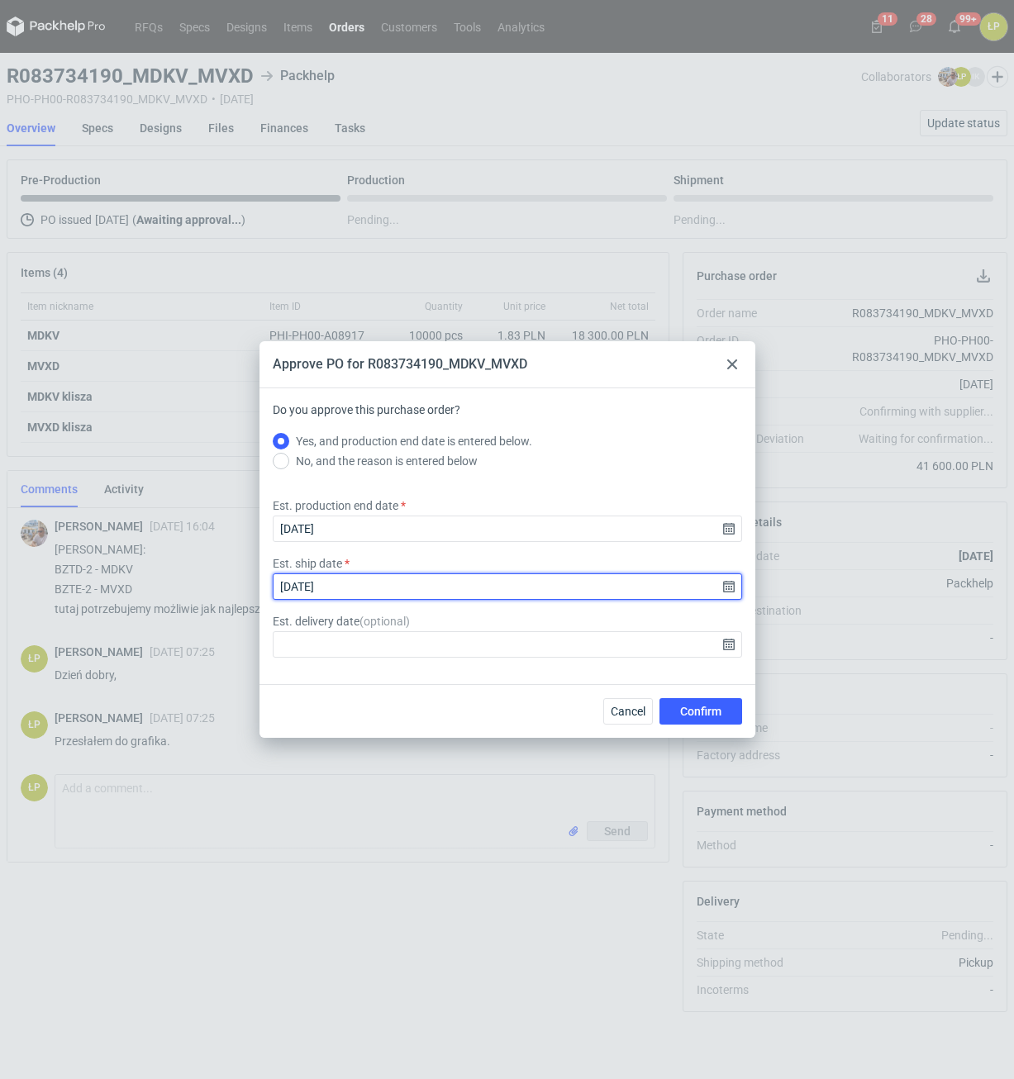
click at [731, 581] on input "2025-09-02" at bounding box center [507, 587] width 469 height 26
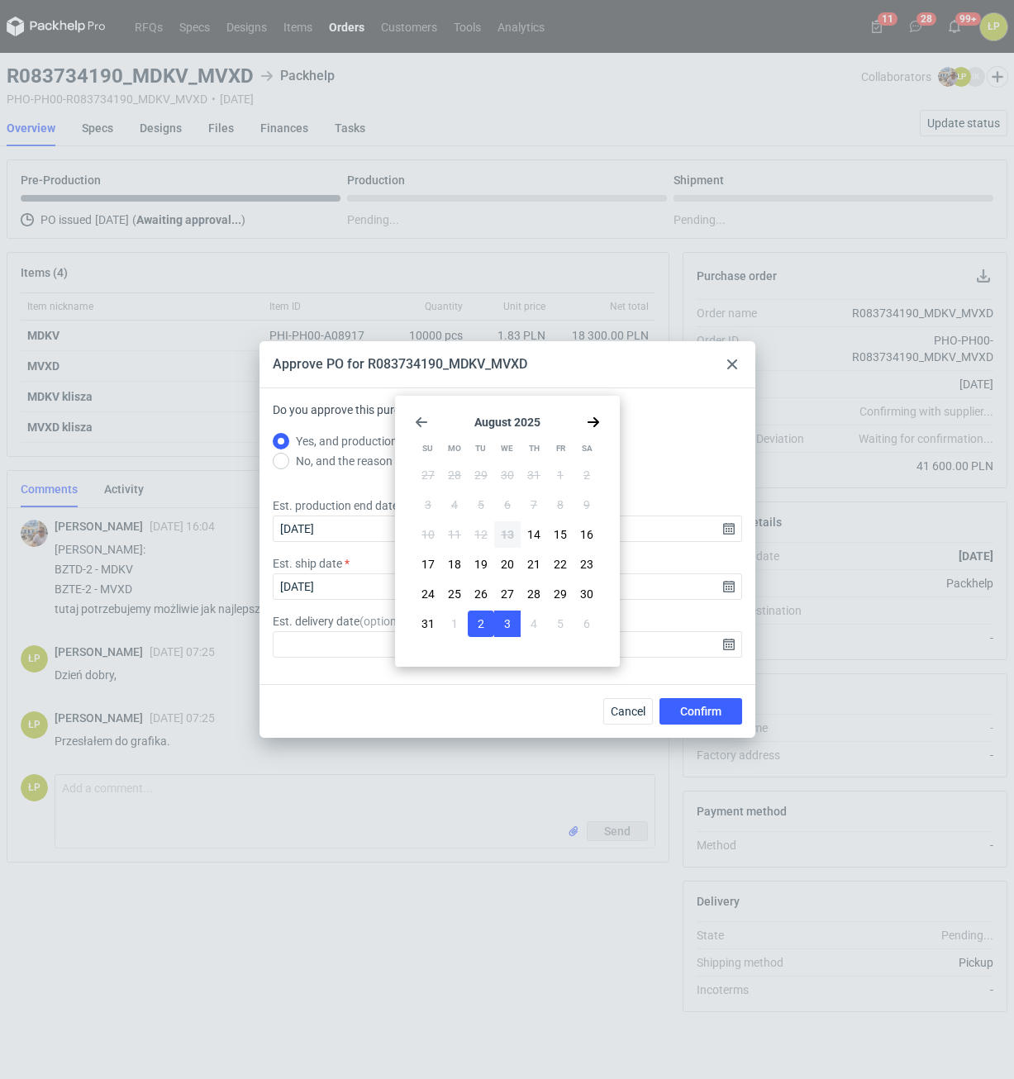
click at [504, 627] on button "3" at bounding box center [507, 624] width 26 height 26
type input "2025-09-03"
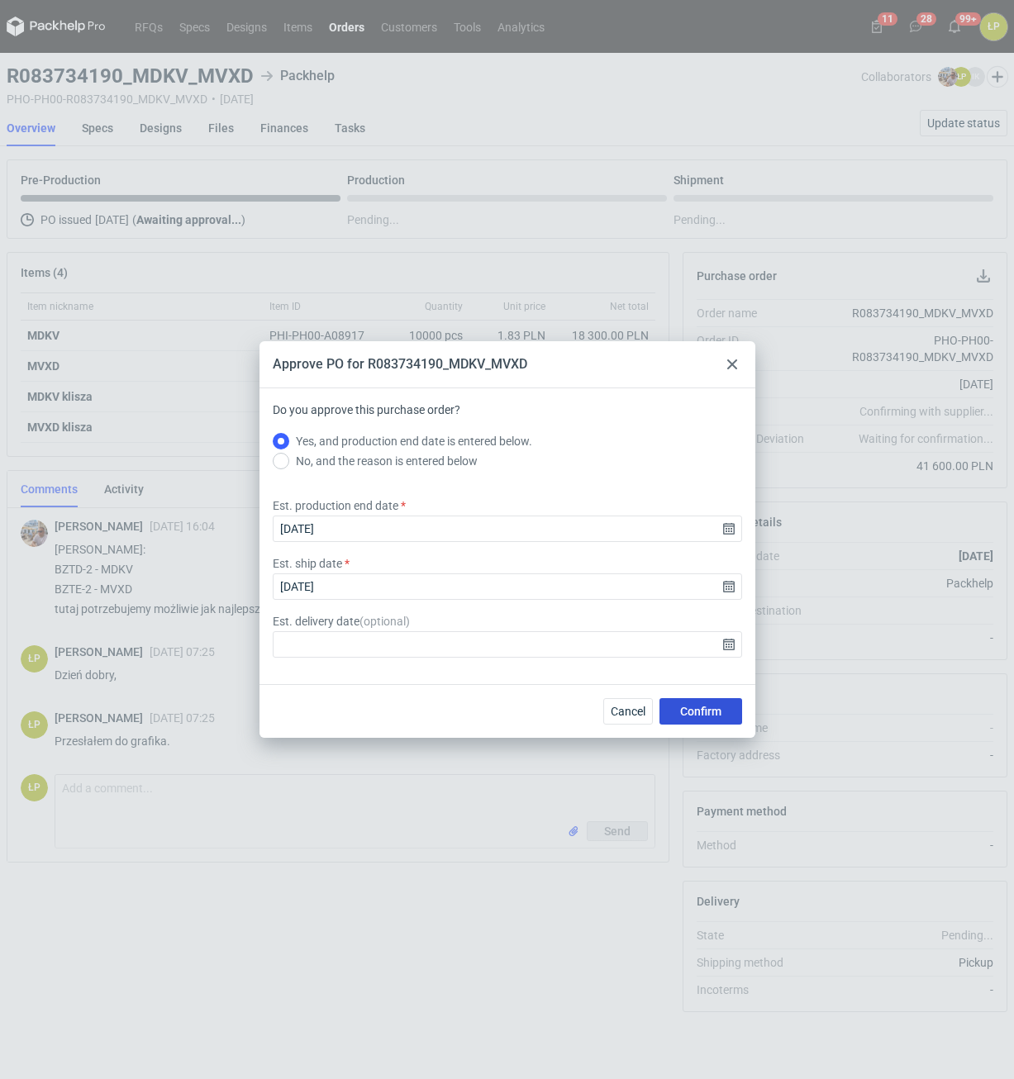
click at [701, 719] on button "Confirm" at bounding box center [701, 711] width 83 height 26
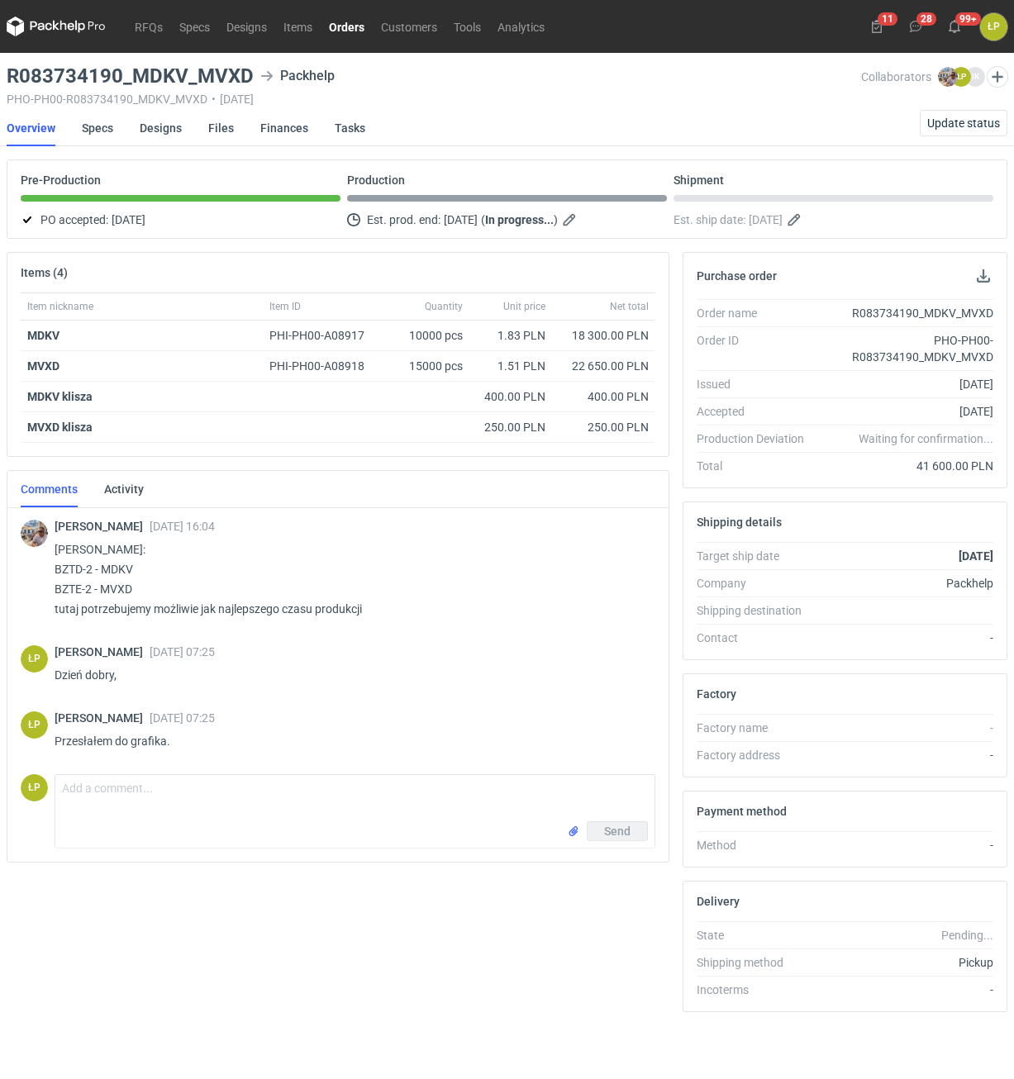
click at [351, 30] on link "Orders" at bounding box center [347, 27] width 52 height 20
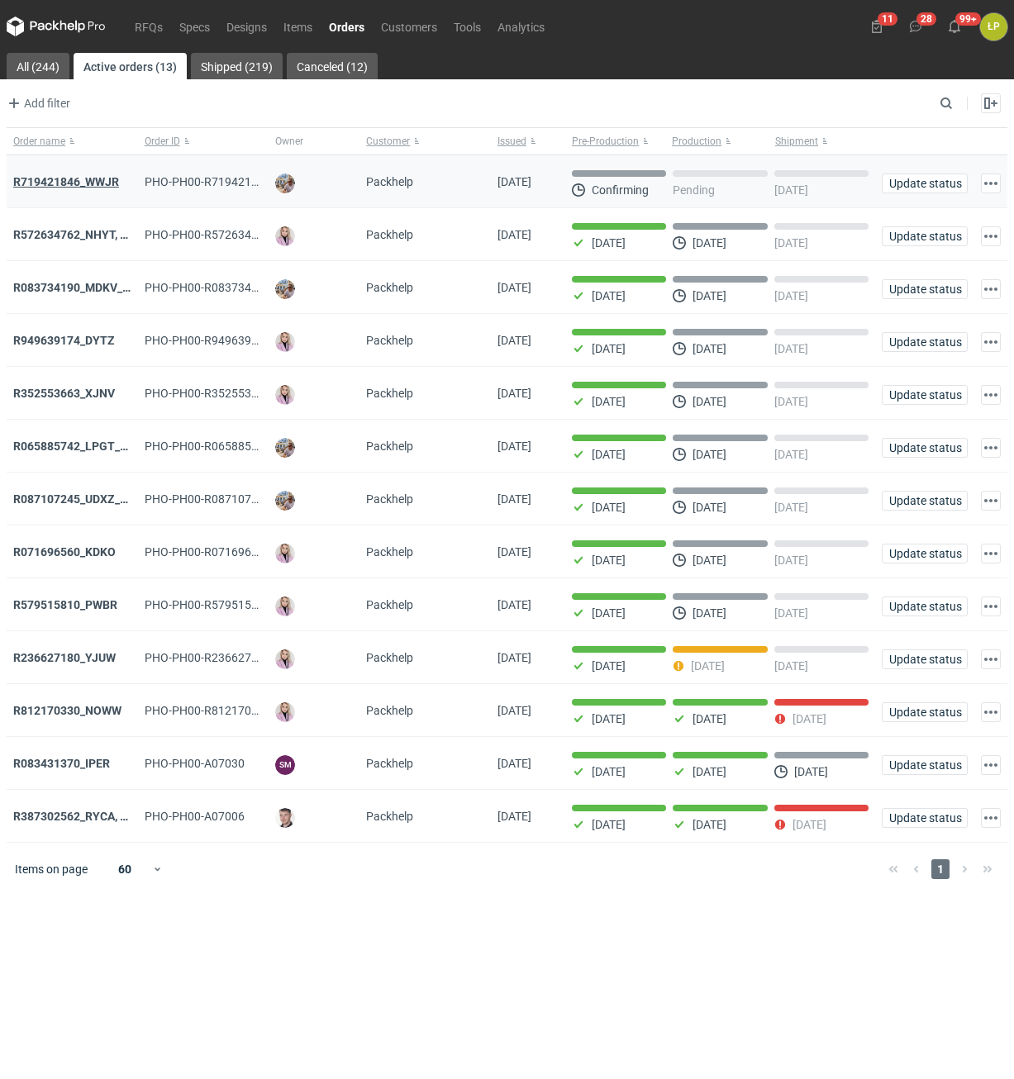
click at [105, 183] on strong "R719421846_WWJR" at bounding box center [66, 181] width 106 height 13
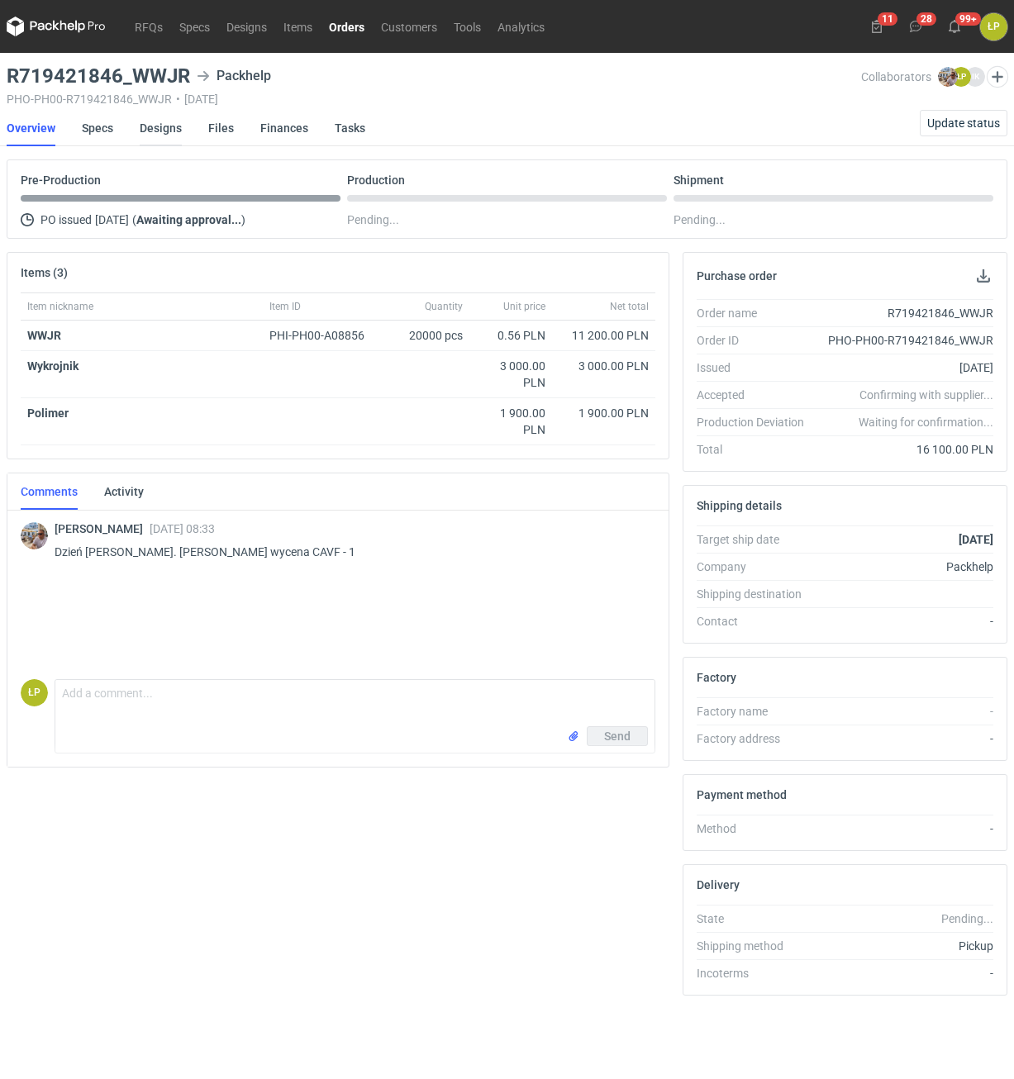
click at [169, 128] on link "Designs" at bounding box center [161, 128] width 42 height 36
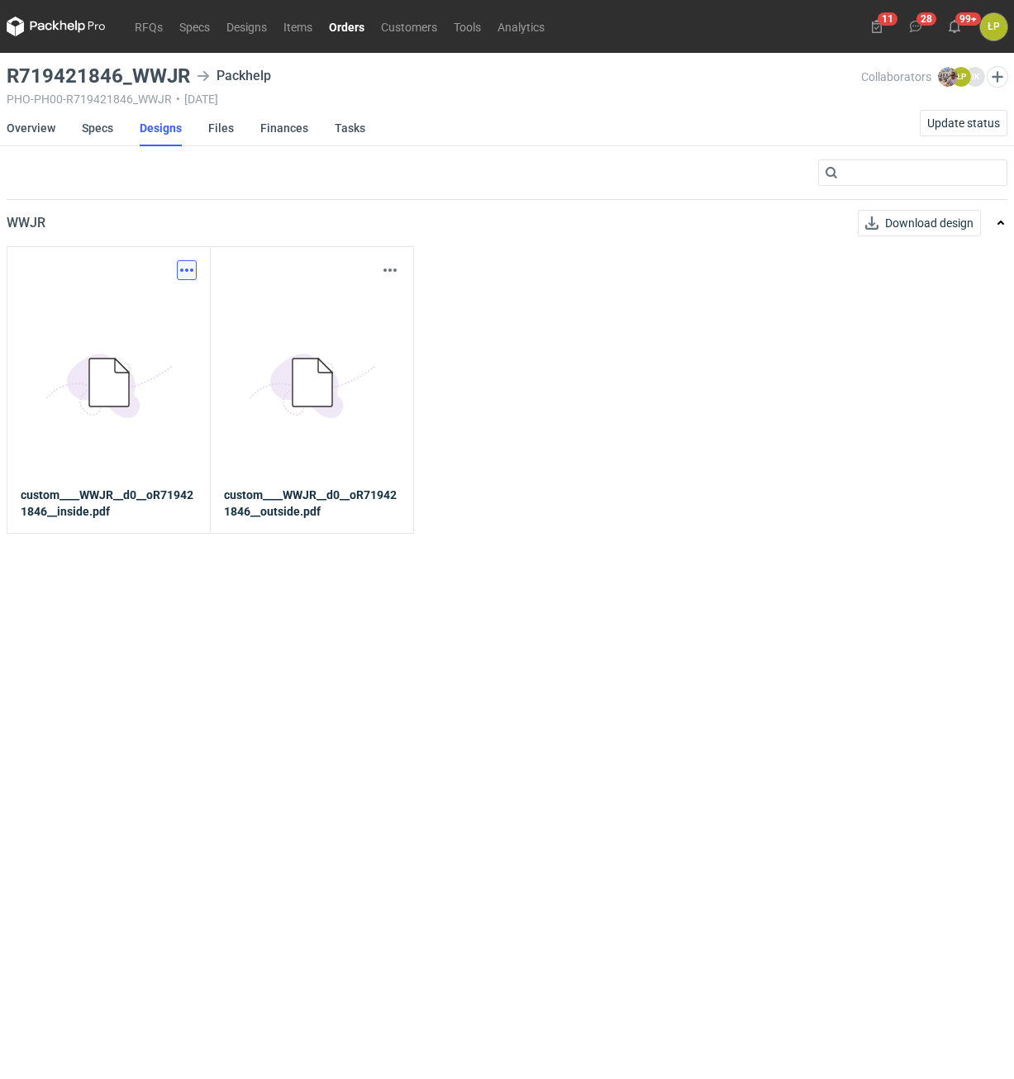
click at [192, 267] on button "button" at bounding box center [187, 270] width 20 height 20
click at [183, 303] on link "Download design part" at bounding box center [114, 306] width 152 height 26
click at [46, 131] on link "Overview" at bounding box center [31, 128] width 49 height 36
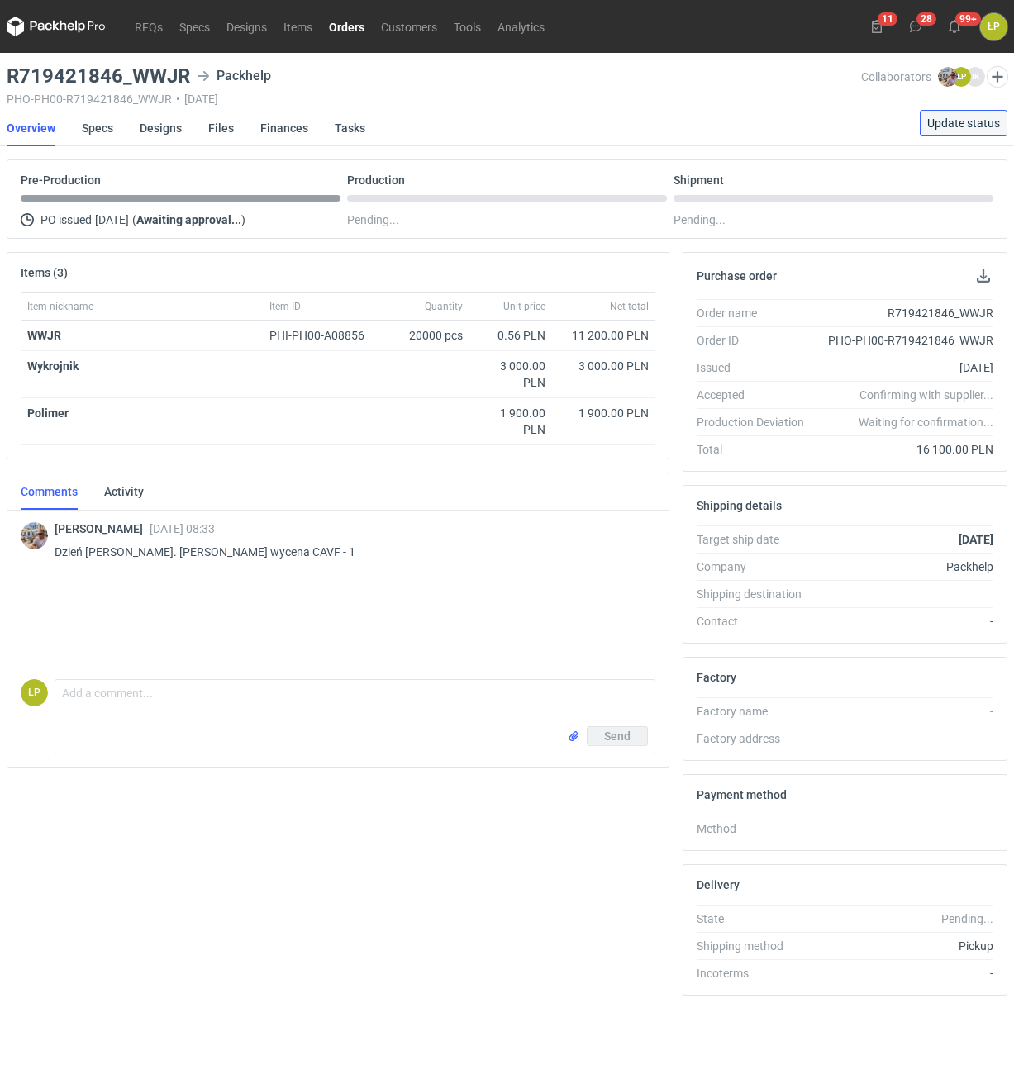
click at [941, 126] on span "Update status" at bounding box center [963, 123] width 73 height 12
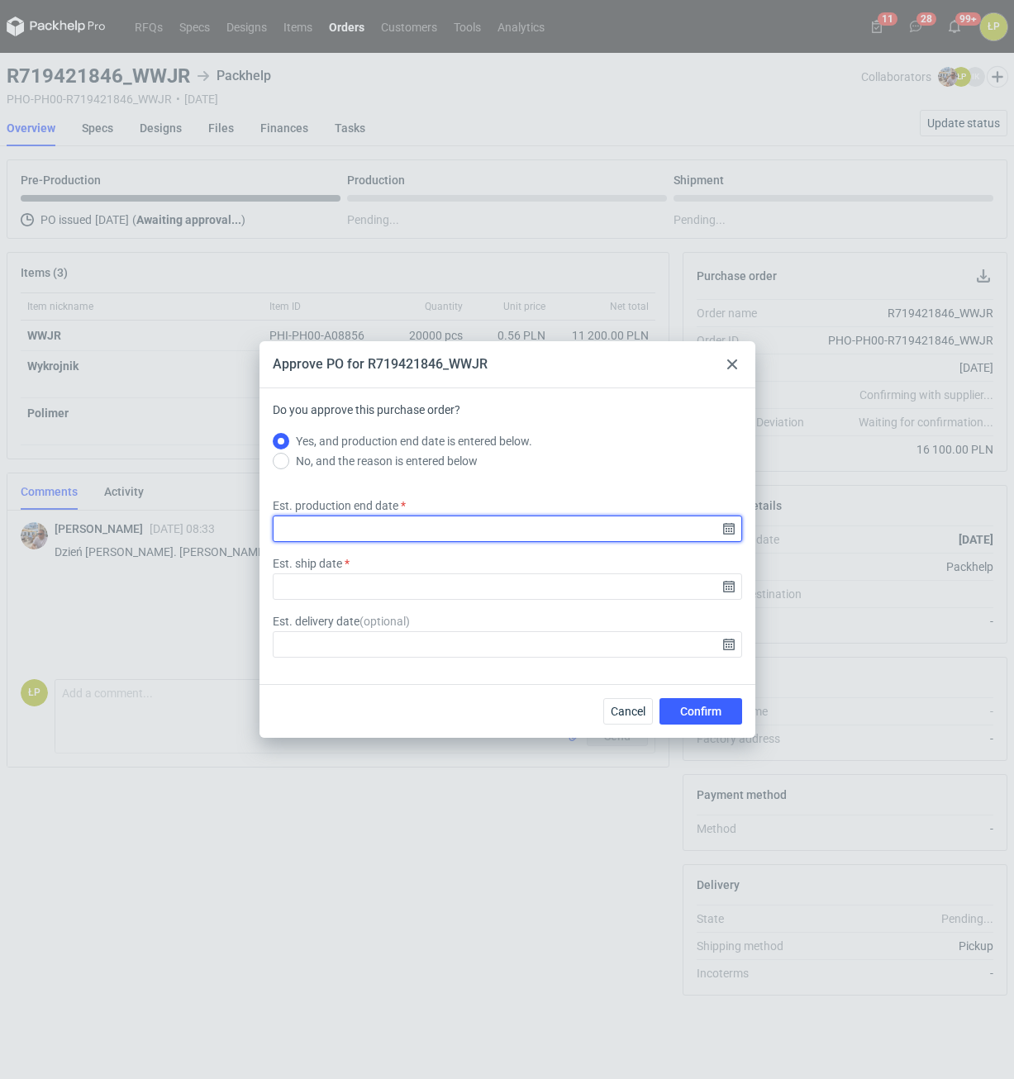
click at [731, 530] on input "Est. production end date" at bounding box center [507, 529] width 469 height 26
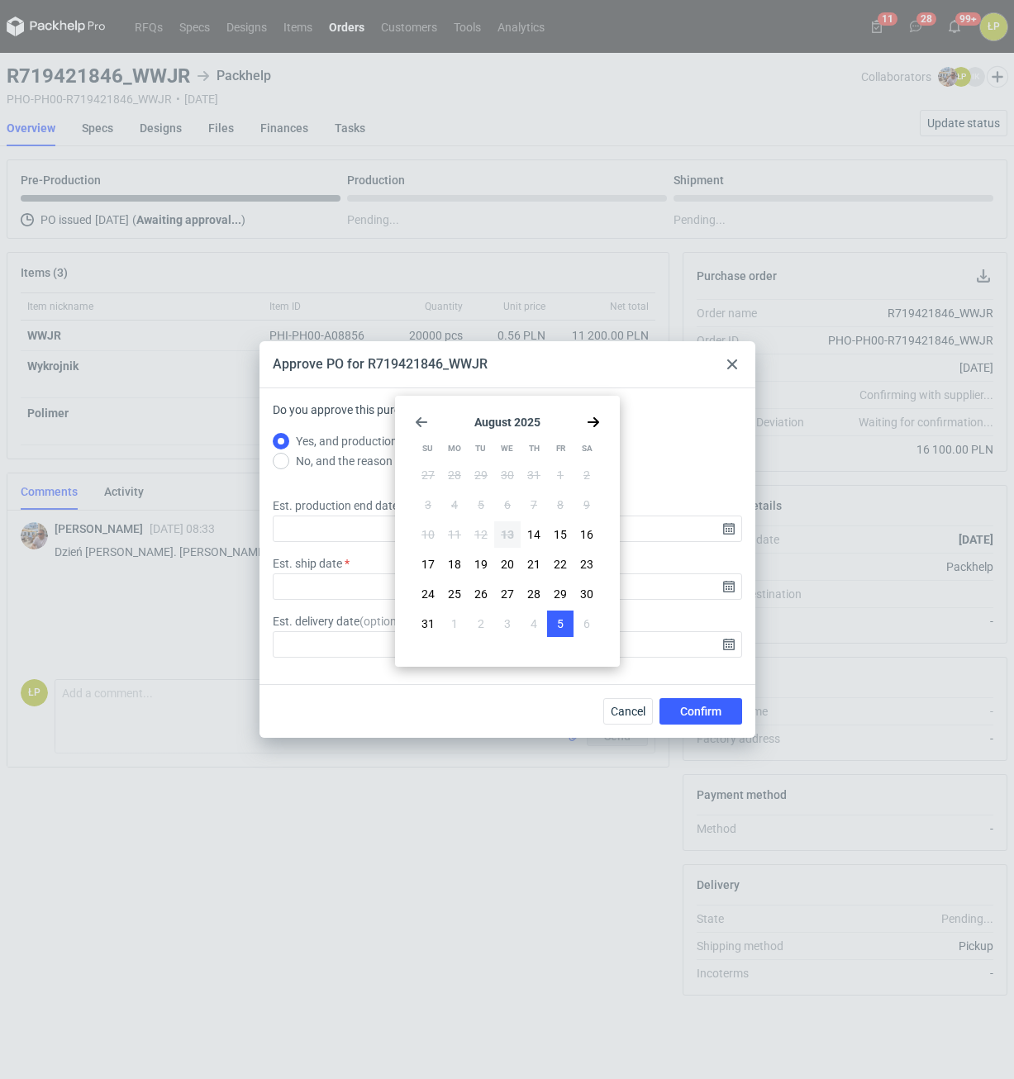
click at [551, 621] on button "5" at bounding box center [560, 624] width 26 height 26
type input "2025-09-05"
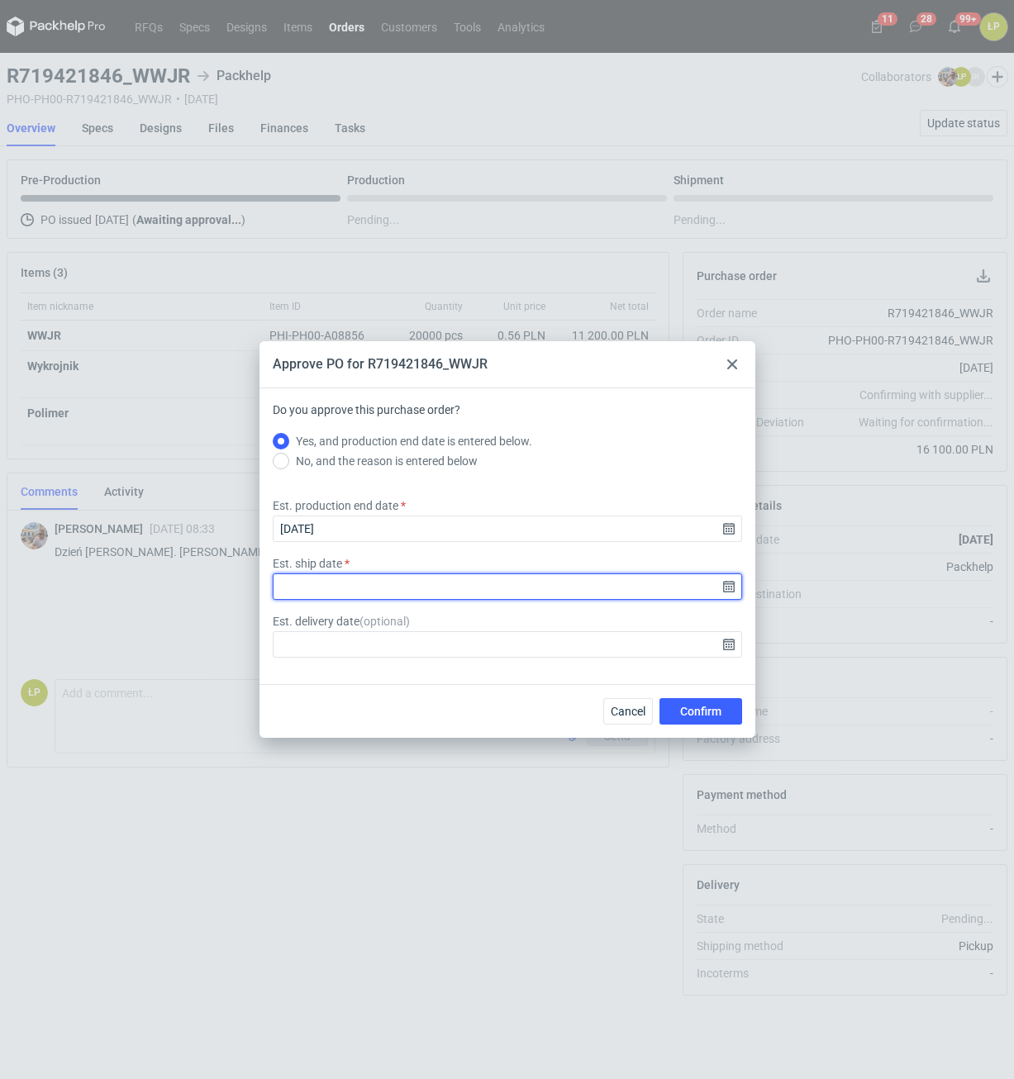
click at [730, 585] on input "Est. ship date" at bounding box center [507, 587] width 469 height 26
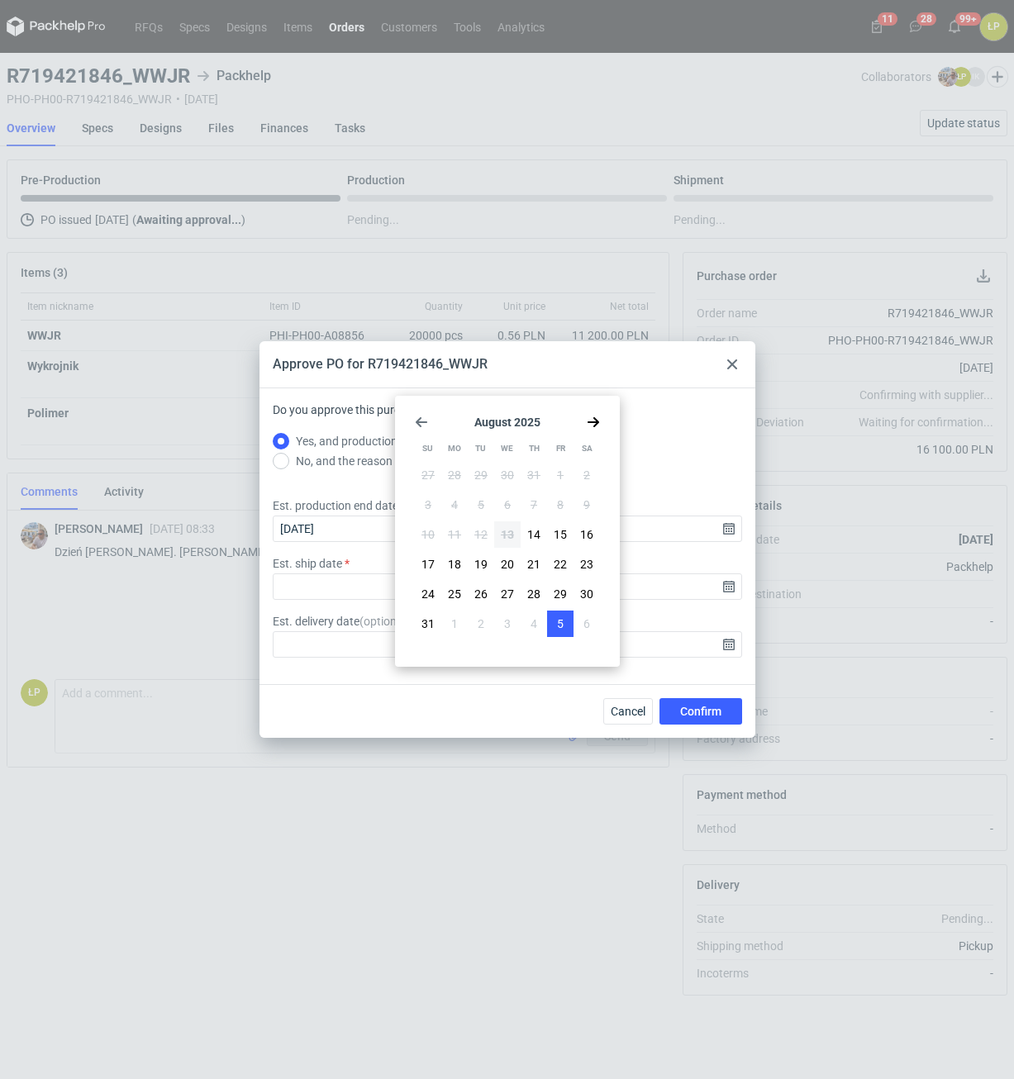
click at [560, 616] on span "5" at bounding box center [560, 624] width 7 height 17
type input "2025-09-05"
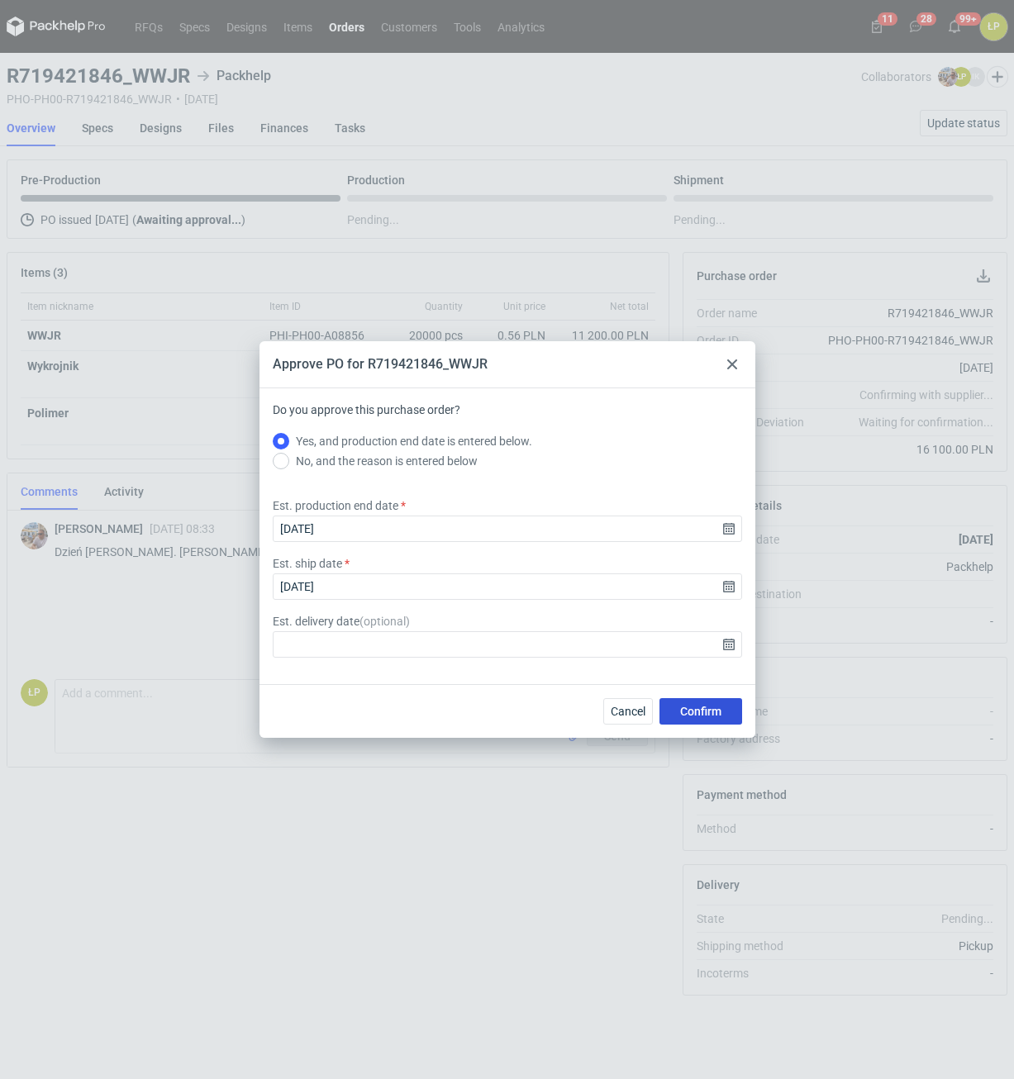
click at [695, 700] on button "Confirm" at bounding box center [701, 711] width 83 height 26
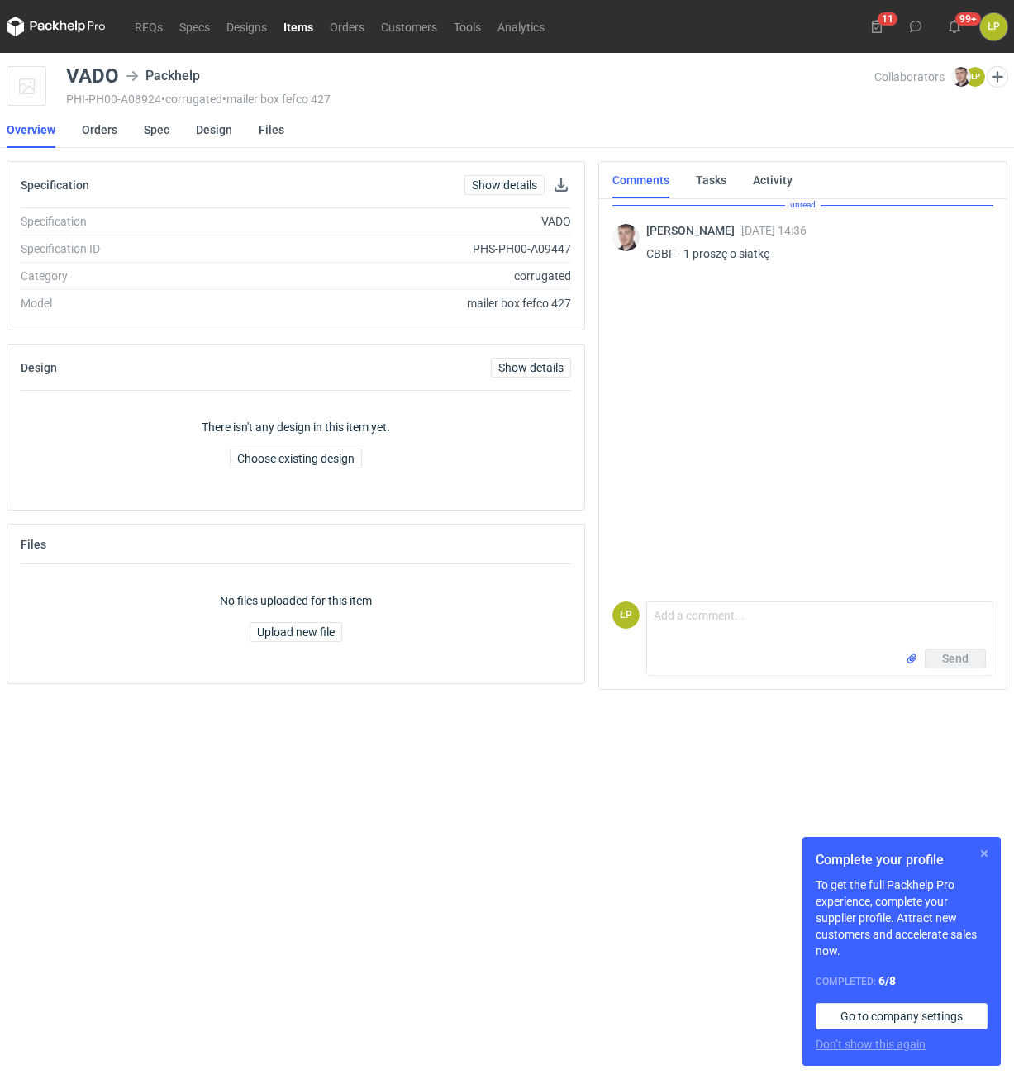
click at [983, 854] on button "button" at bounding box center [984, 854] width 20 height 20
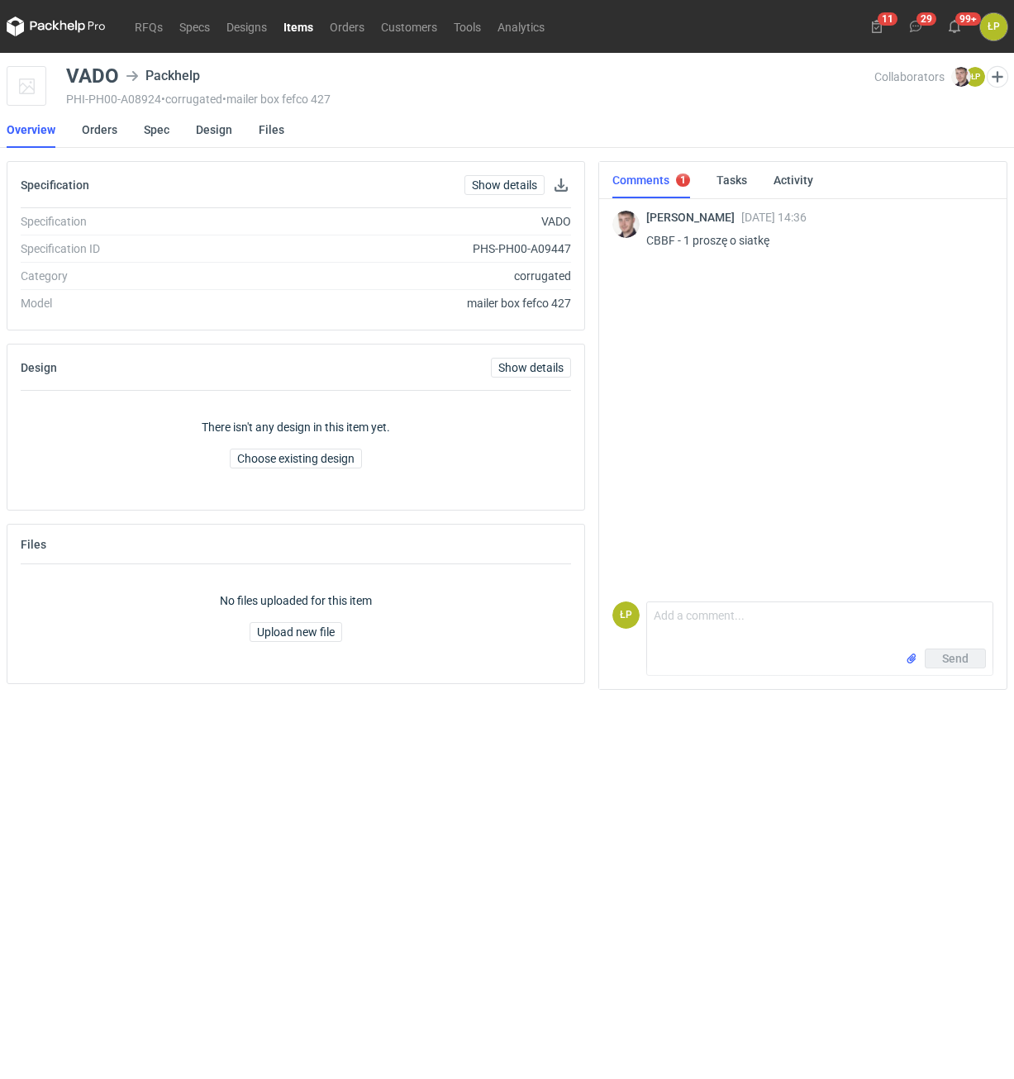
click at [653, 240] on p "CBBF - 1 proszę o siatkę" at bounding box center [813, 241] width 334 height 20
copy p "CBBF"
click at [109, 74] on div "VADO" at bounding box center [92, 76] width 53 height 20
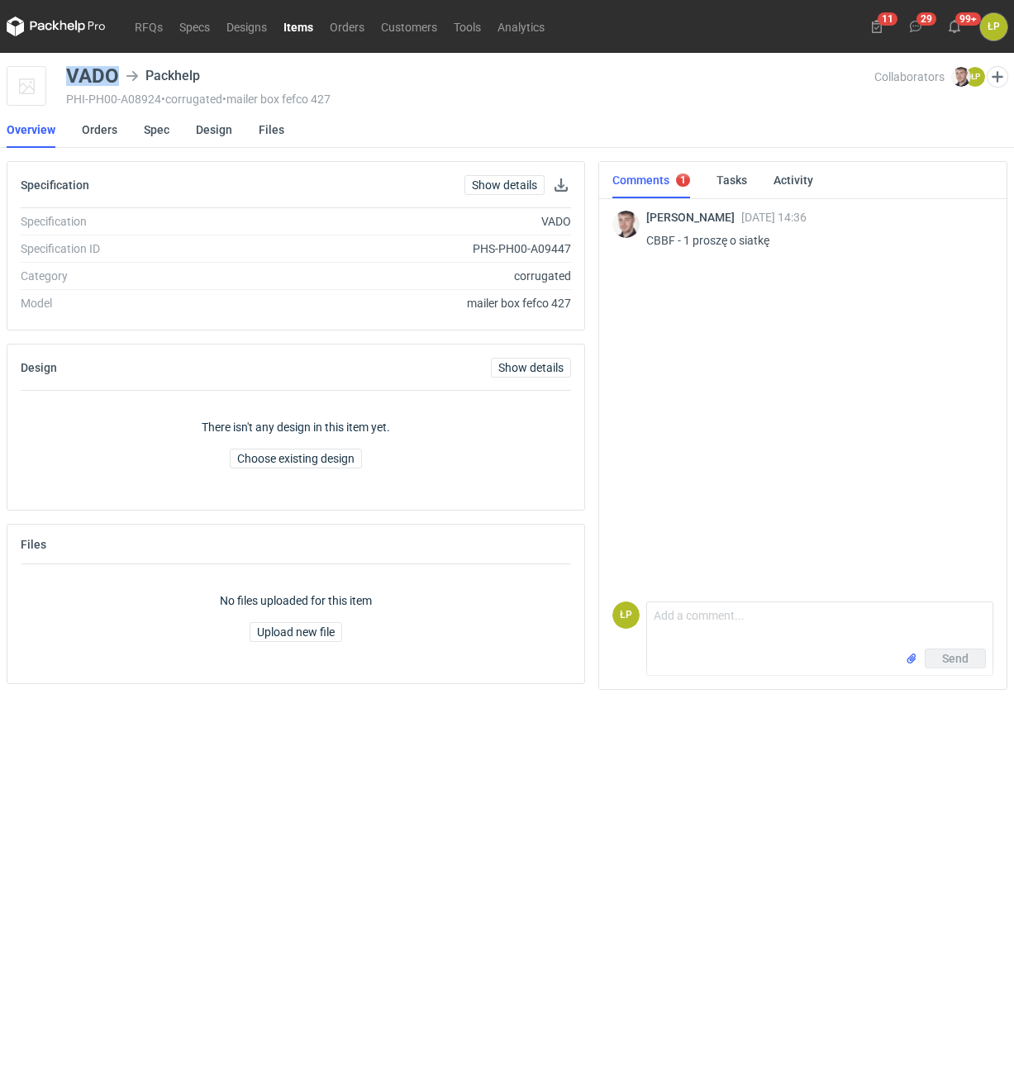
copy div "VADO"
click at [162, 133] on link "Spec" at bounding box center [157, 130] width 26 height 36
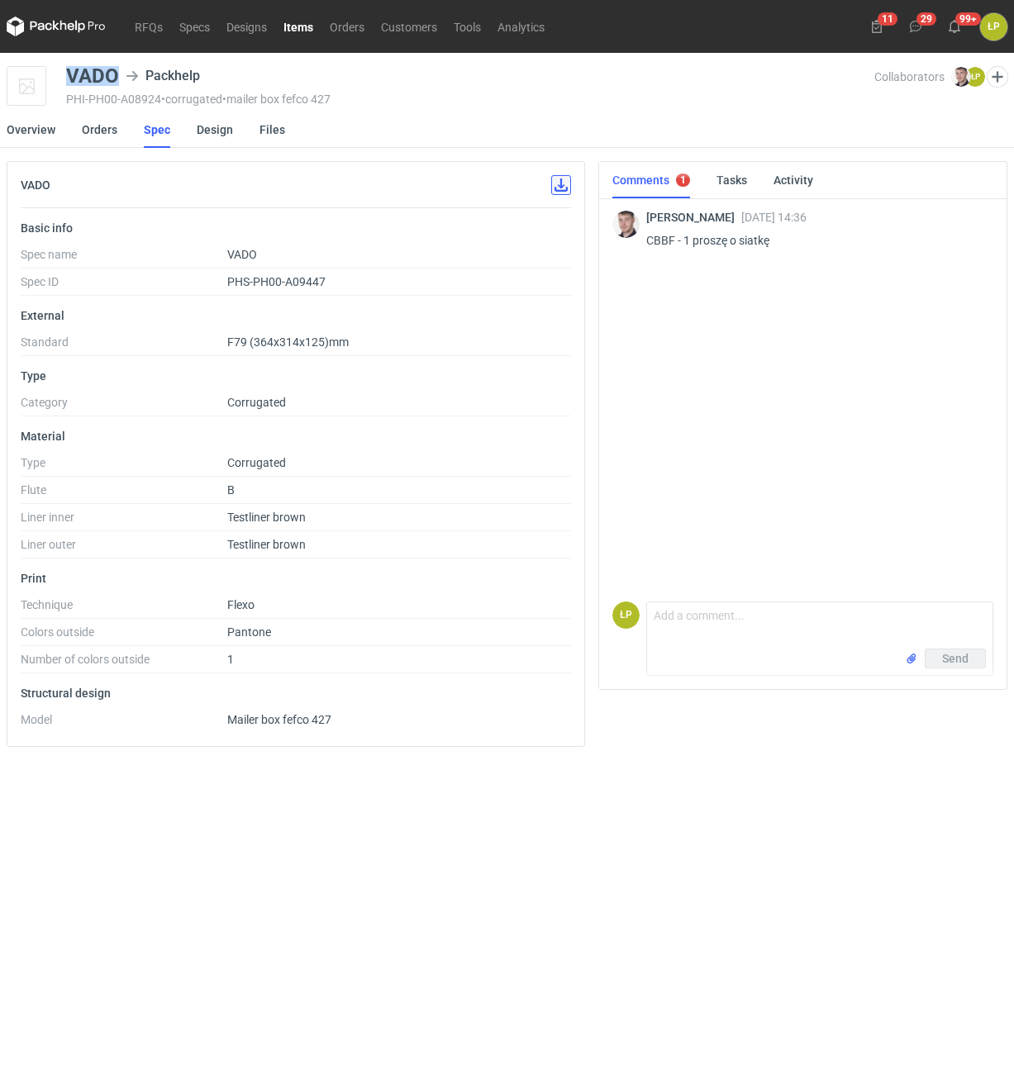
click at [559, 195] on button "button" at bounding box center [561, 185] width 20 height 20
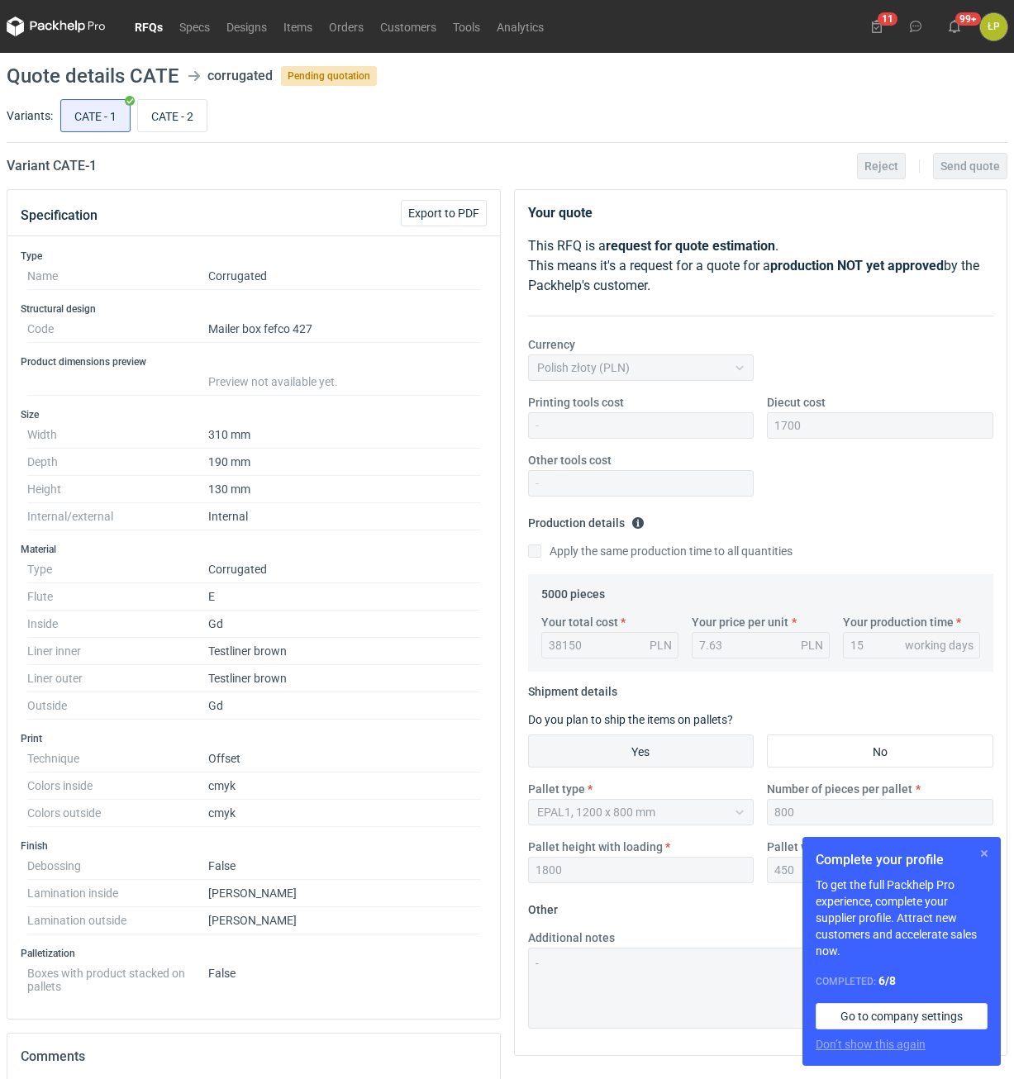
click at [979, 853] on button "button" at bounding box center [984, 854] width 20 height 20
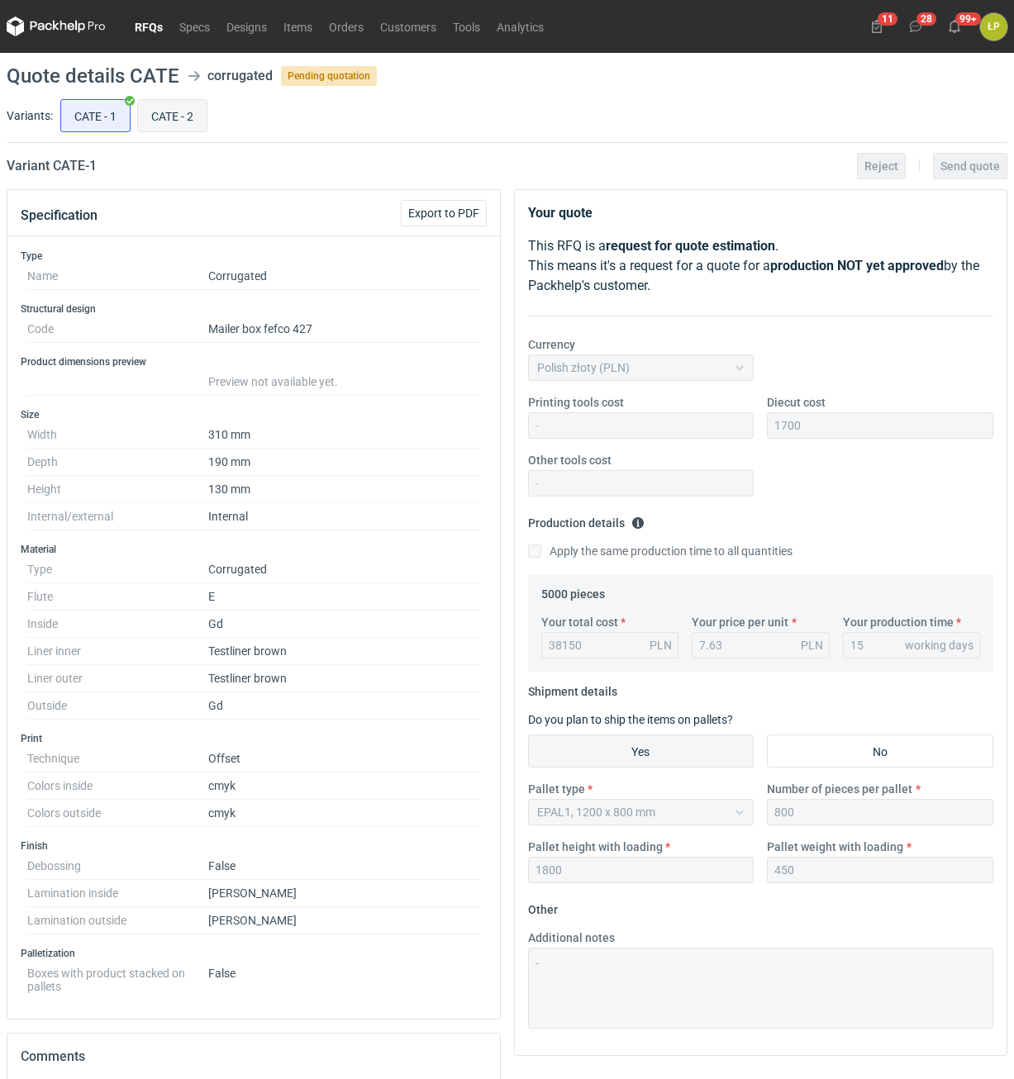
click at [164, 111] on input "CATE - 2" at bounding box center [172, 115] width 69 height 31
radio input "true"
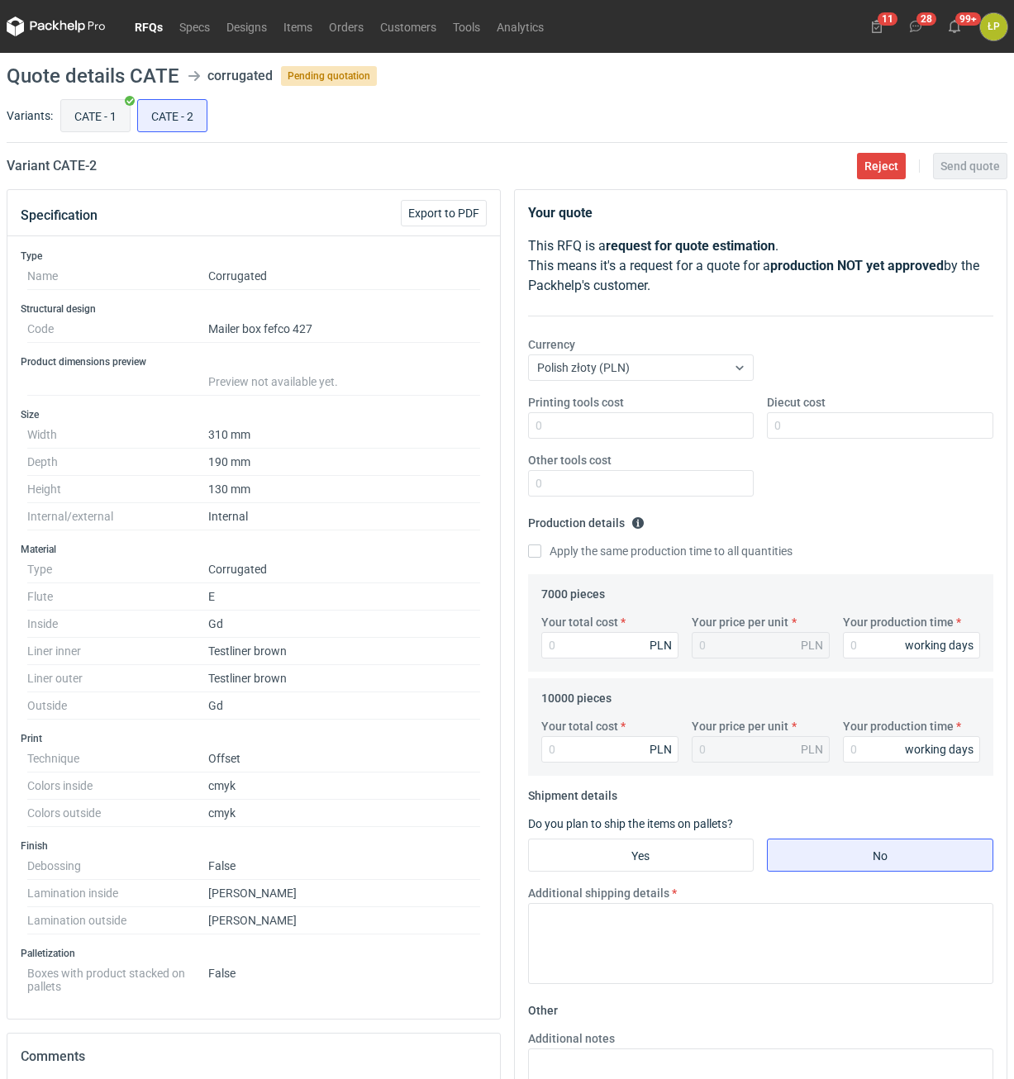
click at [103, 123] on input "CATE - 1" at bounding box center [95, 115] width 69 height 31
radio input "true"
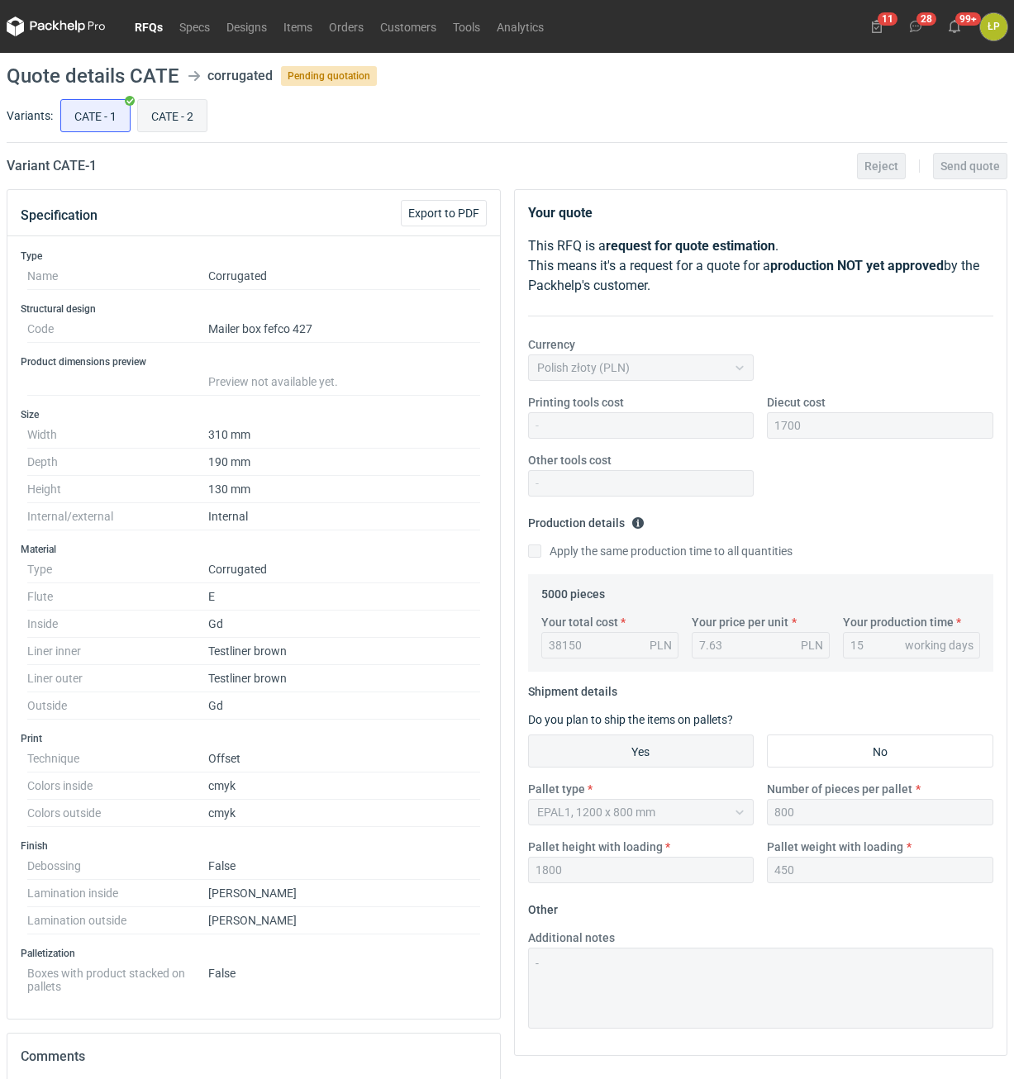
click at [182, 121] on input "CATE - 2" at bounding box center [172, 115] width 69 height 31
radio input "true"
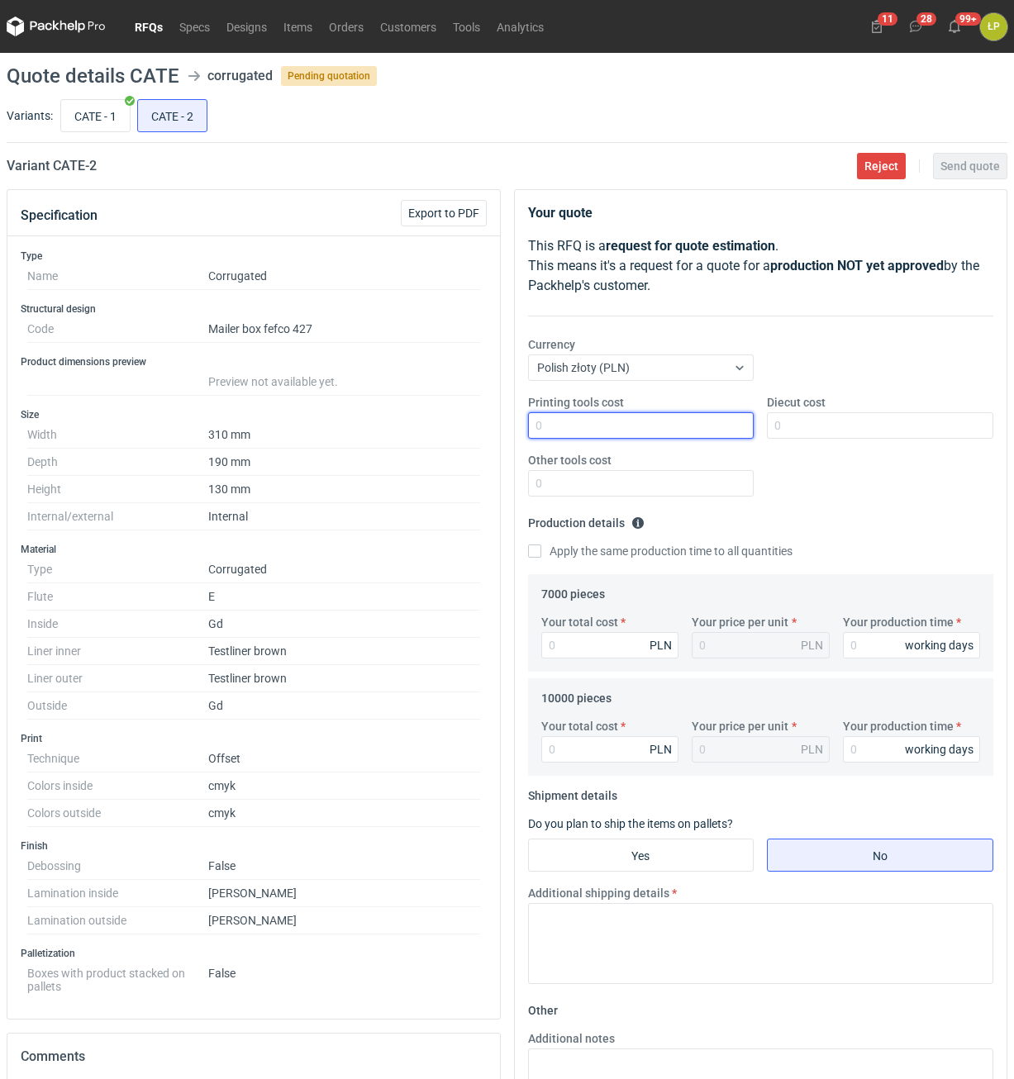
click at [678, 422] on input "Printing tools cost" at bounding box center [641, 425] width 226 height 26
type input "0"
click at [861, 430] on input "Diecut cost" at bounding box center [880, 425] width 226 height 26
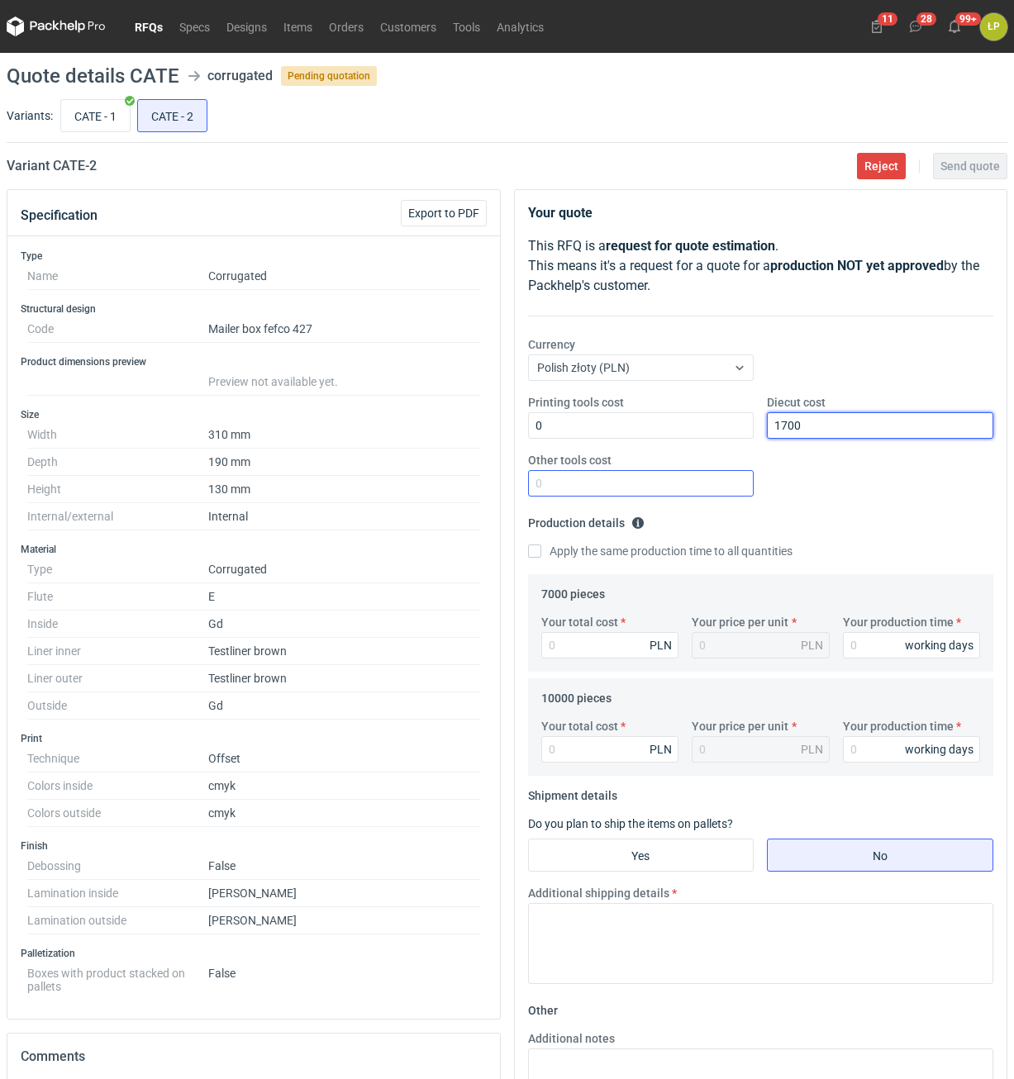
type input "1700"
click at [721, 473] on input "Other tools cost" at bounding box center [641, 483] width 226 height 26
type input "0"
click at [883, 632] on div "Your production time working days" at bounding box center [911, 636] width 151 height 45
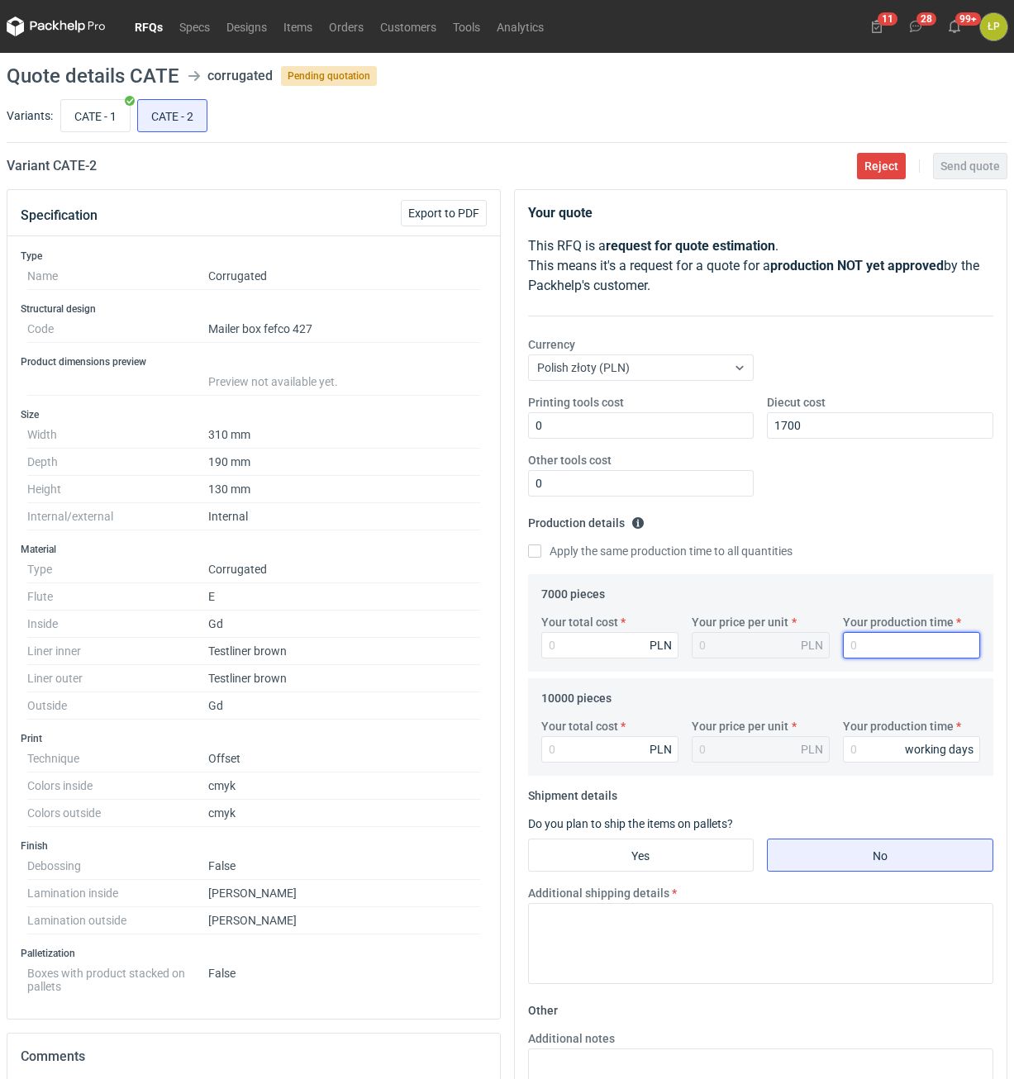
click at [883, 641] on input "Your production time" at bounding box center [912, 645] width 138 height 26
type input "15"
click at [651, 550] on label "Apply the same production time to all quantities" at bounding box center [660, 551] width 264 height 17
click at [541, 550] on input "Apply the same production time to all quantities" at bounding box center [534, 551] width 13 height 13
checkbox input "true"
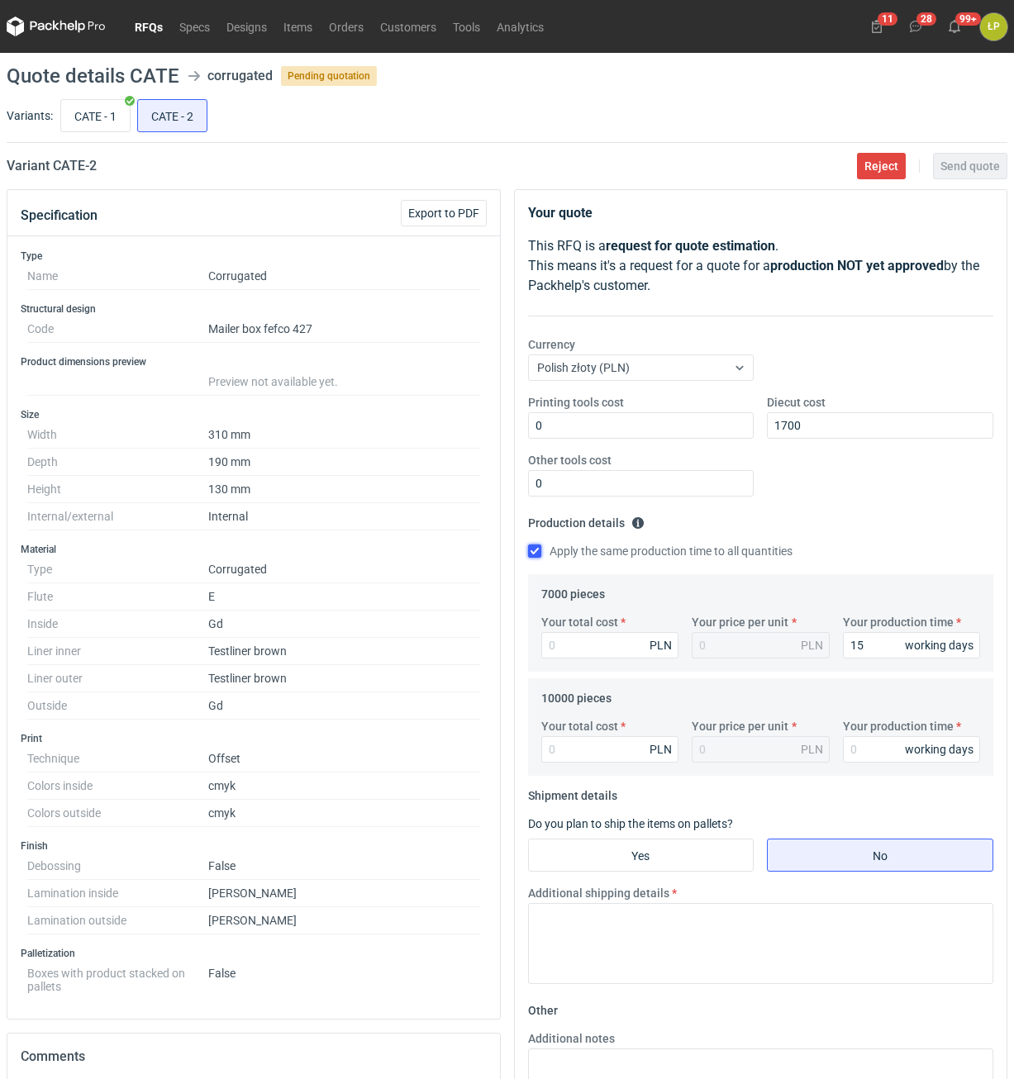
type input "15"
click at [639, 651] on input "Your total cost" at bounding box center [610, 645] width 138 height 26
type input "51"
type input "0.01"
type input "511"
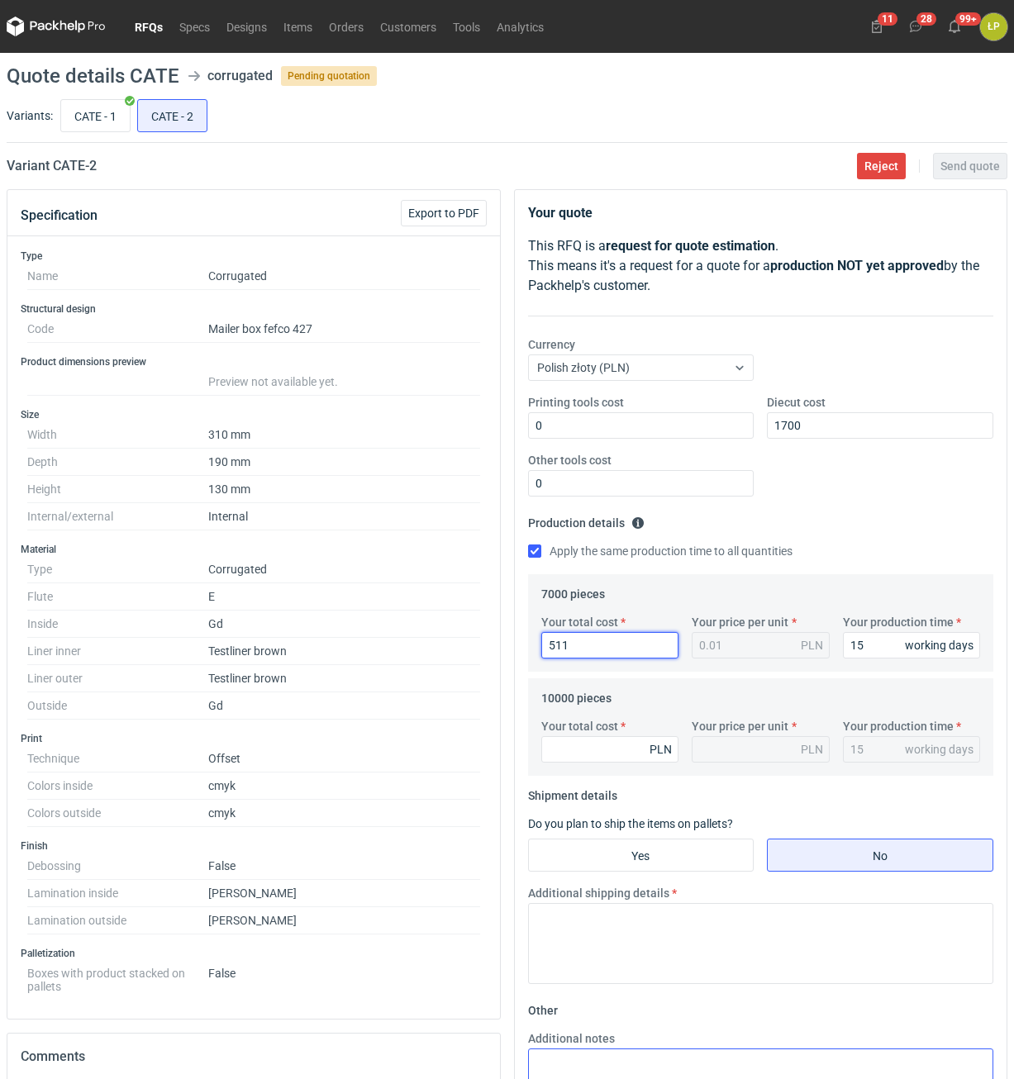
type input "0.07"
type input "51170"
type input "7.31"
type input "51170"
click at [632, 752] on input "Your total cost" at bounding box center [610, 749] width 138 height 26
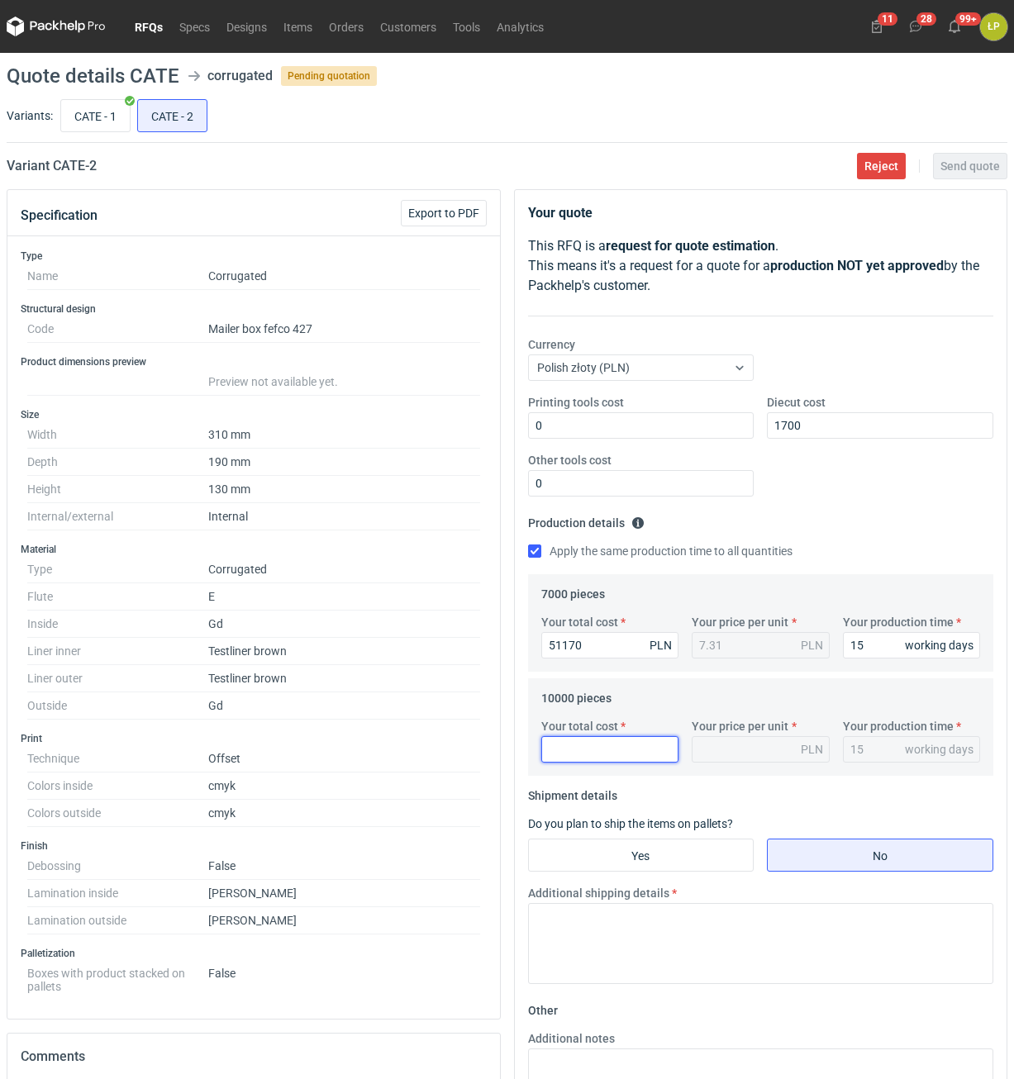
scroll to position [2, 0]
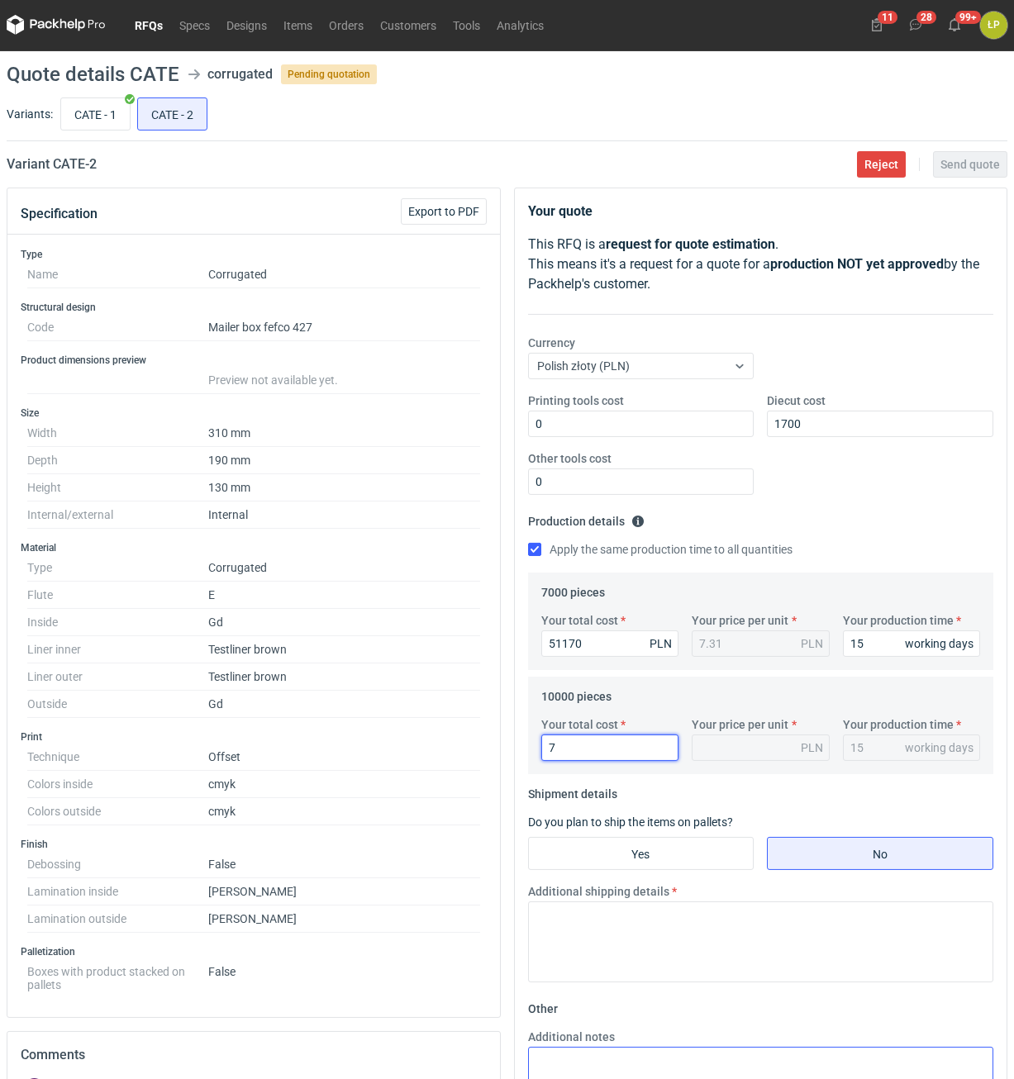
type input "71"
type input "0.01"
type input "71200"
type input "7.12"
type input "71200"
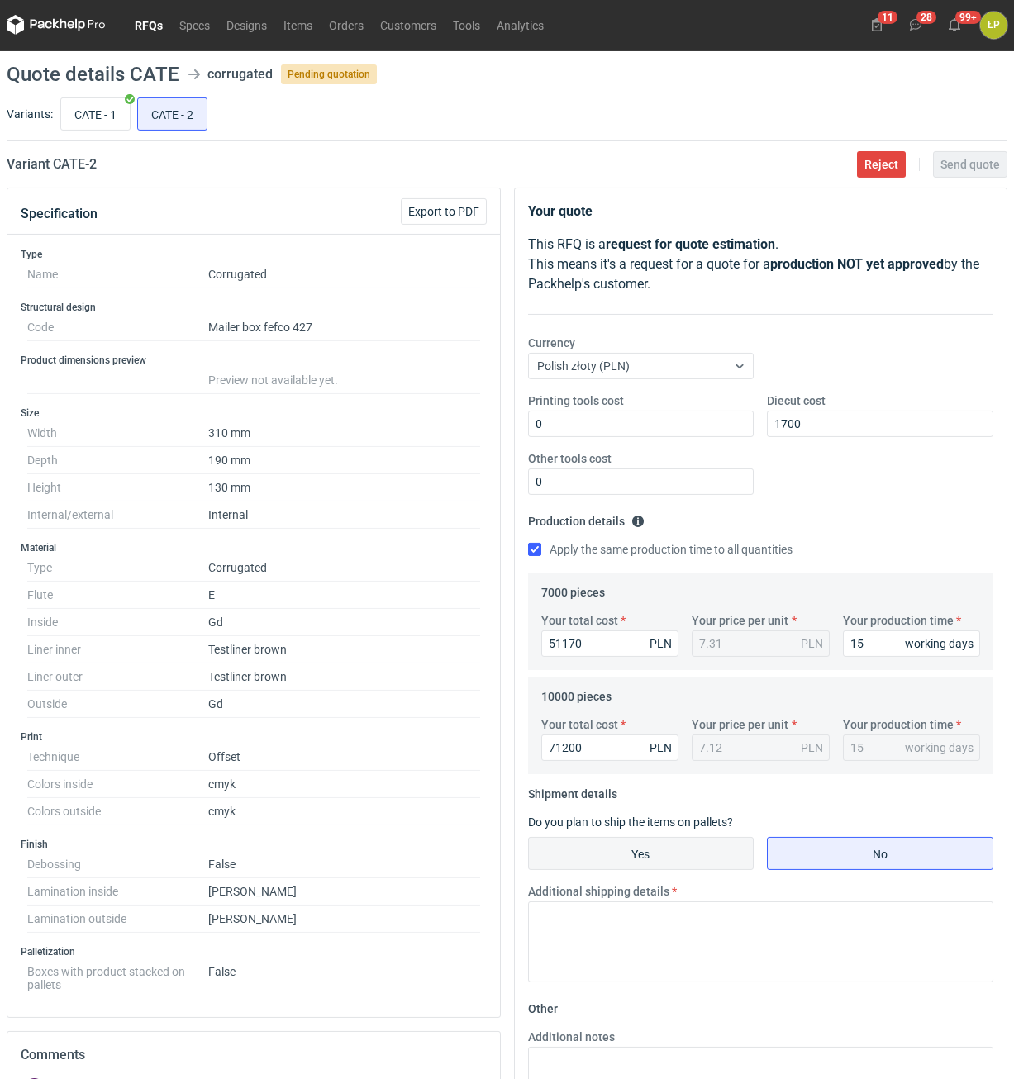
click at [693, 838] on label "Yes" at bounding box center [641, 853] width 226 height 33
click at [693, 838] on input "Yes" at bounding box center [641, 853] width 225 height 31
radio input "true"
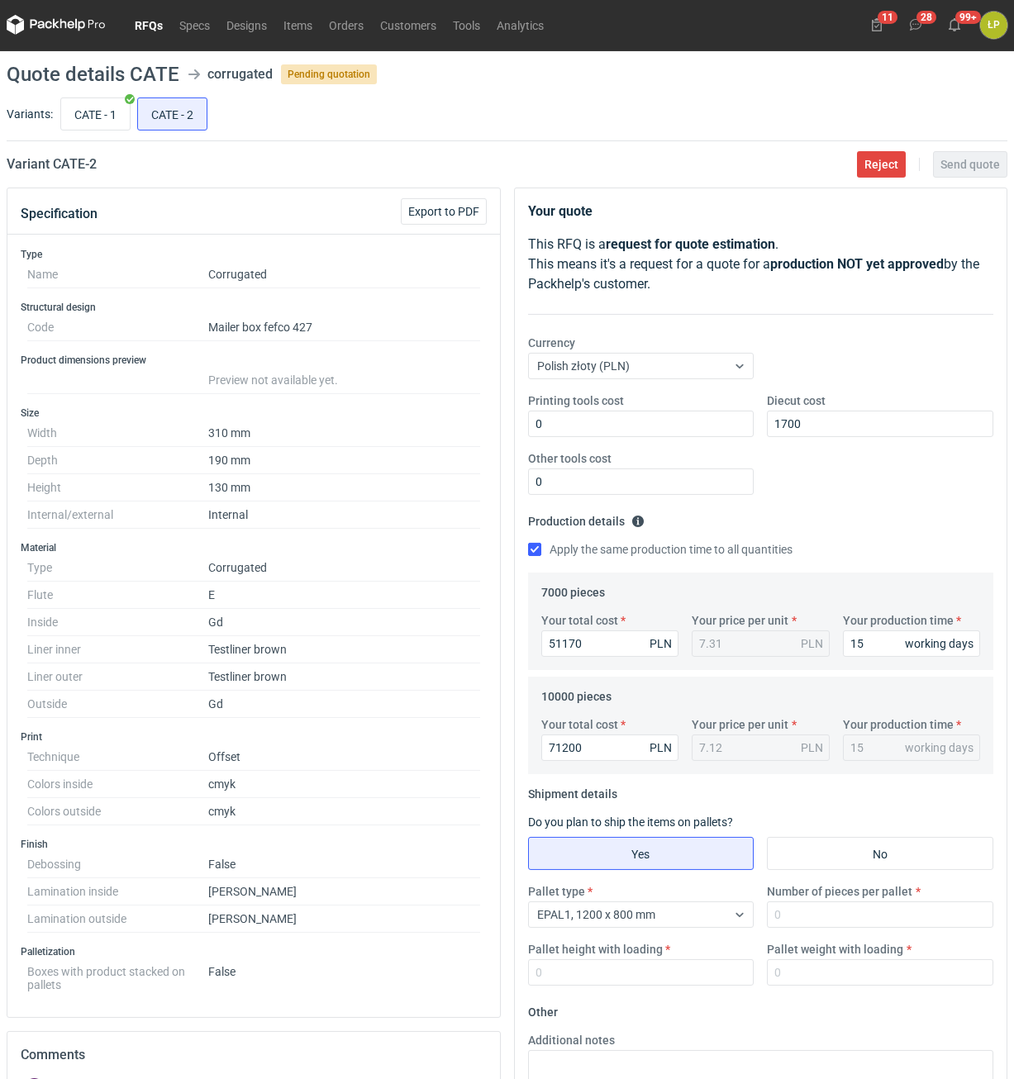
scroll to position [350, 0]
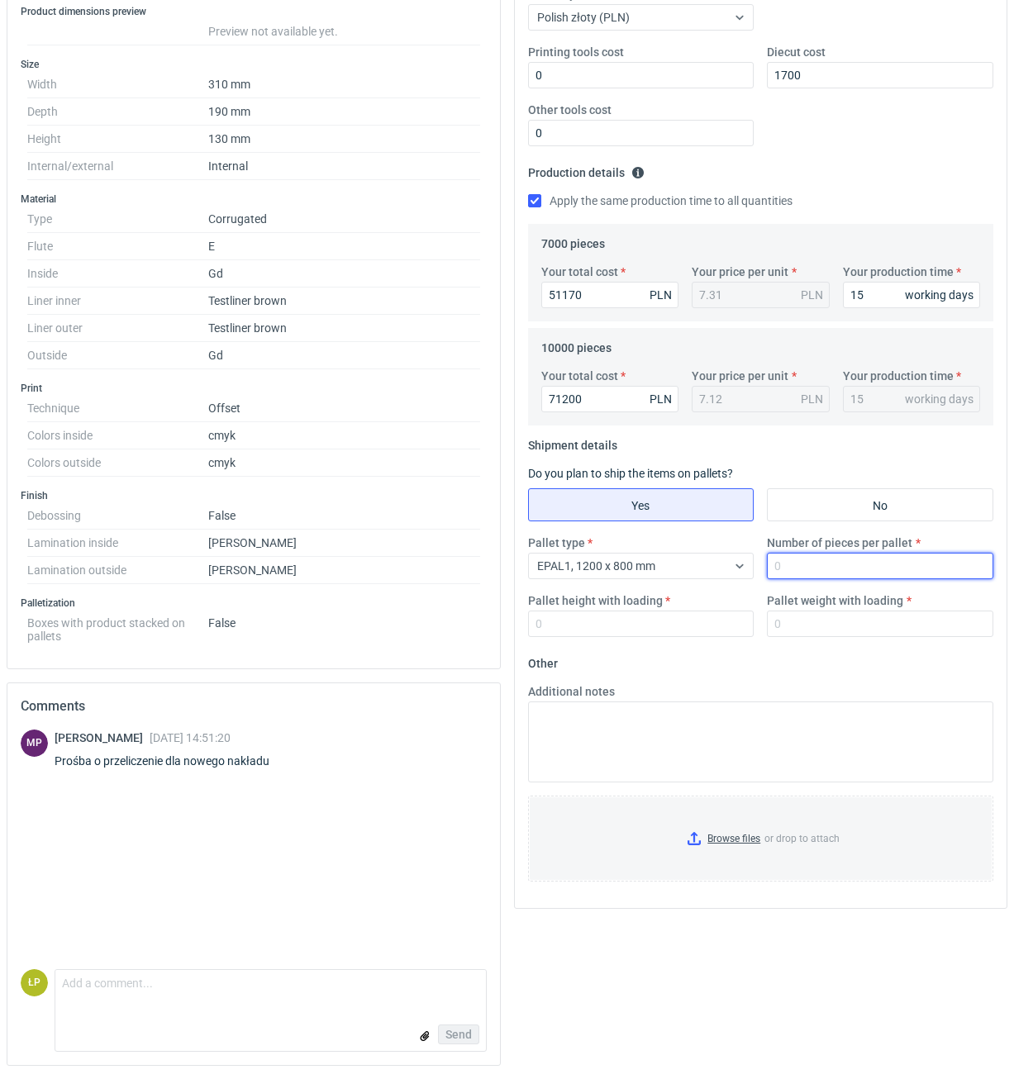
click at [788, 578] on input "Number of pieces per pallet" at bounding box center [880, 566] width 226 height 26
click at [810, 572] on input "Number of pieces per pallet" at bounding box center [880, 566] width 226 height 26
type input "800"
click at [724, 616] on input "Pallet height with loading" at bounding box center [641, 624] width 226 height 26
click at [669, 627] on input "Pallet height with loading" at bounding box center [641, 624] width 226 height 26
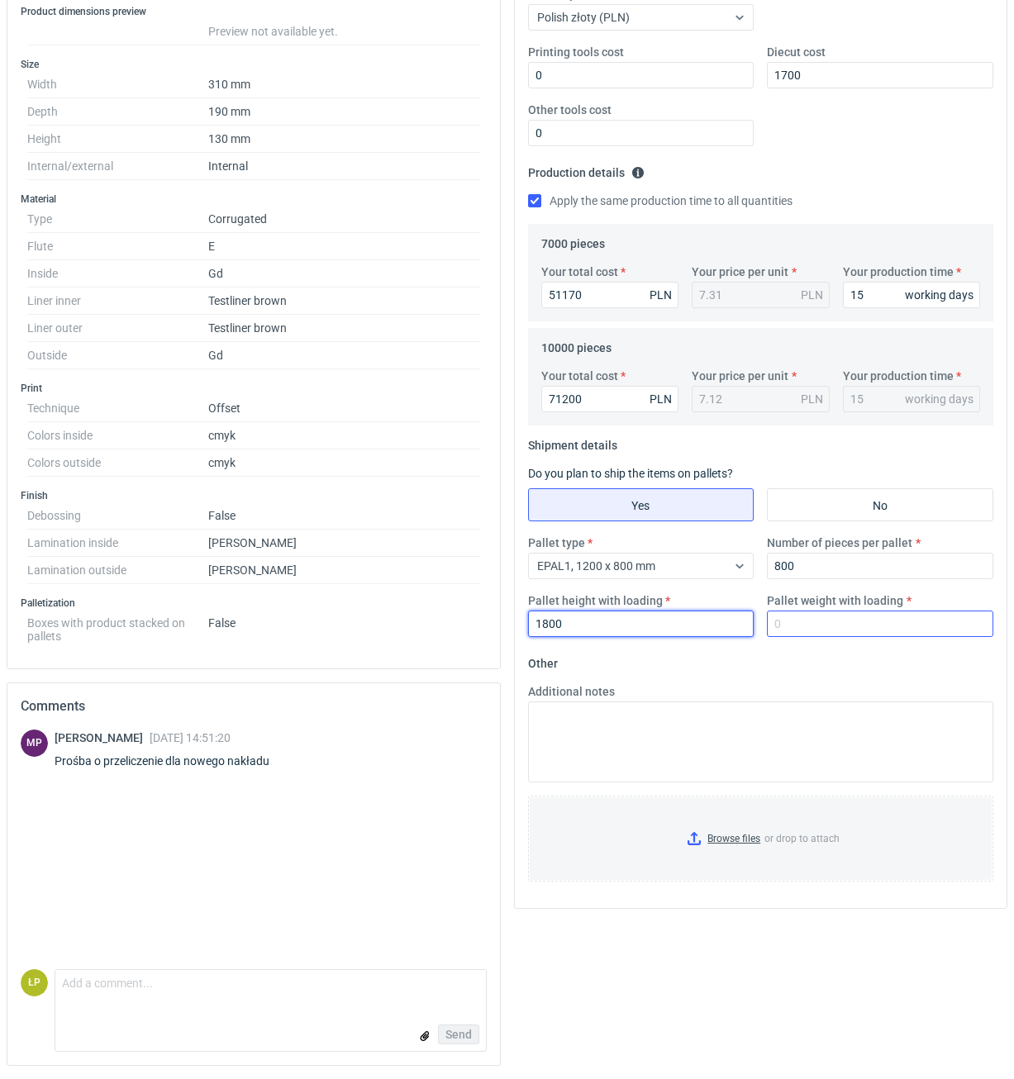
type input "1800"
click at [798, 623] on input "Pallet weight with loading" at bounding box center [880, 624] width 226 height 26
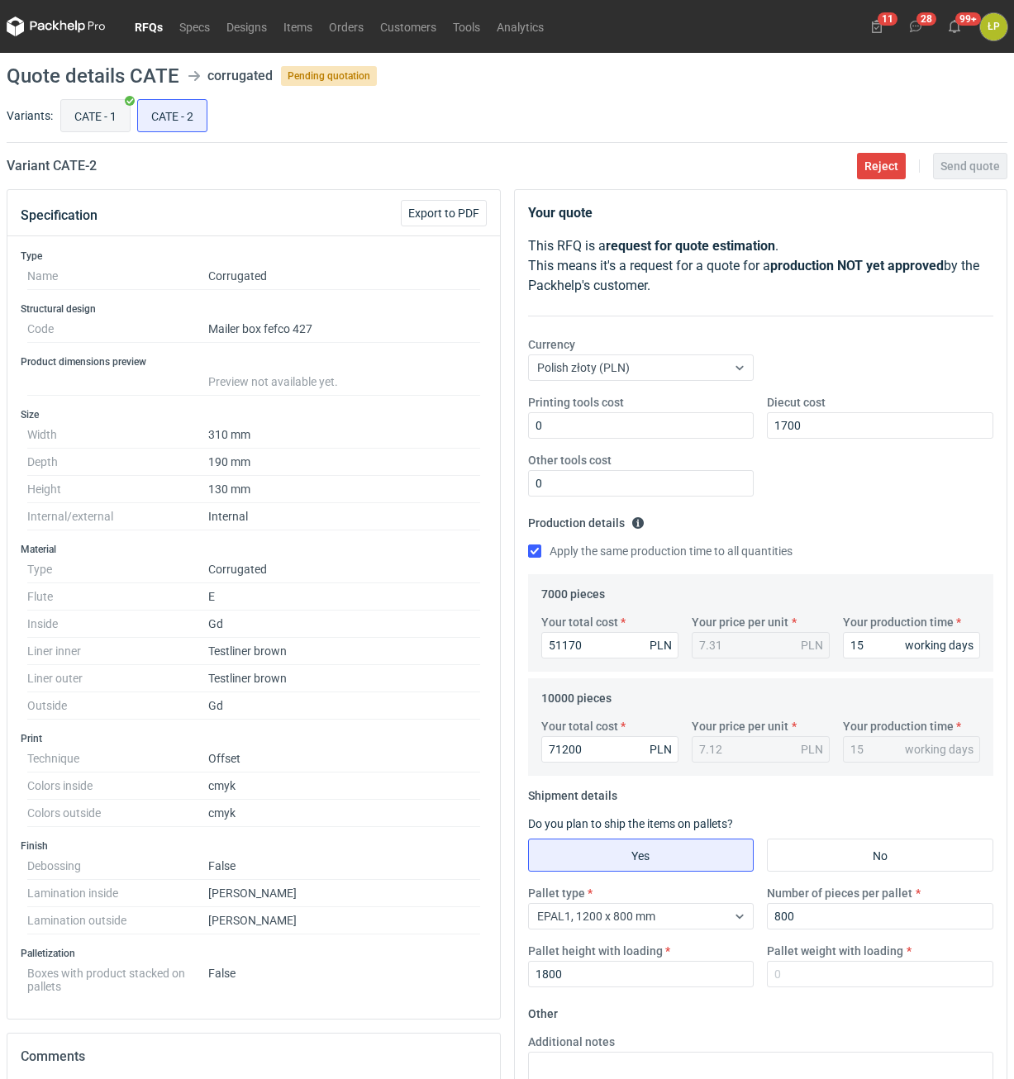
click at [105, 114] on input "CATE - 1" at bounding box center [95, 115] width 69 height 31
radio input "true"
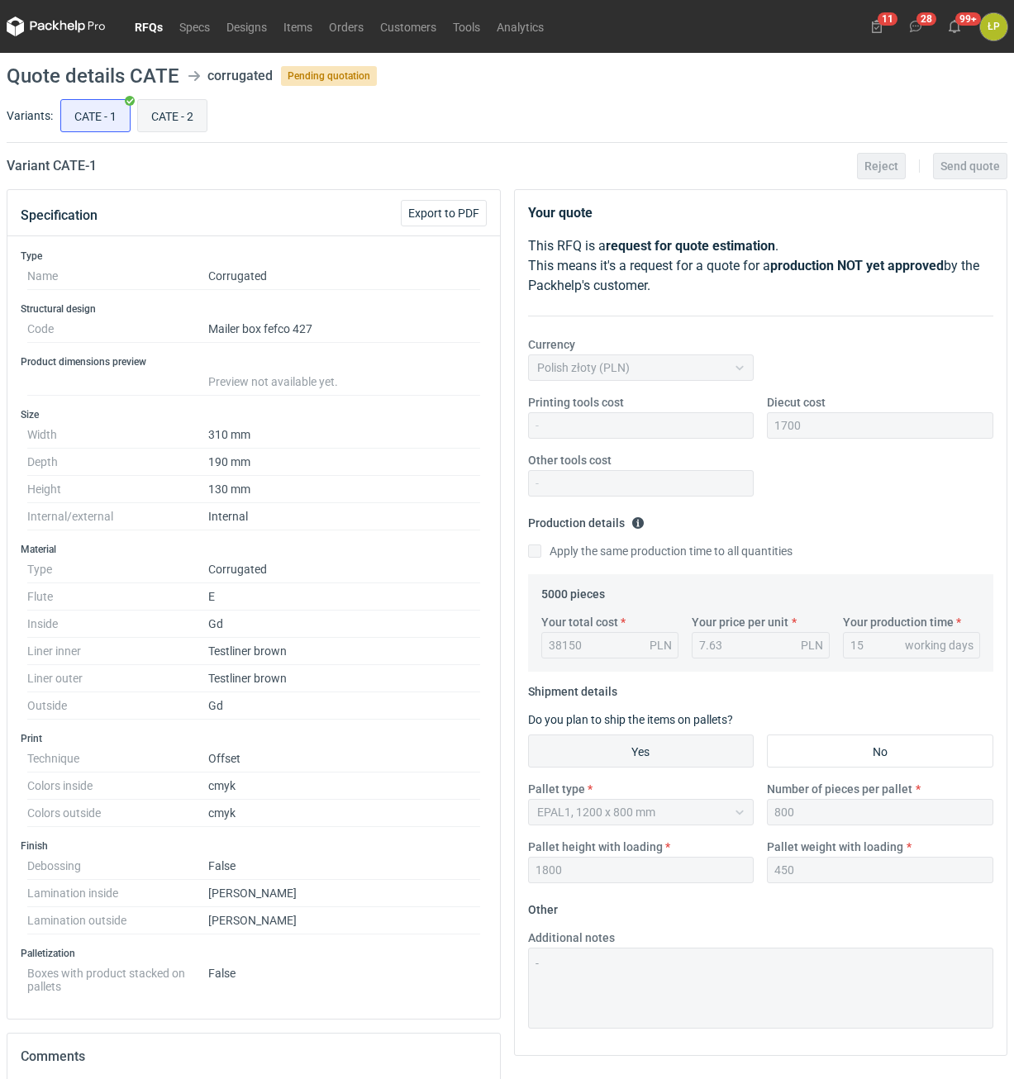
click at [193, 124] on input "CATE - 2" at bounding box center [172, 115] width 69 height 31
radio input "true"
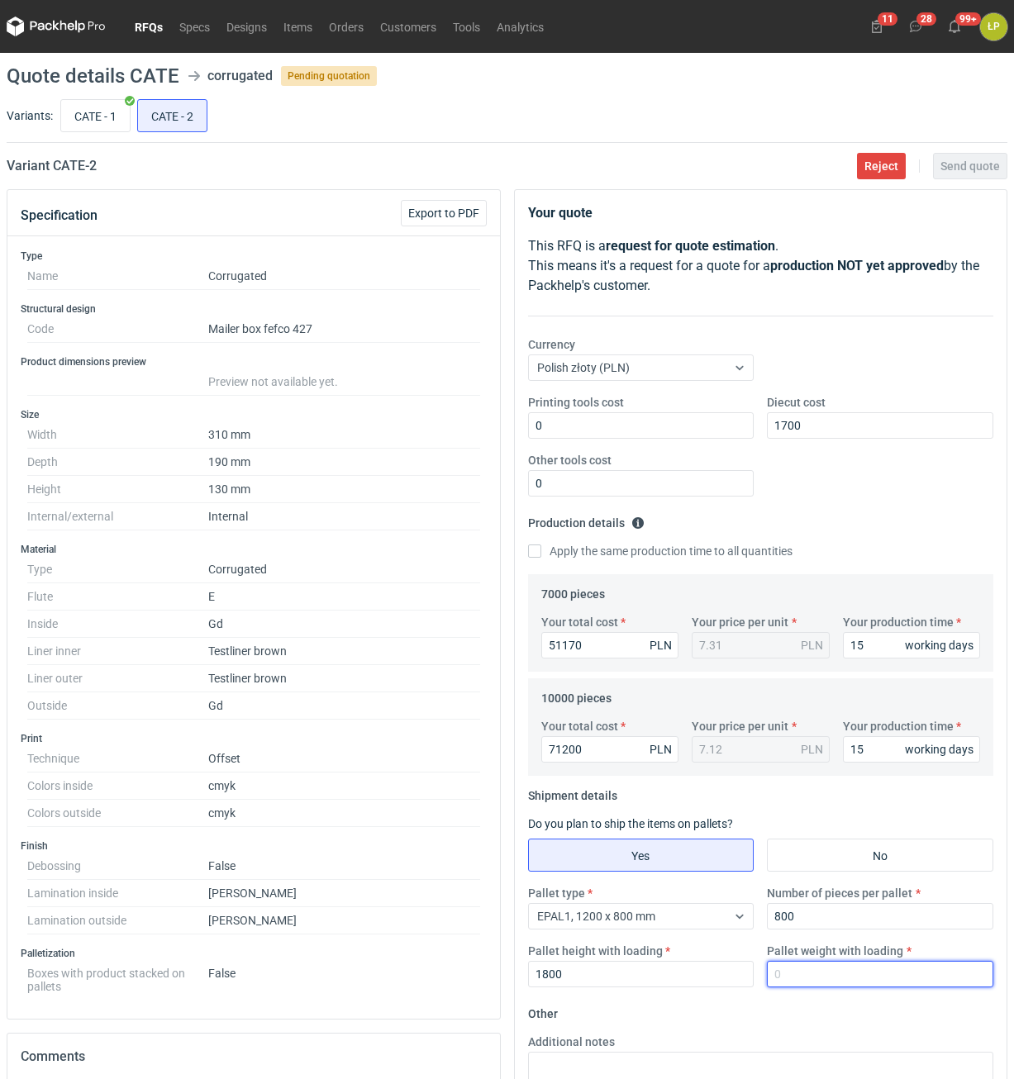
click at [813, 971] on input "Pallet weight with loading" at bounding box center [880, 974] width 226 height 26
type input "450"
click at [937, 176] on button "Send quote" at bounding box center [970, 166] width 74 height 26
